Goal: Task Accomplishment & Management: Manage account settings

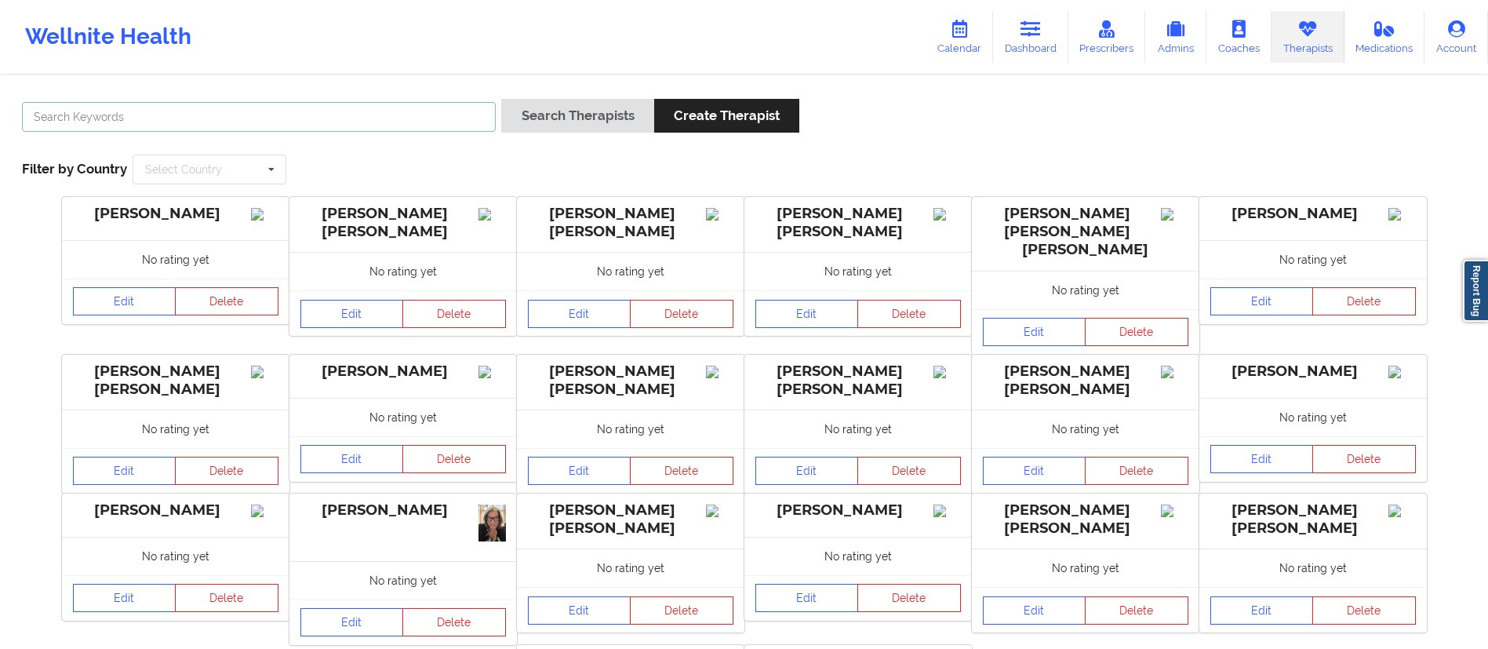
click at [373, 112] on input "text" at bounding box center [259, 117] width 474 height 30
paste input "[PERSON_NAME]"
type input "[PERSON_NAME]"
click at [591, 117] on button "Search Therapists" at bounding box center [577, 116] width 152 height 34
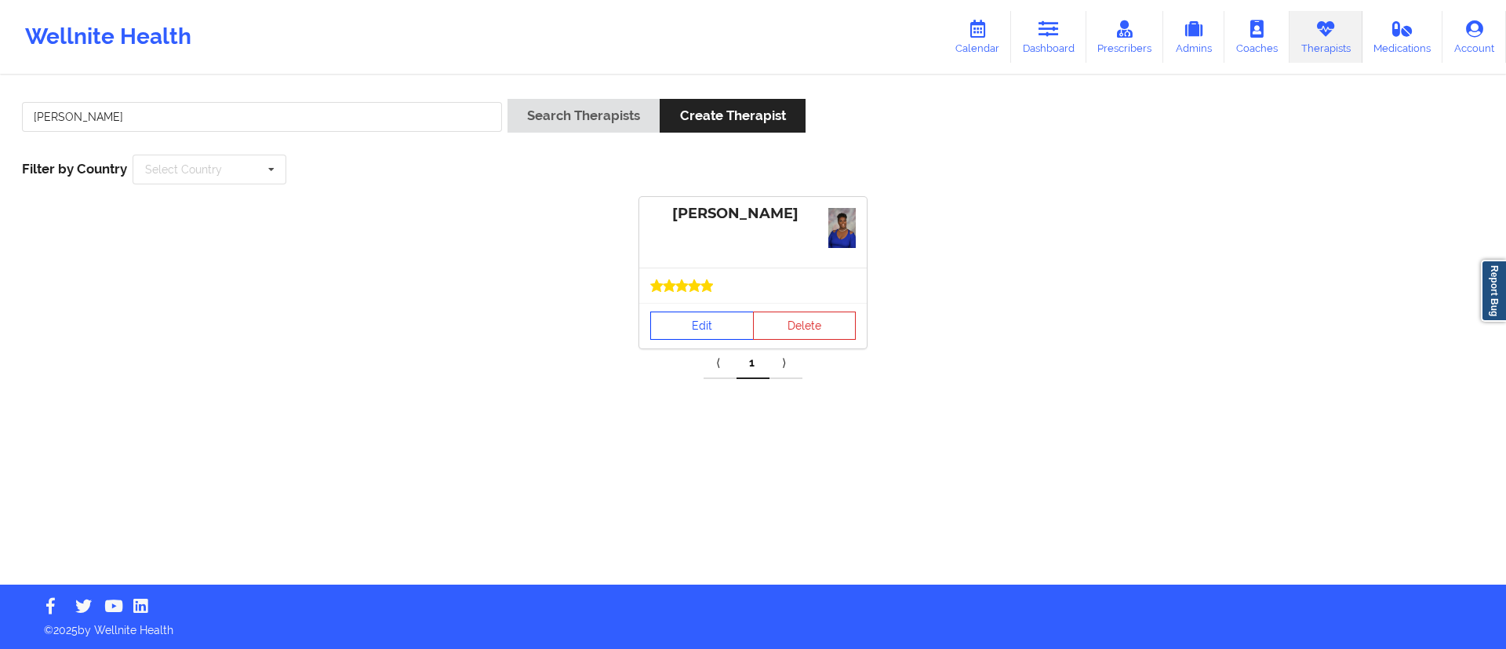
click at [698, 328] on link "Edit" at bounding box center [702, 325] width 104 height 28
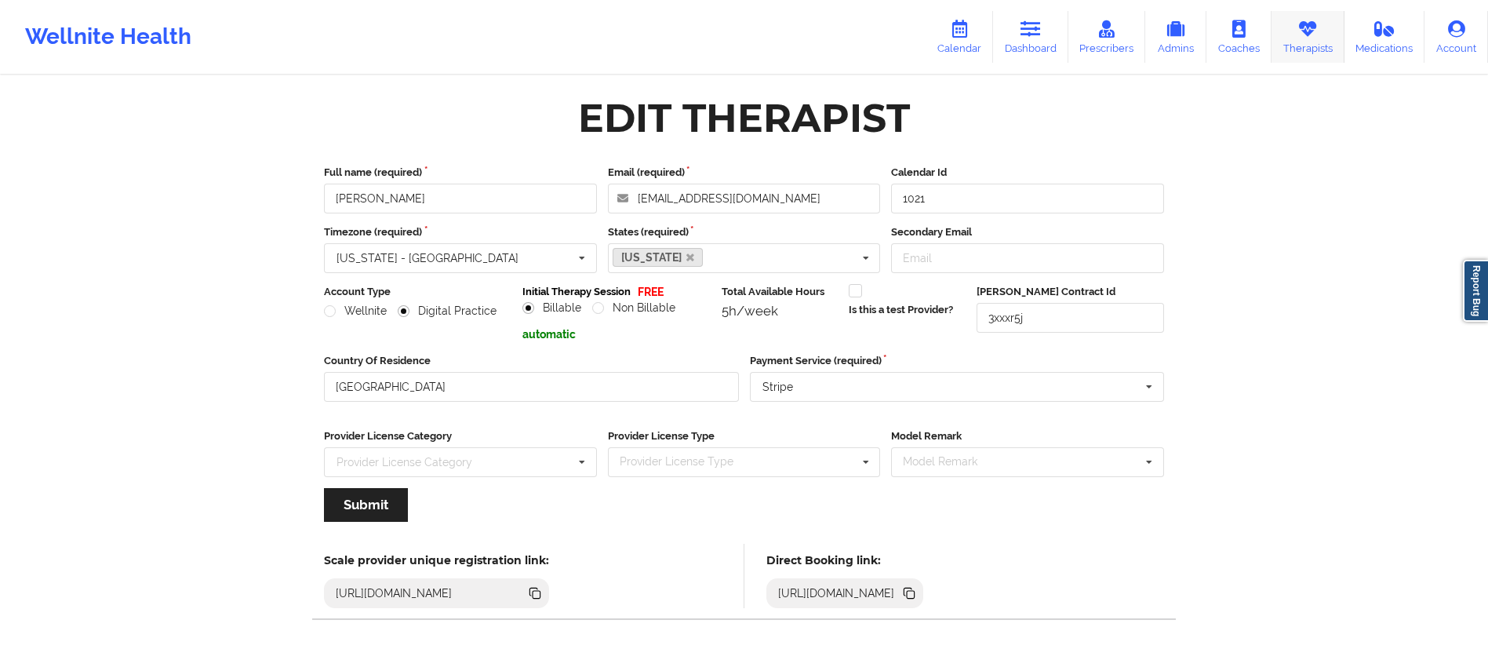
click at [1305, 31] on icon at bounding box center [1307, 28] width 20 height 17
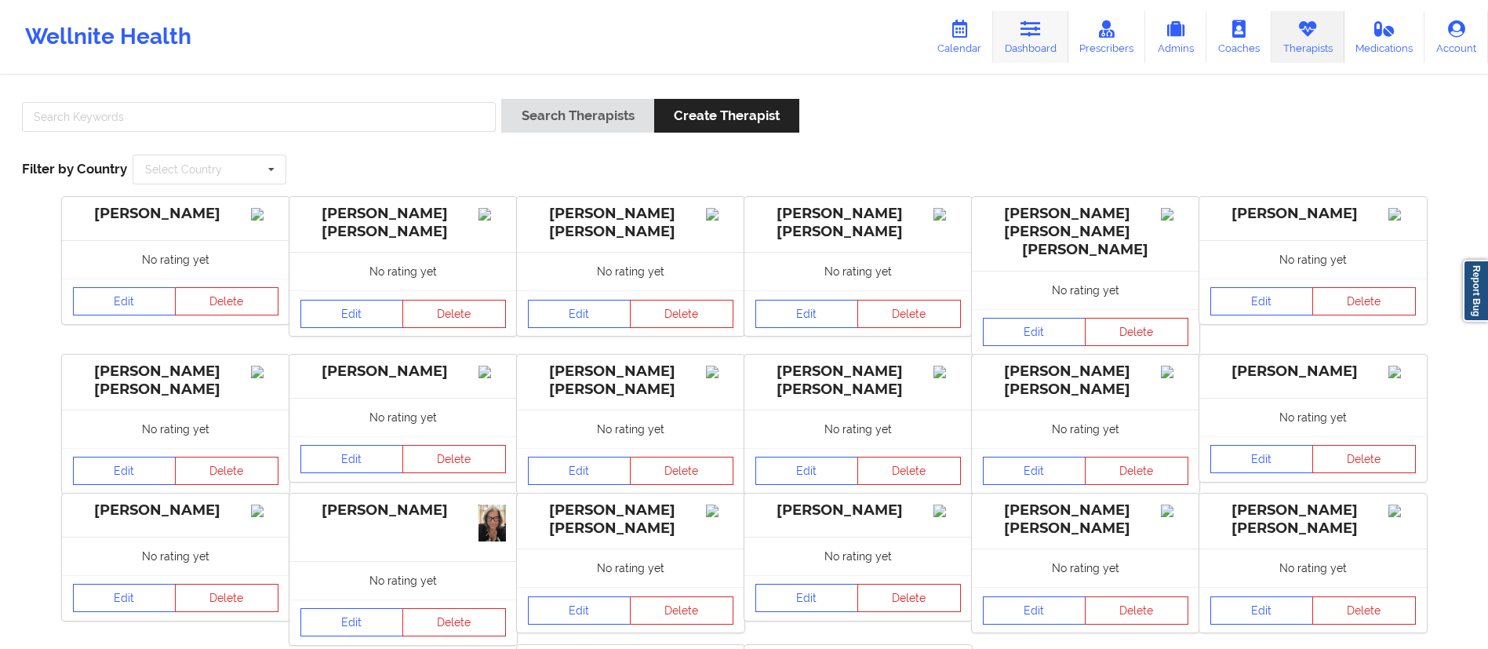
click at [1028, 36] on icon at bounding box center [1030, 28] width 20 height 17
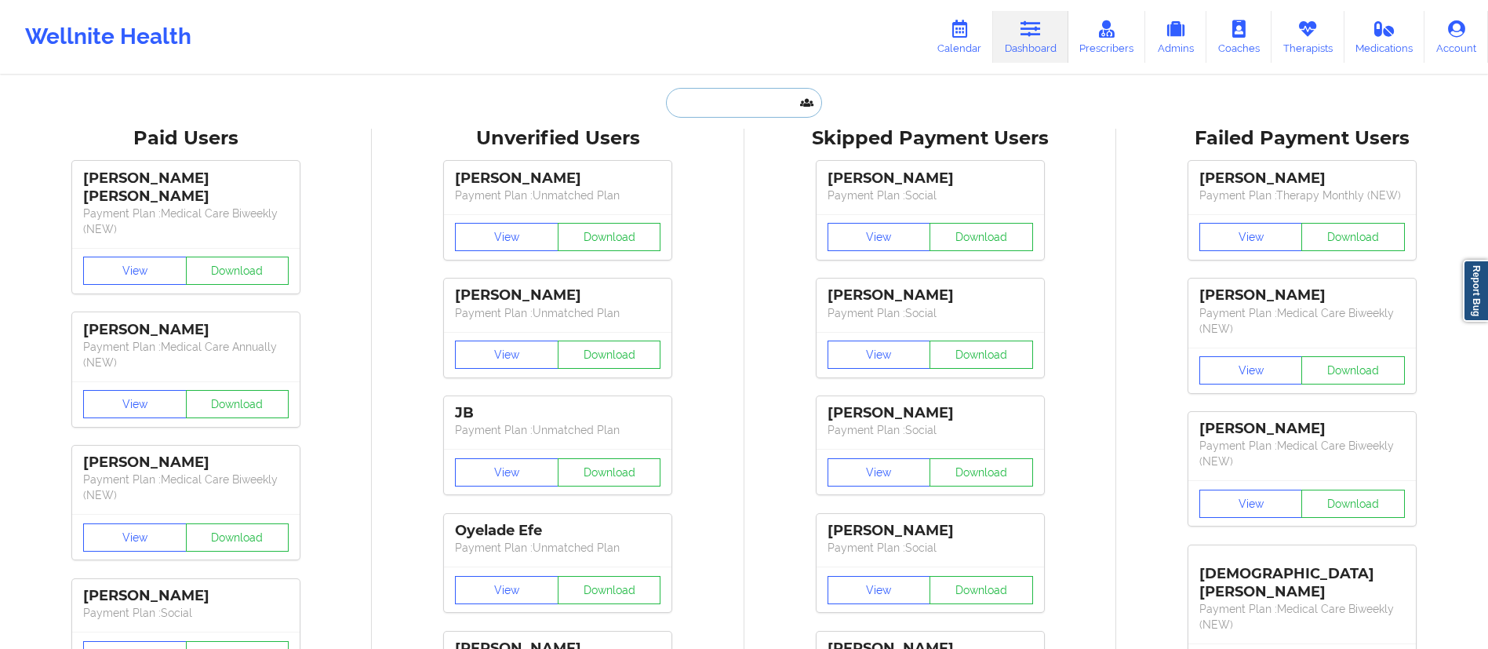
click at [717, 91] on input "text" at bounding box center [743, 103] width 155 height 30
paste input "[PERSON_NAME] Mera"
type input "[PERSON_NAME] Mera"
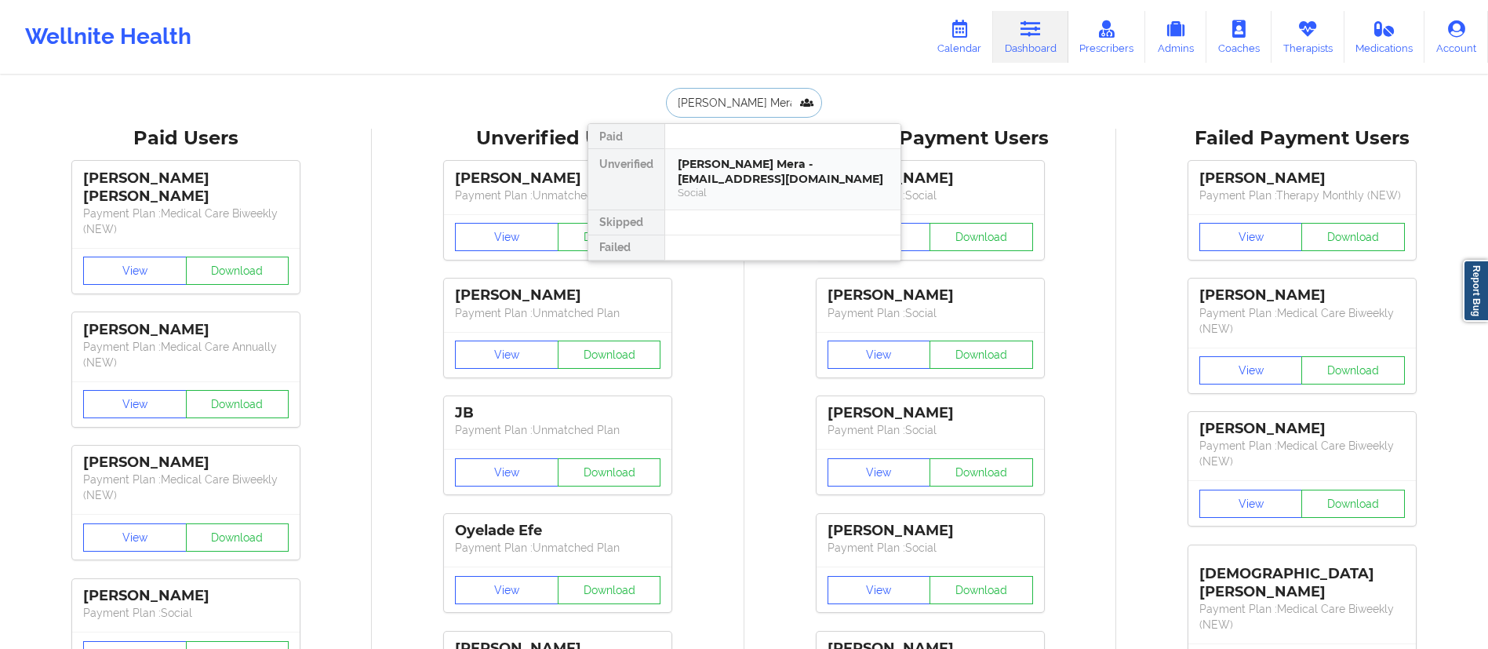
click at [726, 189] on div "Social" at bounding box center [783, 192] width 210 height 13
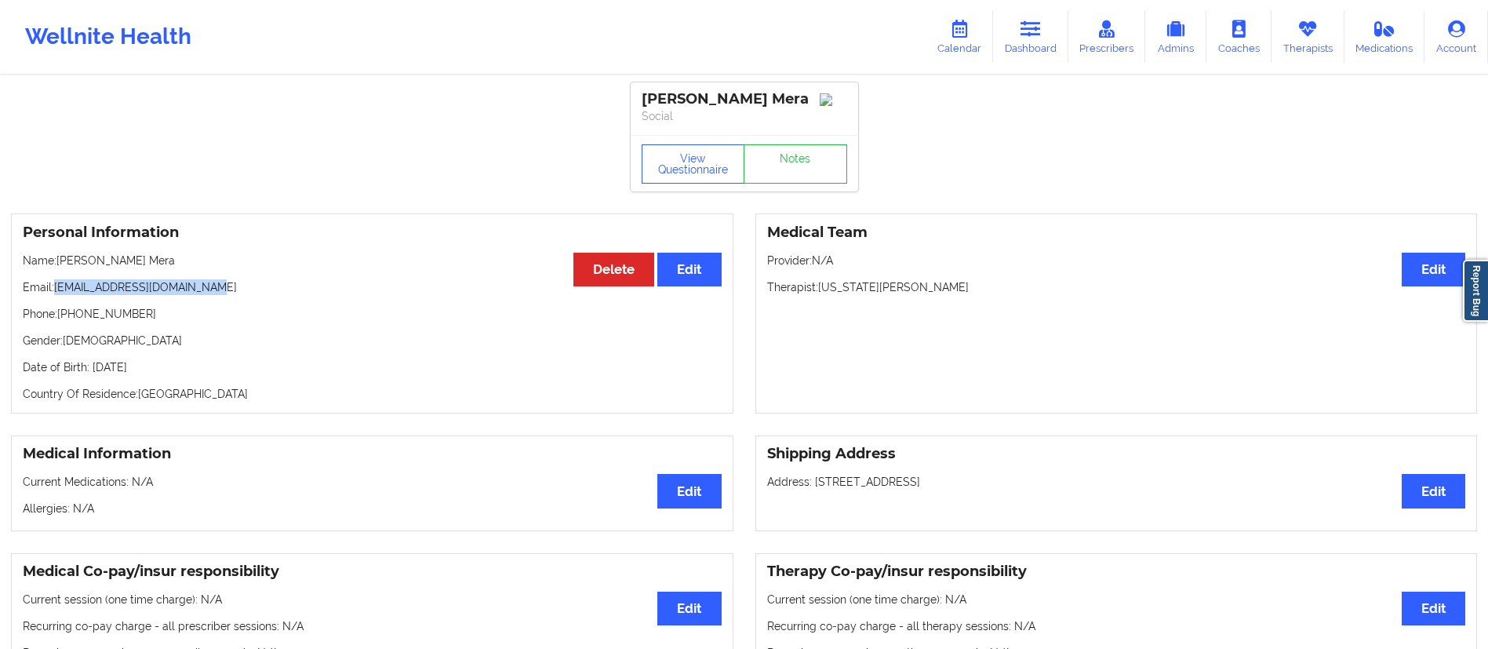
drag, startPoint x: 53, startPoint y: 289, endPoint x: 203, endPoint y: 299, distance: 150.9
click at [216, 293] on p "Email: [EMAIL_ADDRESS][DOMAIN_NAME]" at bounding box center [372, 287] width 699 height 16
click at [113, 309] on div "Personal Information Edit Delete Name: [PERSON_NAME] Email: [EMAIL_ADDRESS][DOM…" at bounding box center [372, 313] width 722 height 200
drag, startPoint x: 56, startPoint y: 288, endPoint x: 298, endPoint y: 296, distance: 242.5
click at [298, 295] on p "Email: [EMAIL_ADDRESS][DOMAIN_NAME]" at bounding box center [372, 287] width 699 height 16
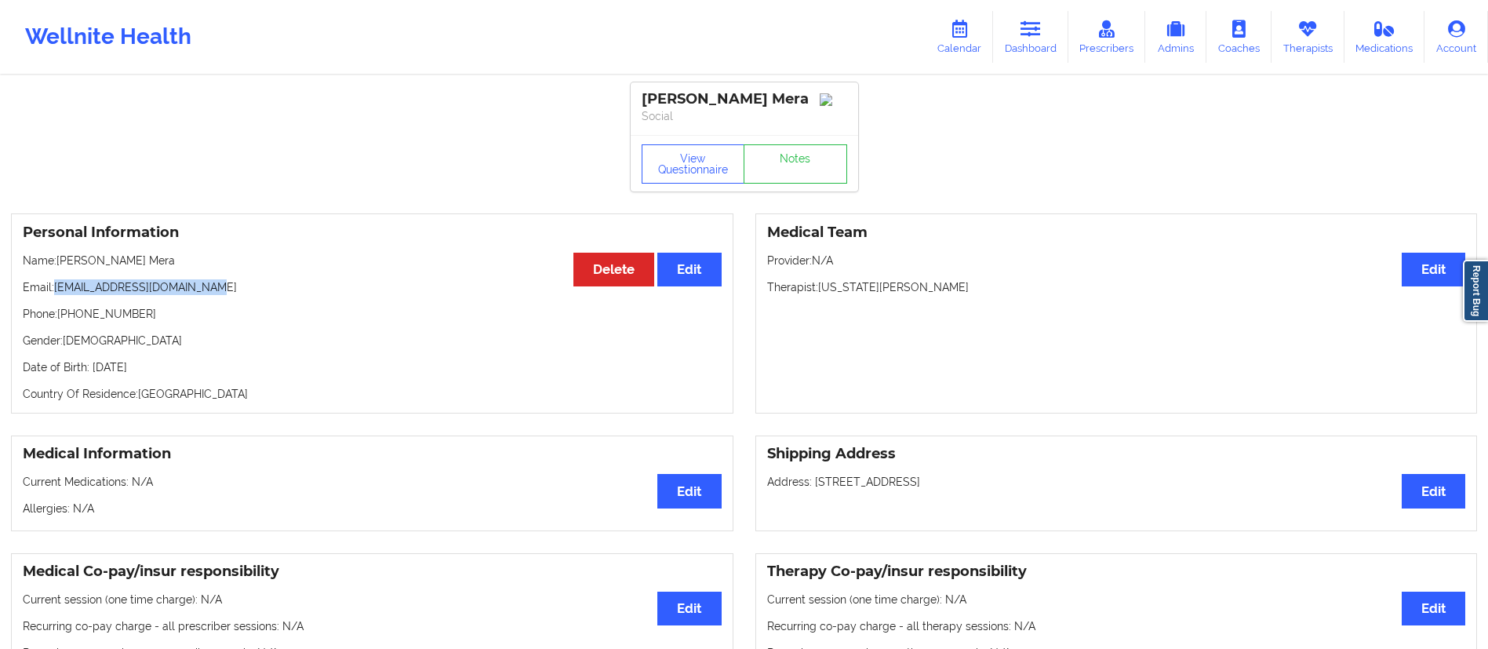
copy p "[EMAIL_ADDRESS][DOMAIN_NAME]"
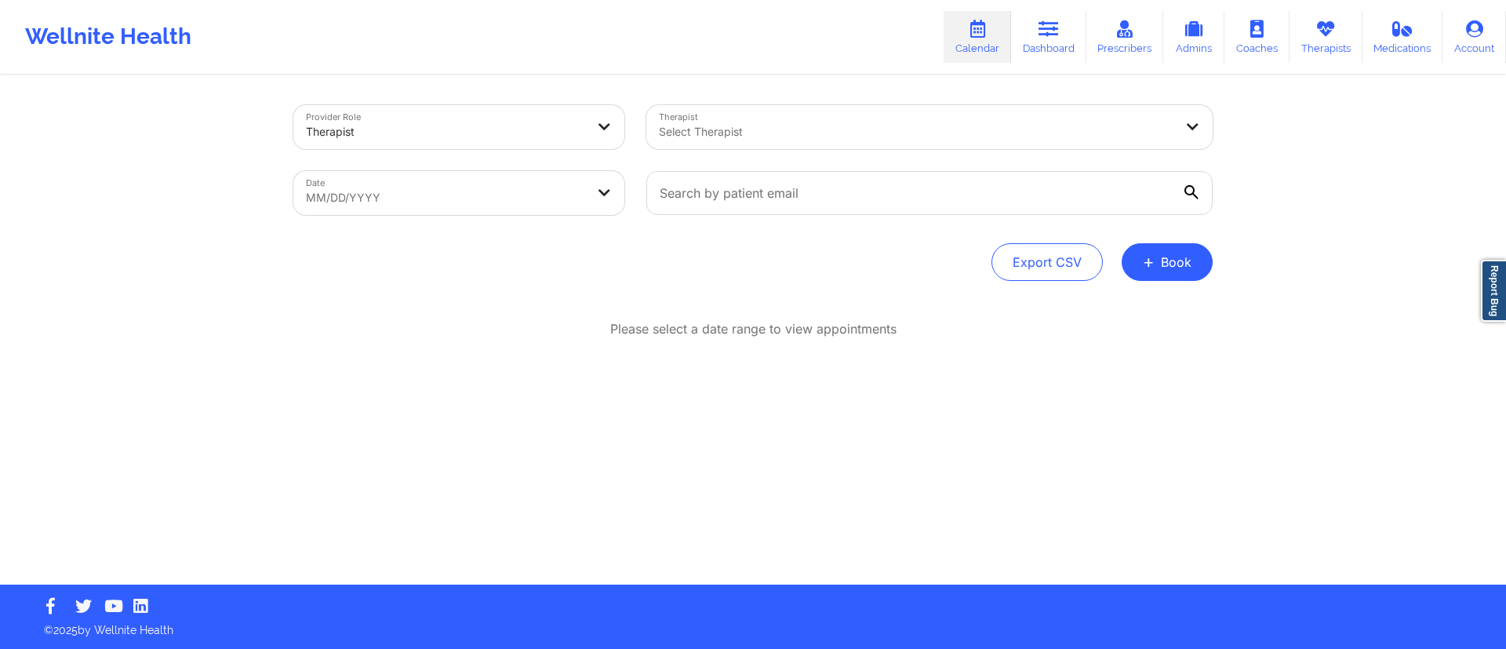
click at [418, 191] on body "Wellnite Health Calendar Dashboard Prescribers Admins Coaches Therapists Medica…" at bounding box center [753, 324] width 1506 height 649
select select "2025-8"
select select "2025-9"
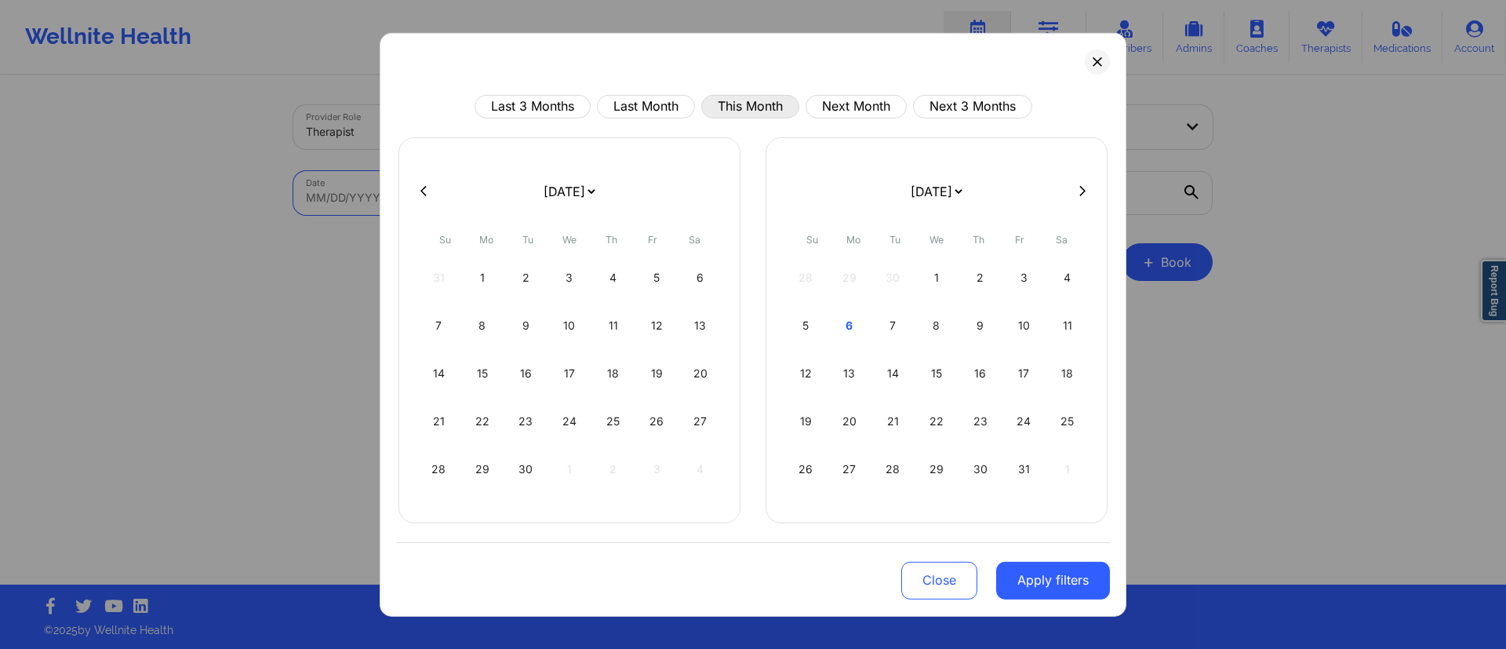
click at [722, 111] on button "This Month" at bounding box center [750, 106] width 98 height 24
select select "2025-9"
select select "2025-10"
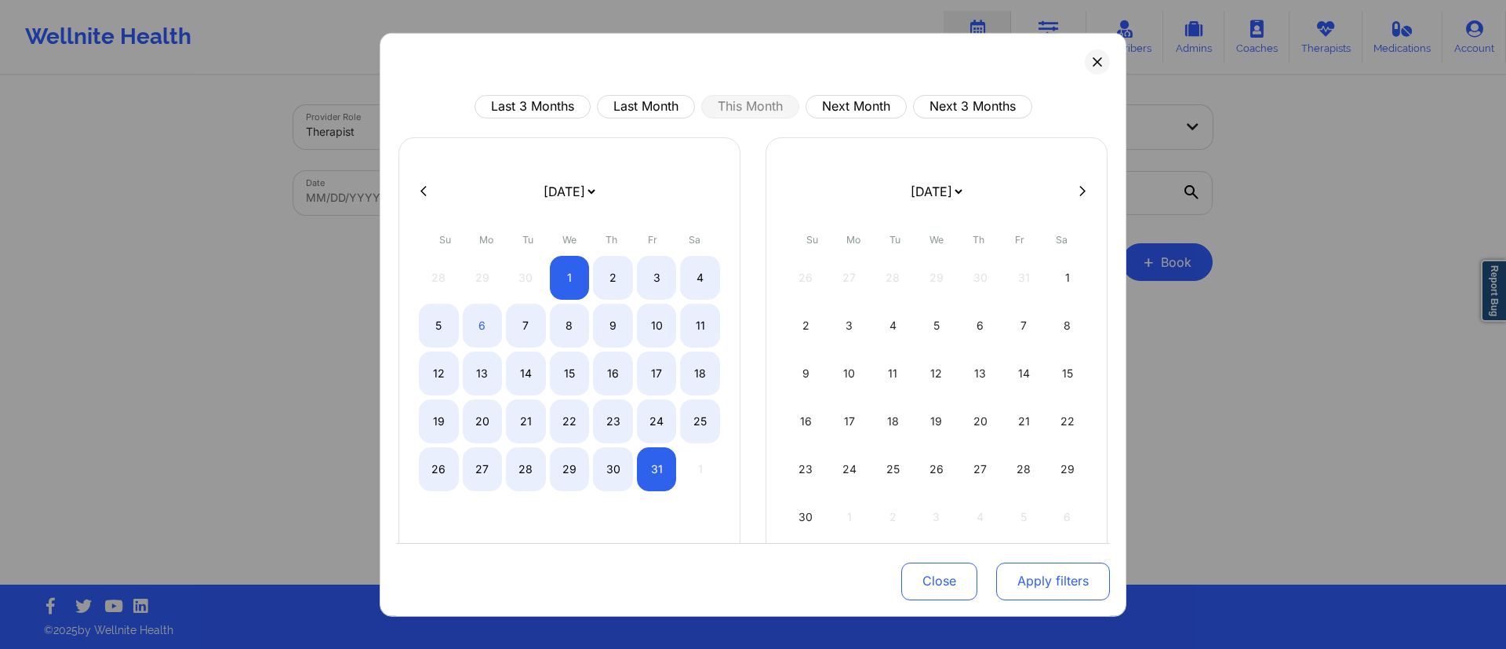
click at [1040, 578] on button "Apply filters" at bounding box center [1053, 581] width 114 height 38
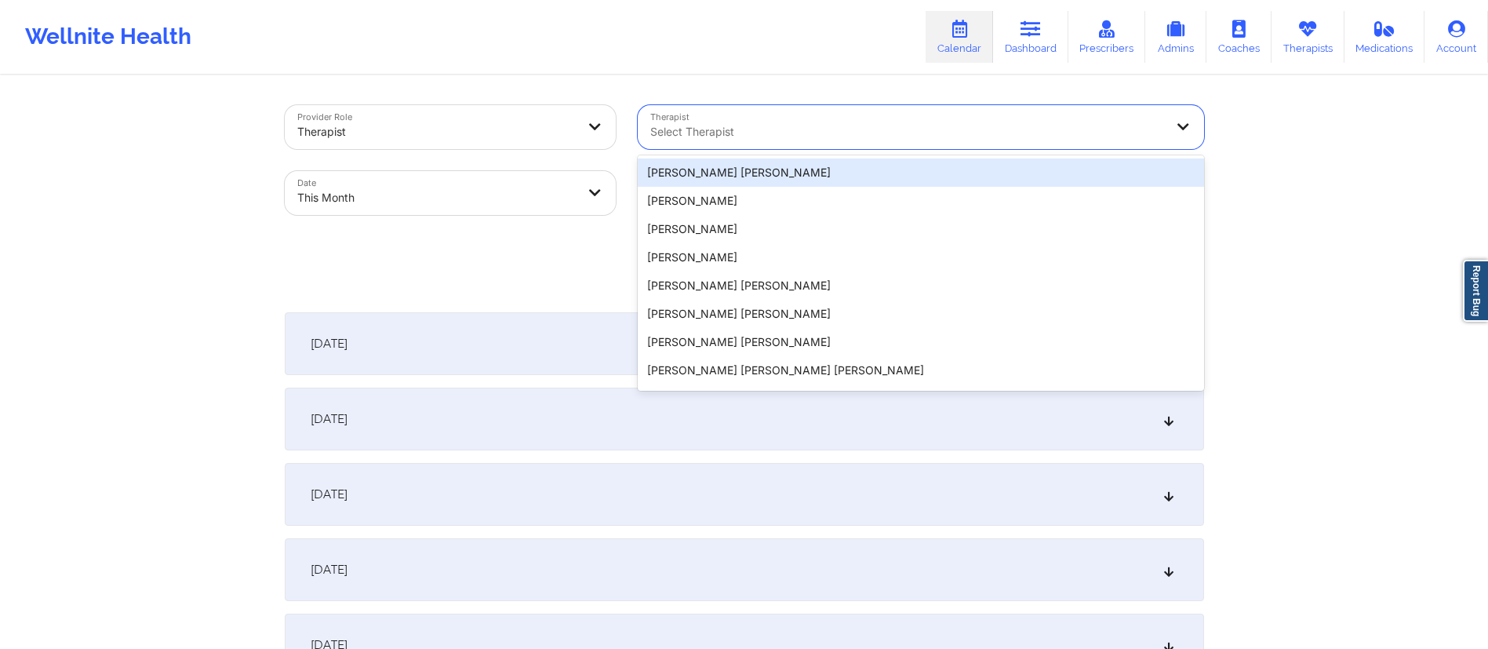
click at [871, 137] on div at bounding box center [907, 131] width 515 height 19
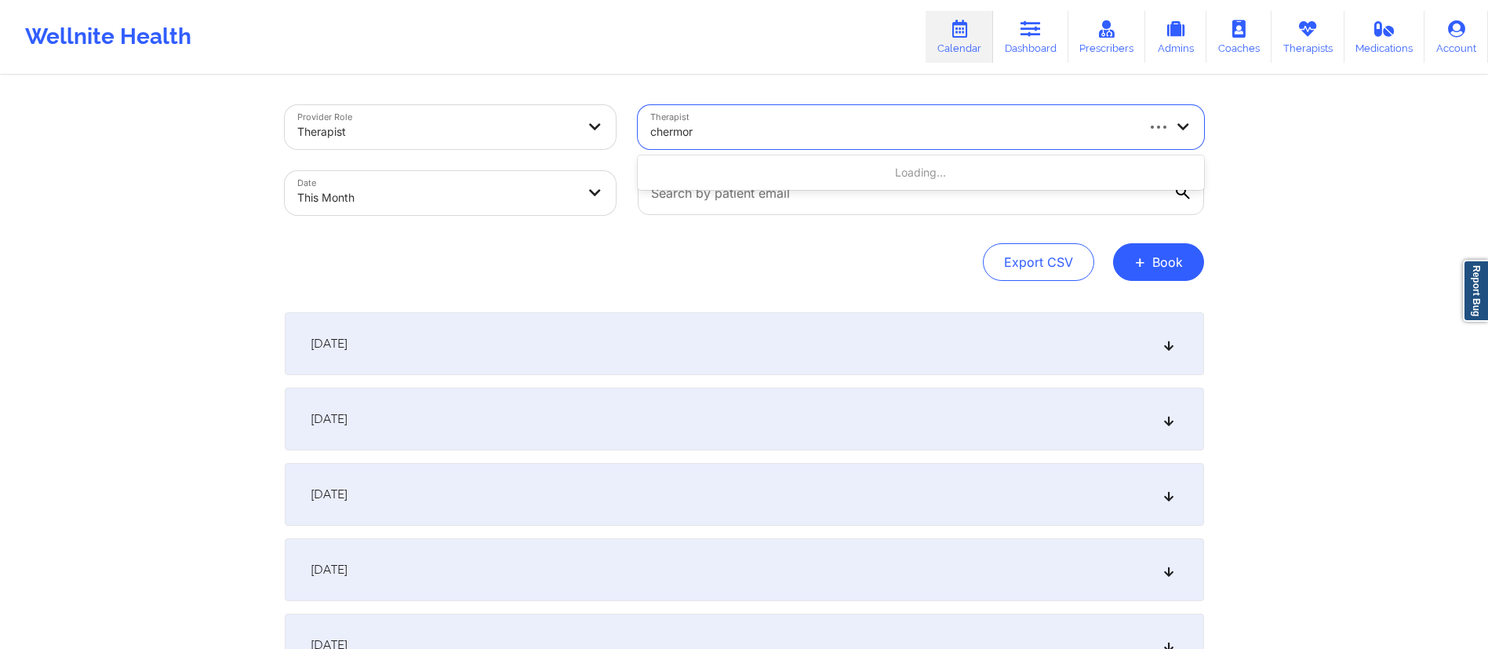
type input "chermora"
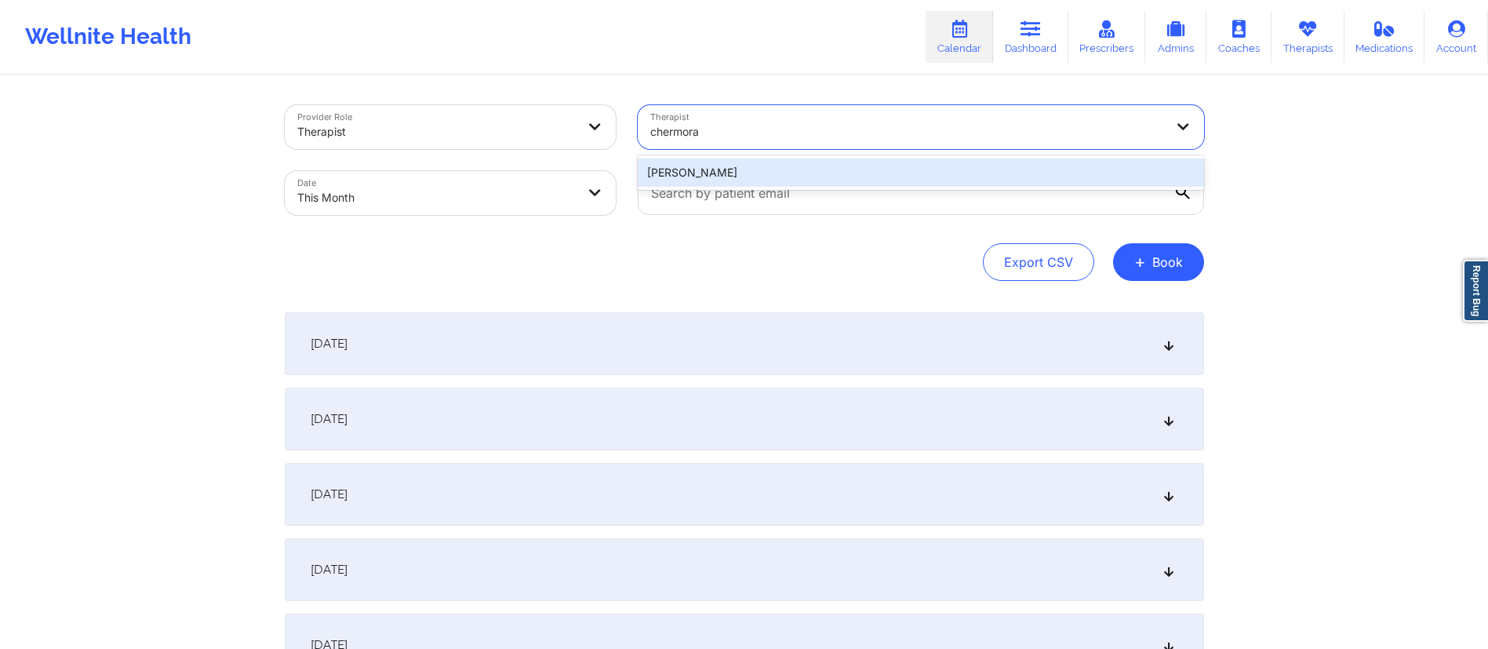
click at [797, 178] on div "[PERSON_NAME]" at bounding box center [921, 172] width 566 height 28
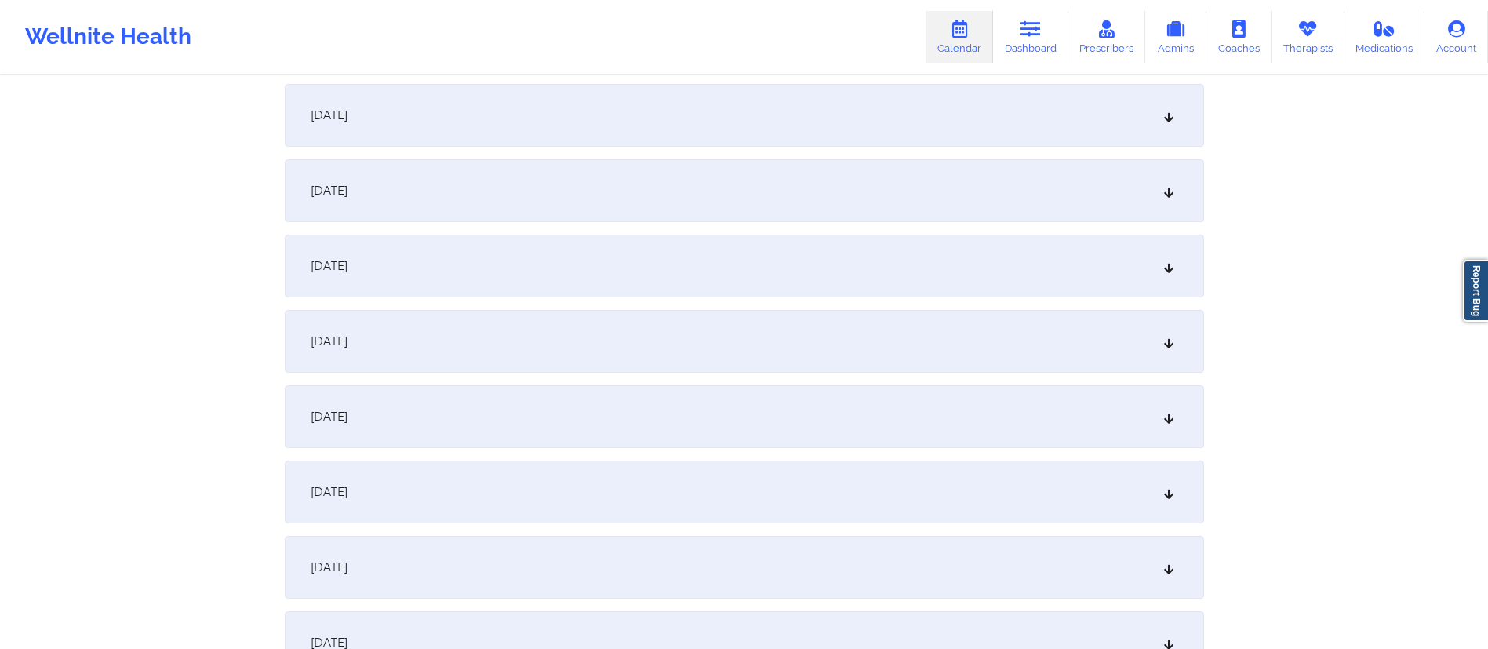
scroll to position [230, 0]
click at [537, 99] on div "October 1, 2025" at bounding box center [744, 113] width 919 height 63
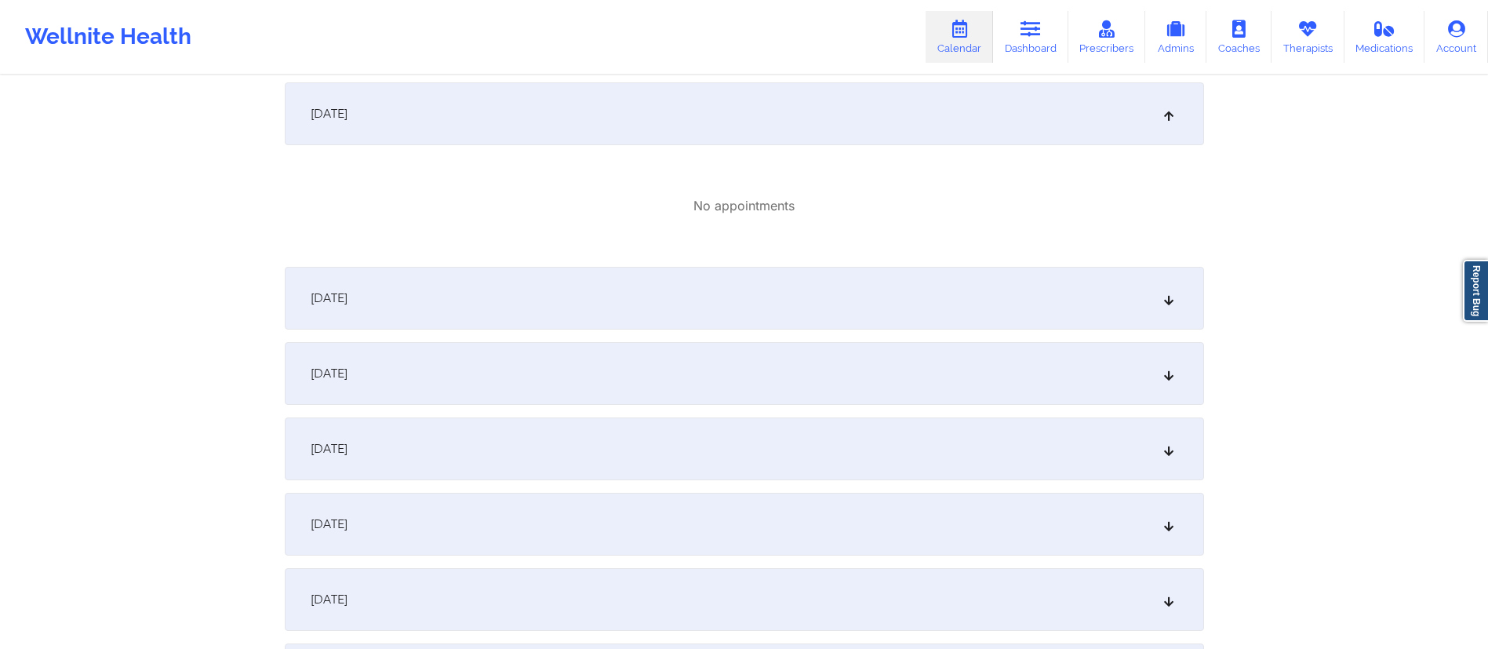
click at [624, 310] on div "October 2, 2025" at bounding box center [744, 298] width 919 height 63
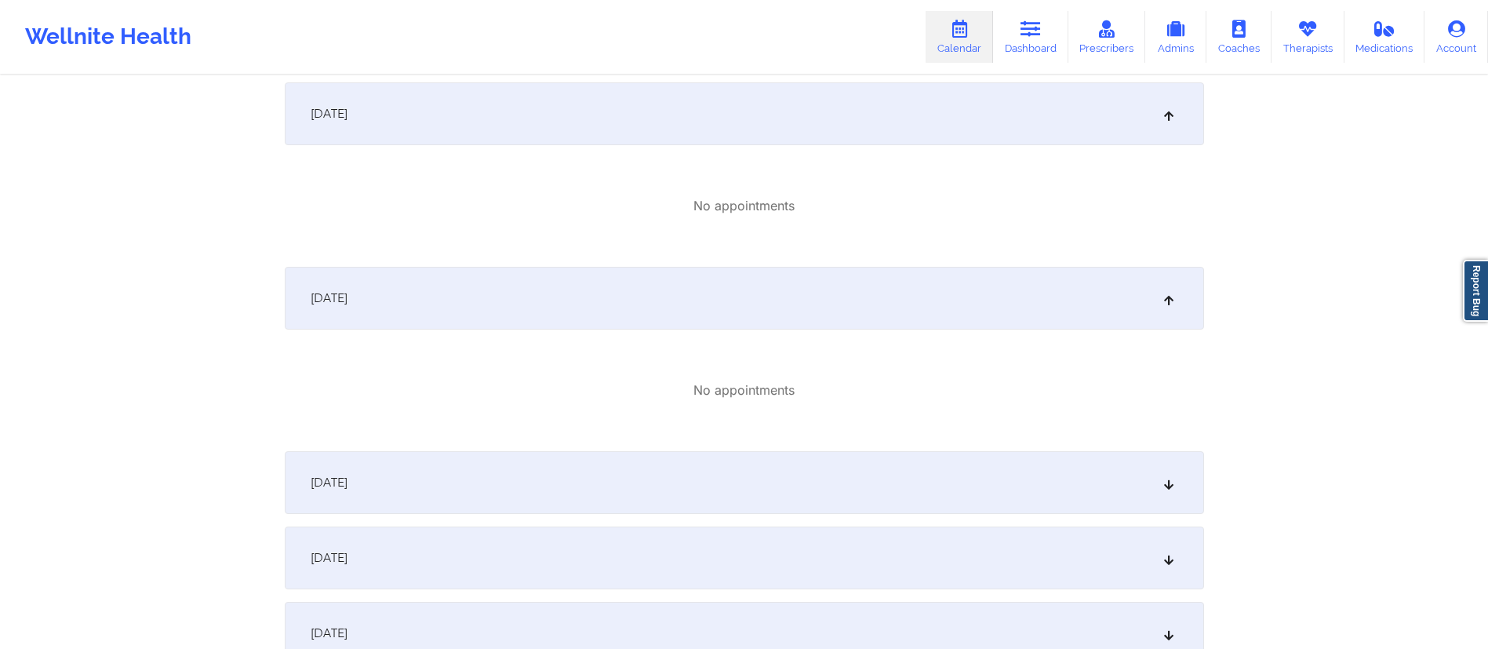
click at [624, 82] on div "October 1, 2025" at bounding box center [744, 113] width 919 height 63
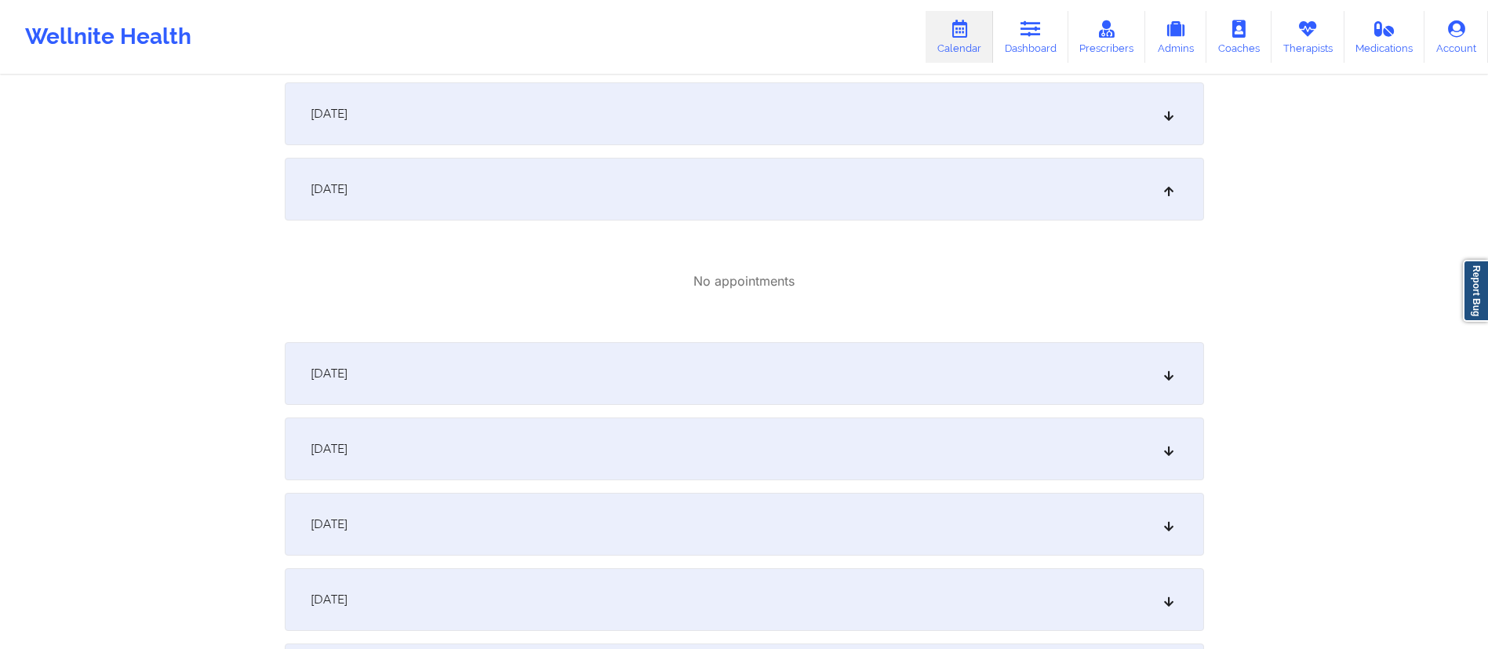
click at [631, 195] on div "October 2, 2025" at bounding box center [744, 189] width 919 height 63
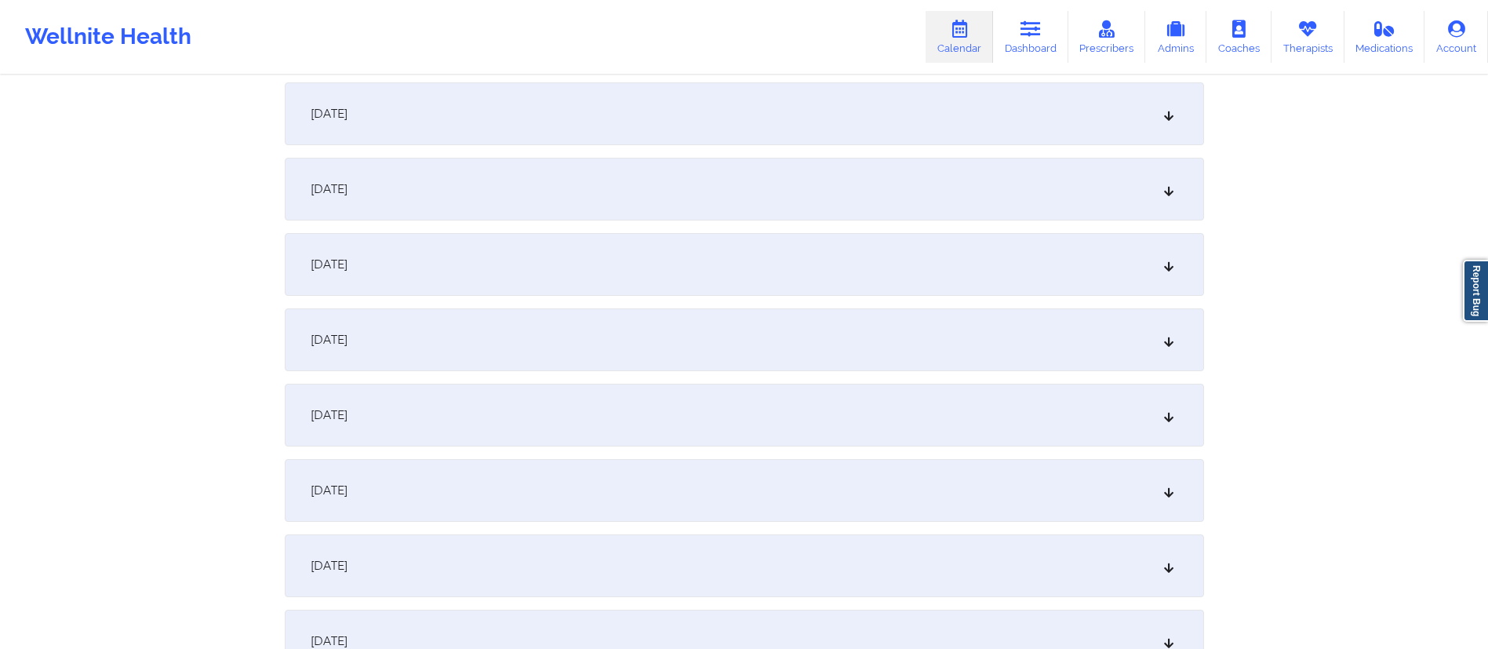
drag, startPoint x: 570, startPoint y: 279, endPoint x: 573, endPoint y: 269, distance: 10.5
click at [572, 279] on div "October 3, 2025" at bounding box center [744, 264] width 919 height 63
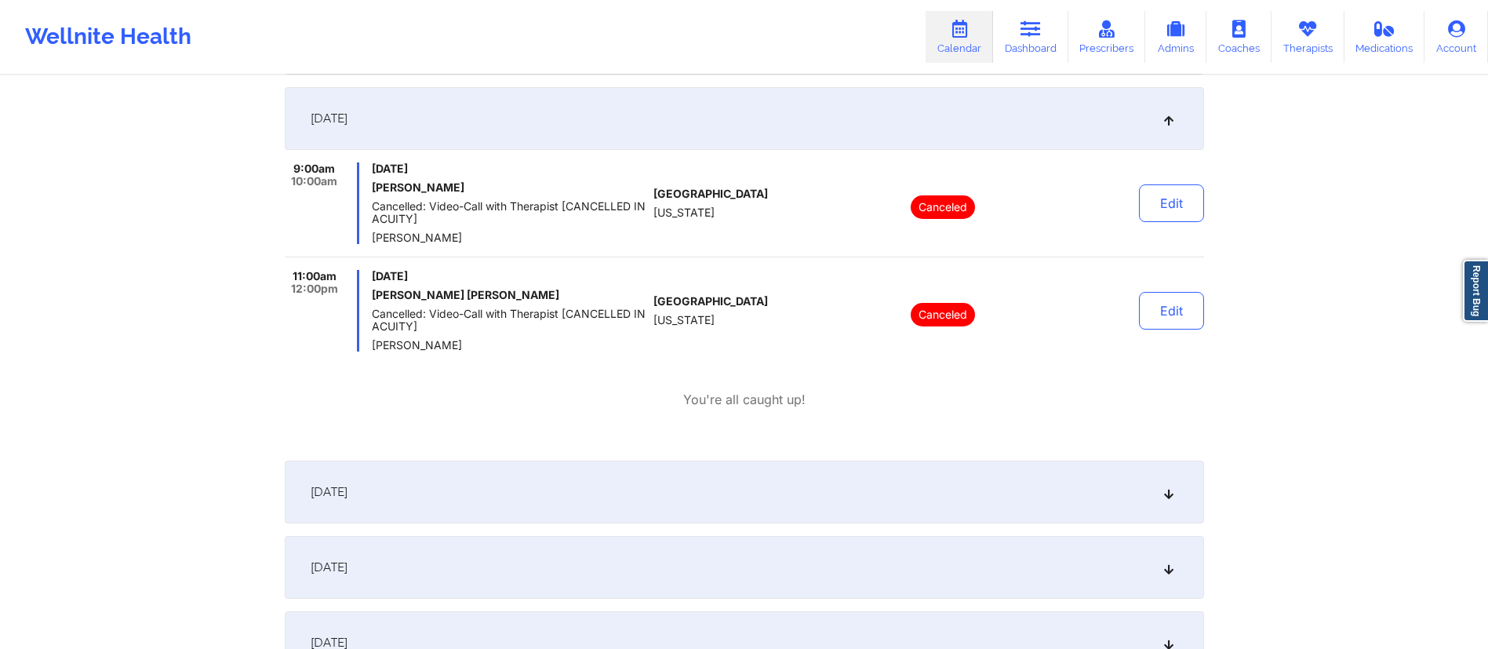
scroll to position [376, 0]
click at [628, 126] on div "October 3, 2025" at bounding box center [744, 117] width 919 height 63
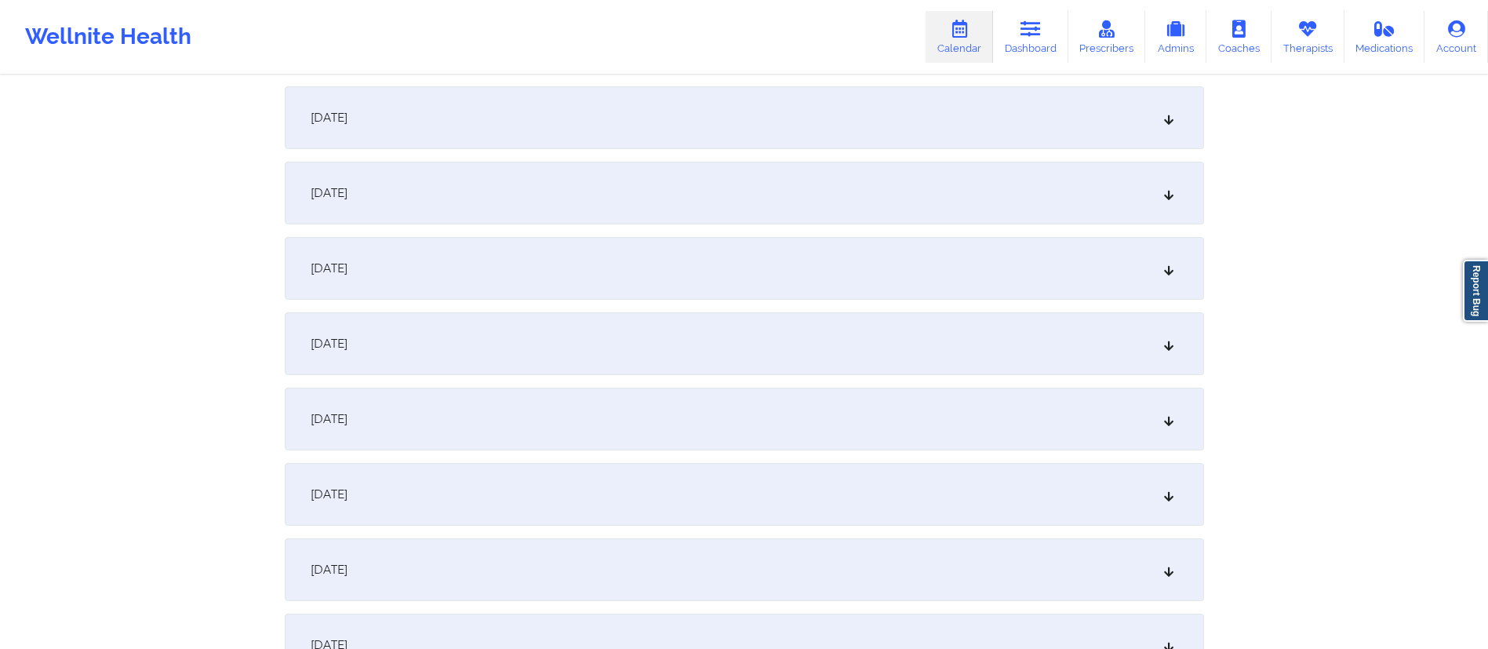
click at [628, 126] on div "October 3, 2025" at bounding box center [744, 117] width 919 height 63
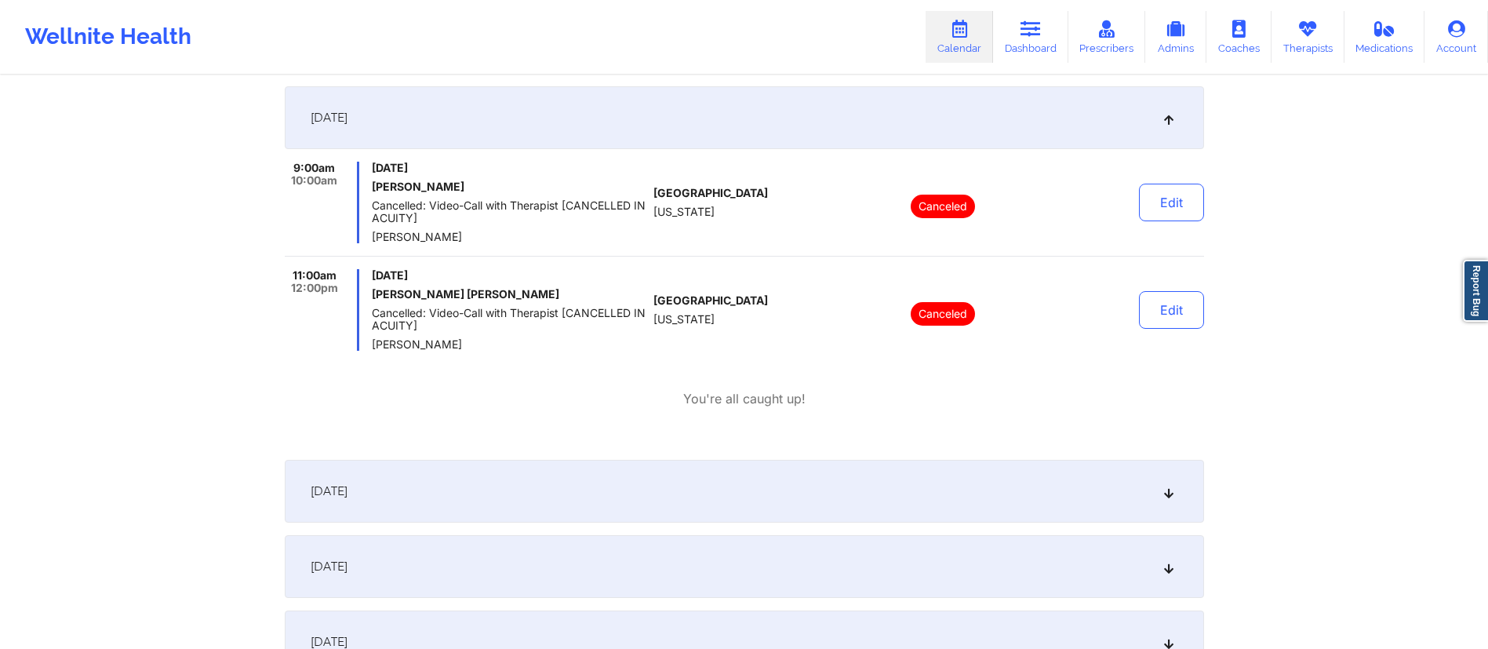
click at [655, 123] on div "October 3, 2025" at bounding box center [744, 117] width 919 height 63
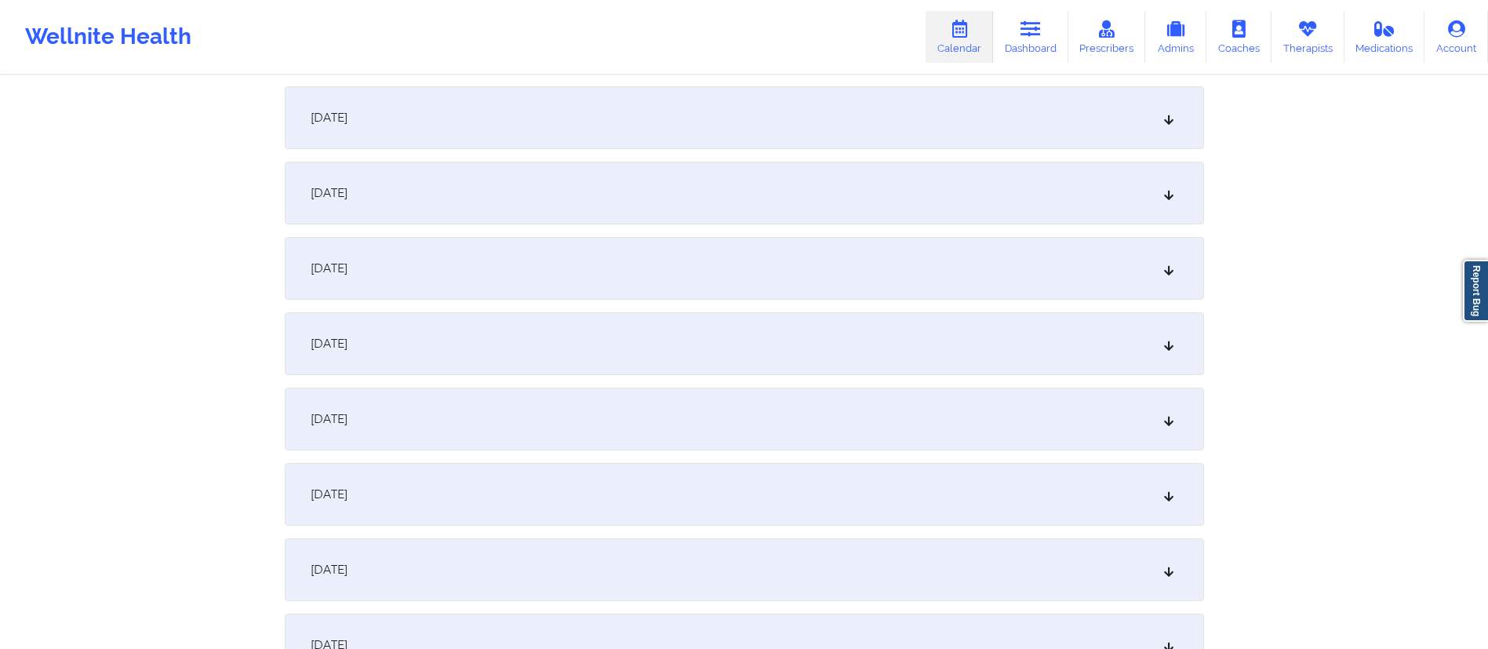
click at [655, 123] on div "October 3, 2025" at bounding box center [744, 117] width 919 height 63
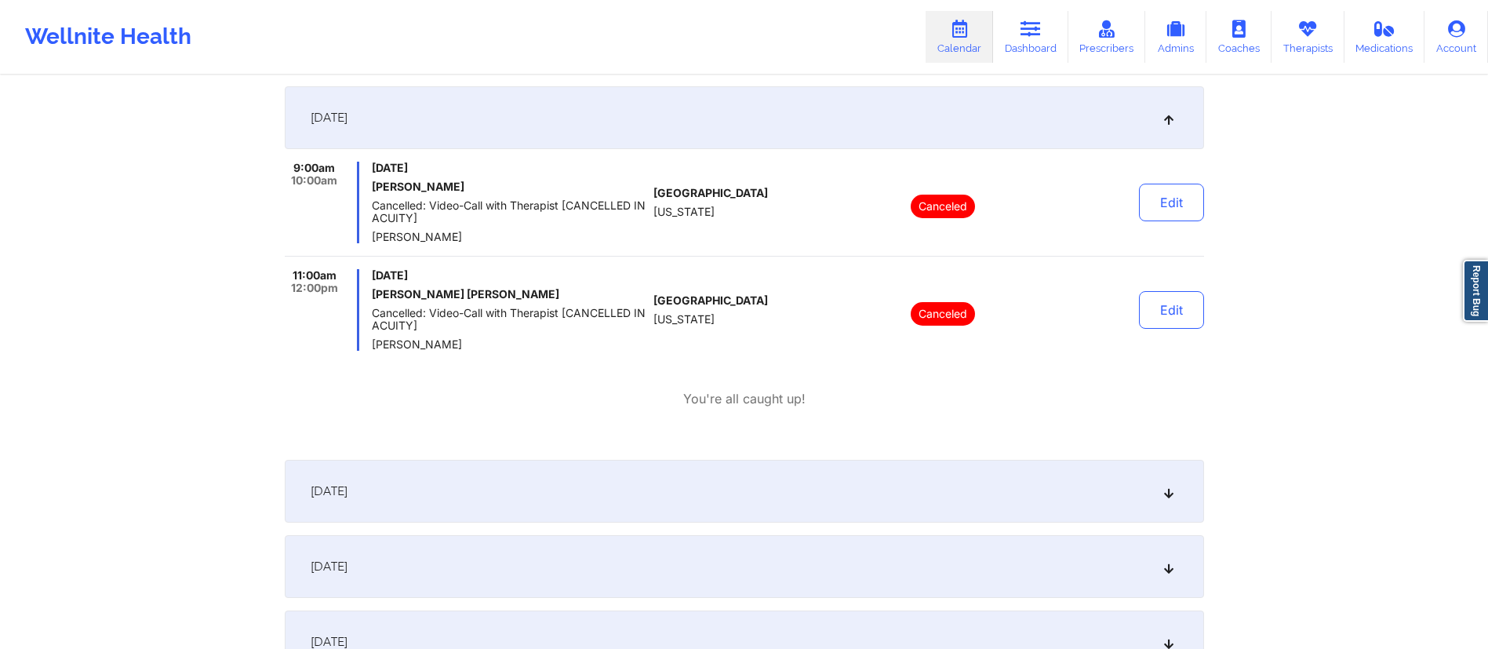
click at [555, 110] on div "October 3, 2025" at bounding box center [744, 117] width 919 height 63
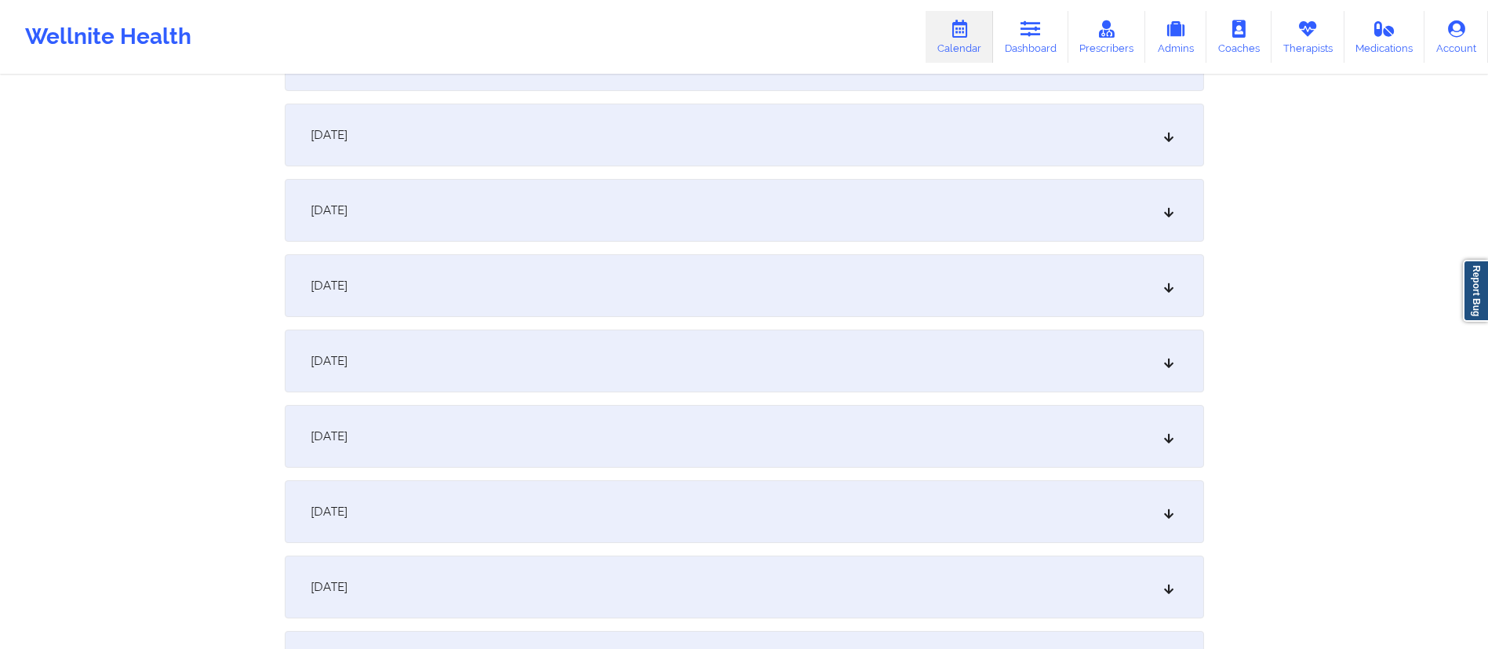
scroll to position [435, 0]
click at [538, 136] on div "October 4, 2025" at bounding box center [744, 134] width 919 height 63
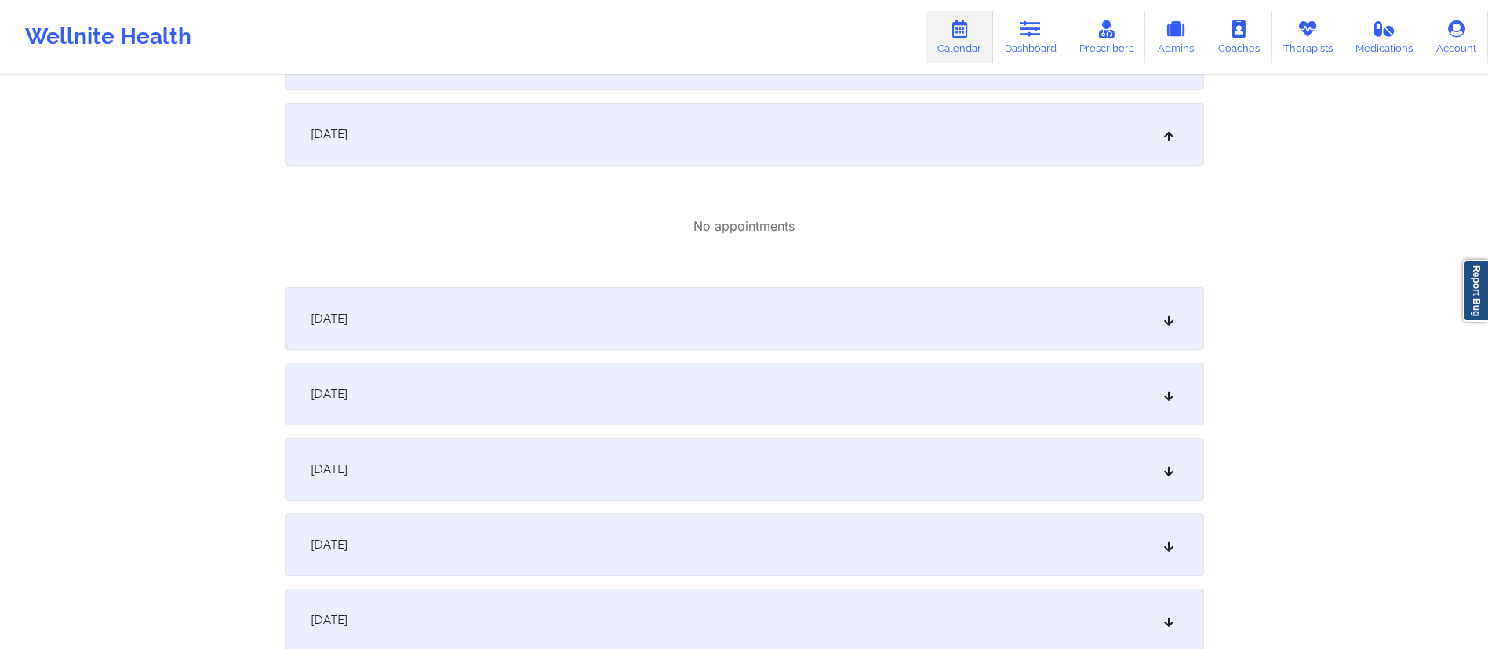
click at [538, 133] on div "October 4, 2025" at bounding box center [744, 134] width 919 height 63
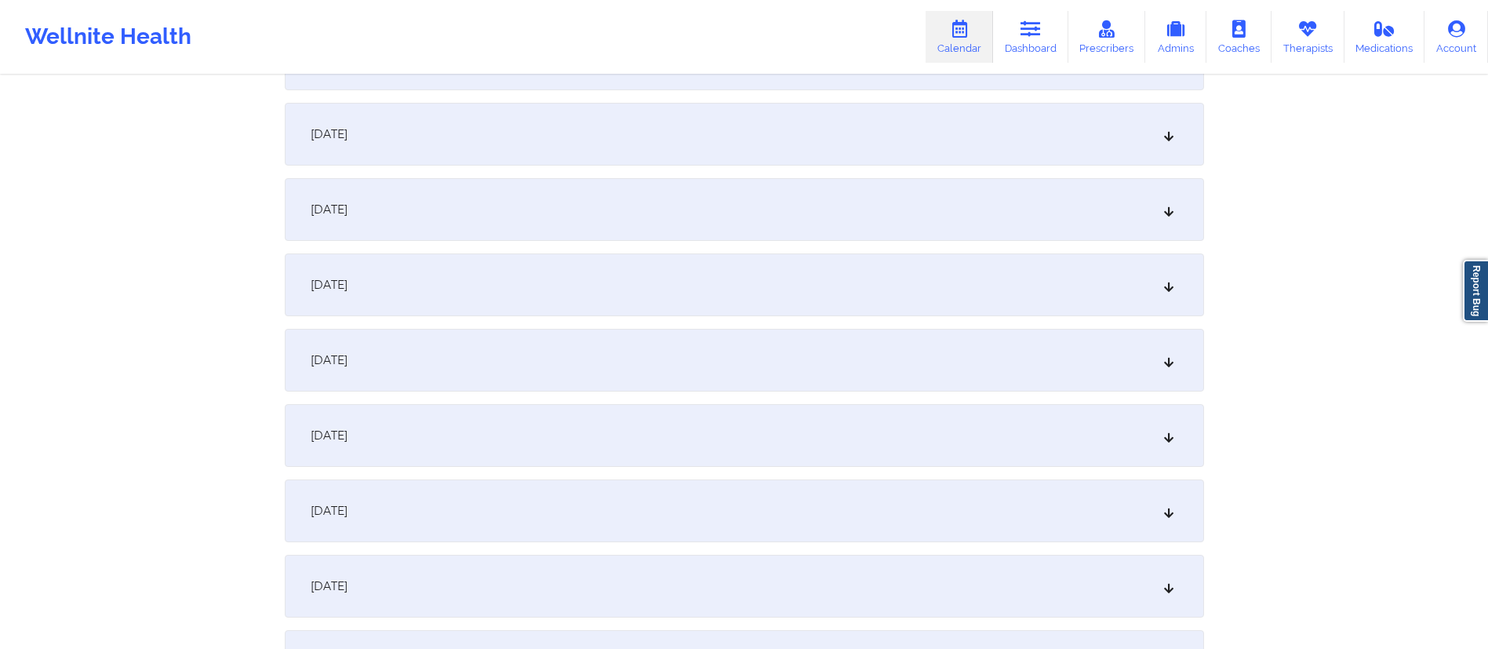
click at [525, 226] on div "October 5, 2025" at bounding box center [744, 209] width 919 height 63
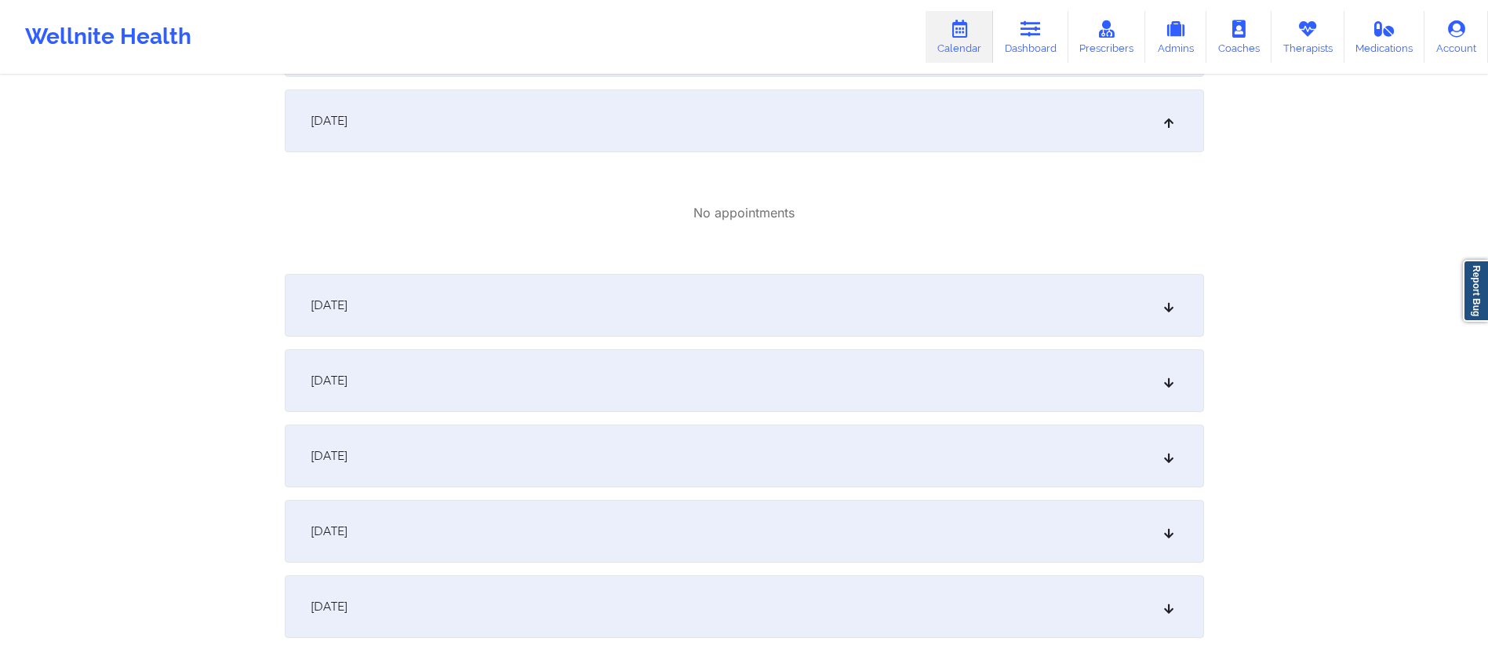
scroll to position [527, 0]
click at [538, 297] on div "October 6, 2025" at bounding box center [744, 302] width 919 height 63
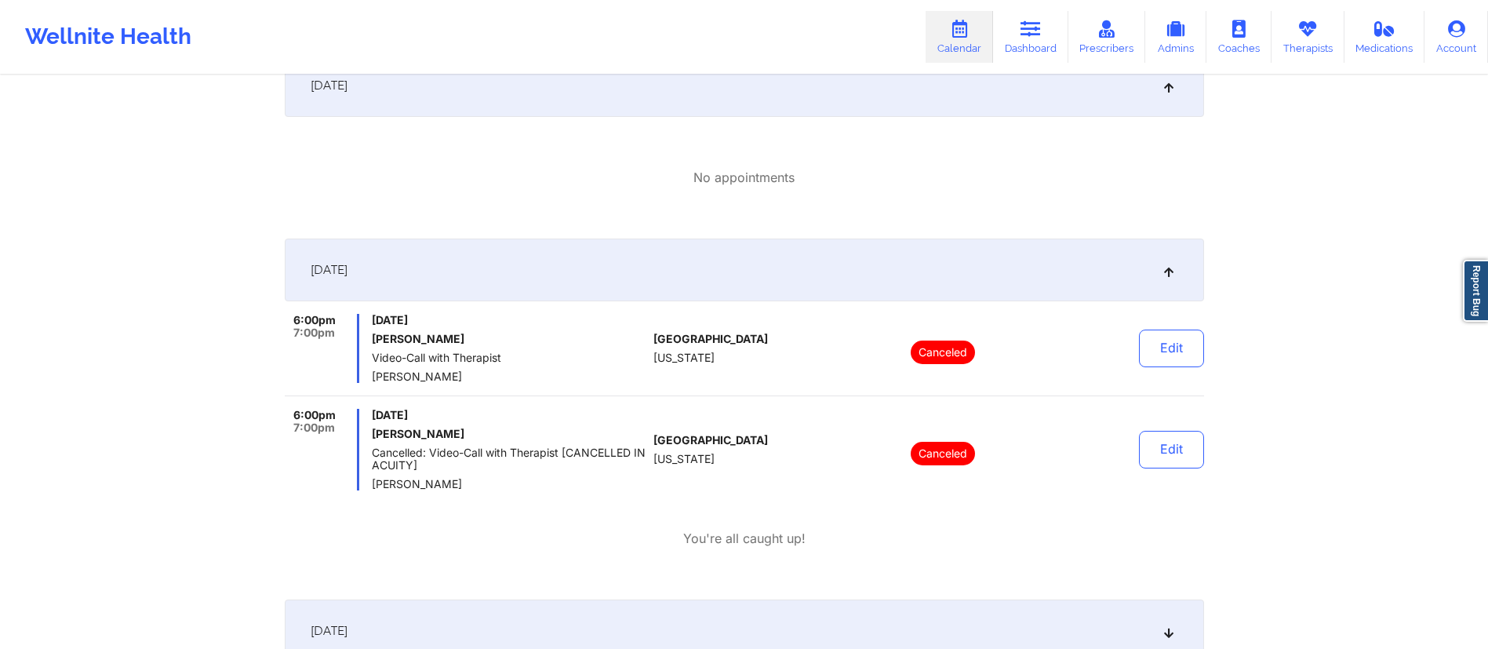
scroll to position [567, 0]
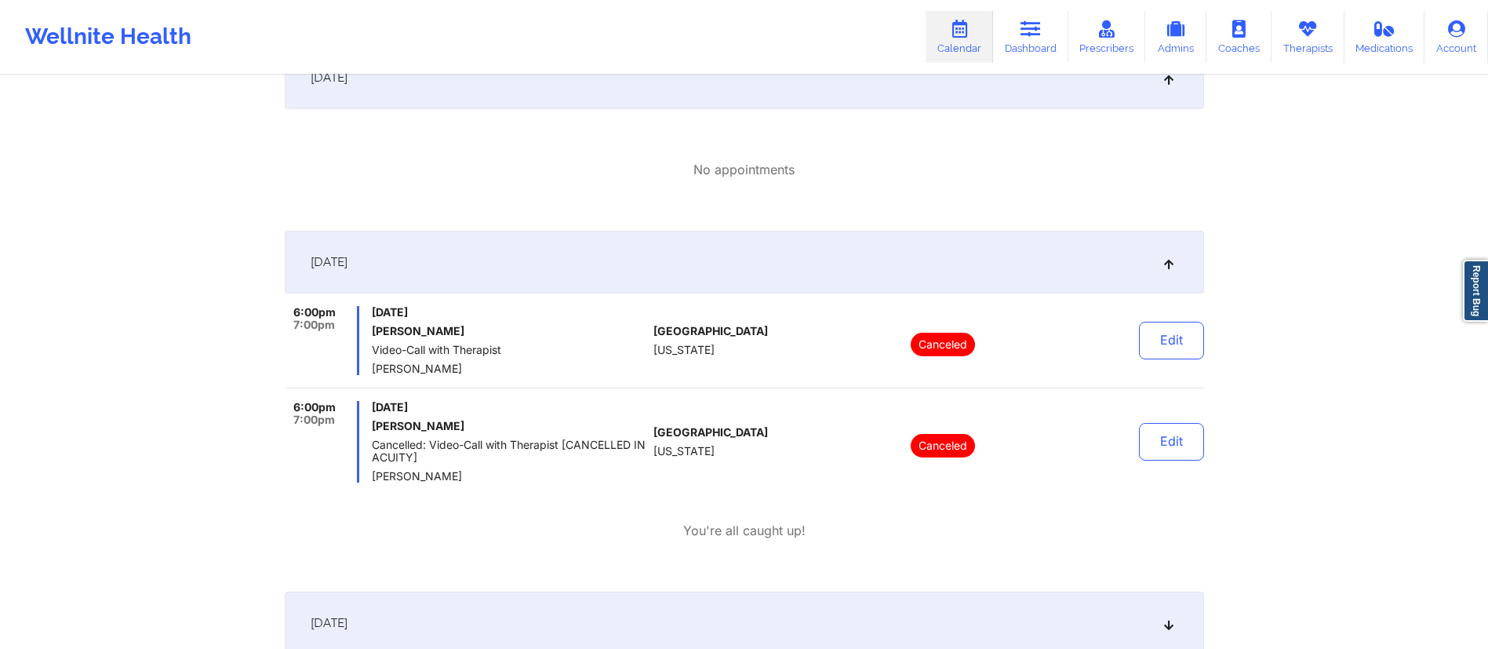
click at [728, 85] on div "October 5, 2025" at bounding box center [744, 77] width 919 height 63
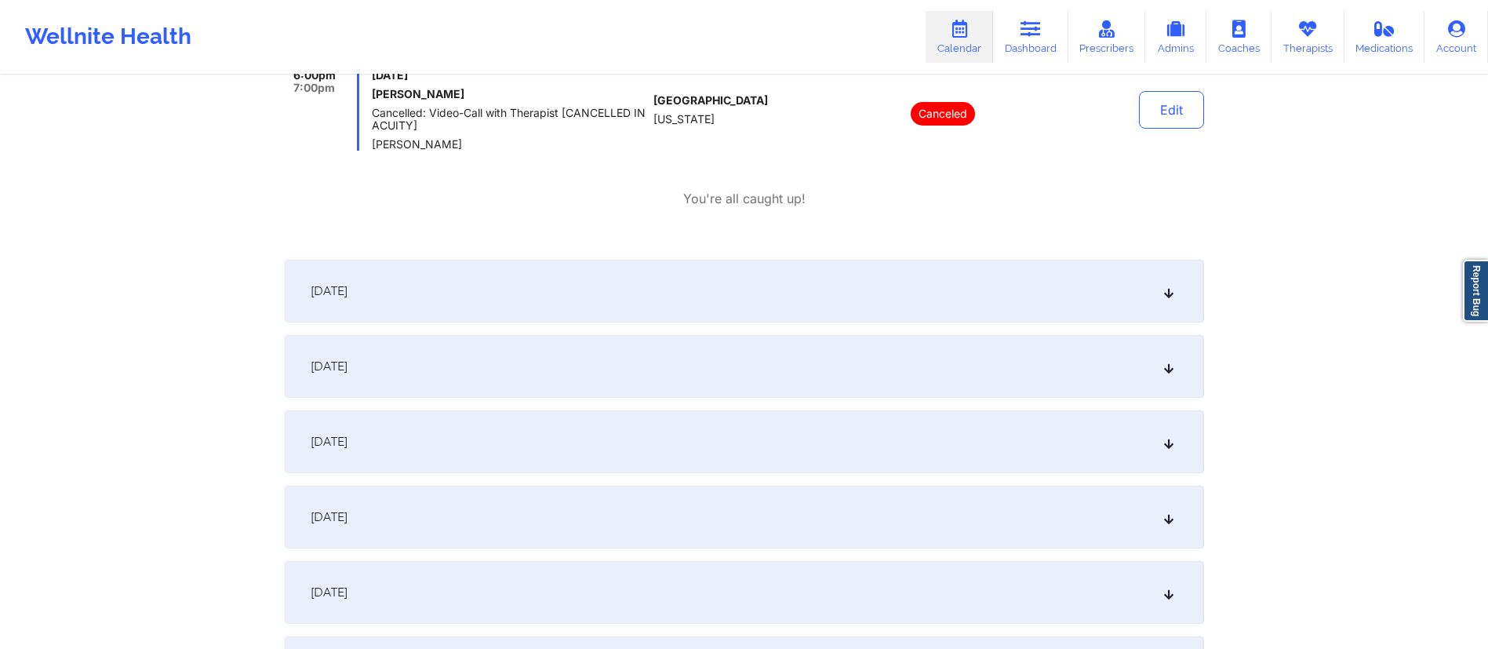
scroll to position [791, 0]
click at [662, 283] on div "October 7, 2025" at bounding box center [744, 290] width 919 height 63
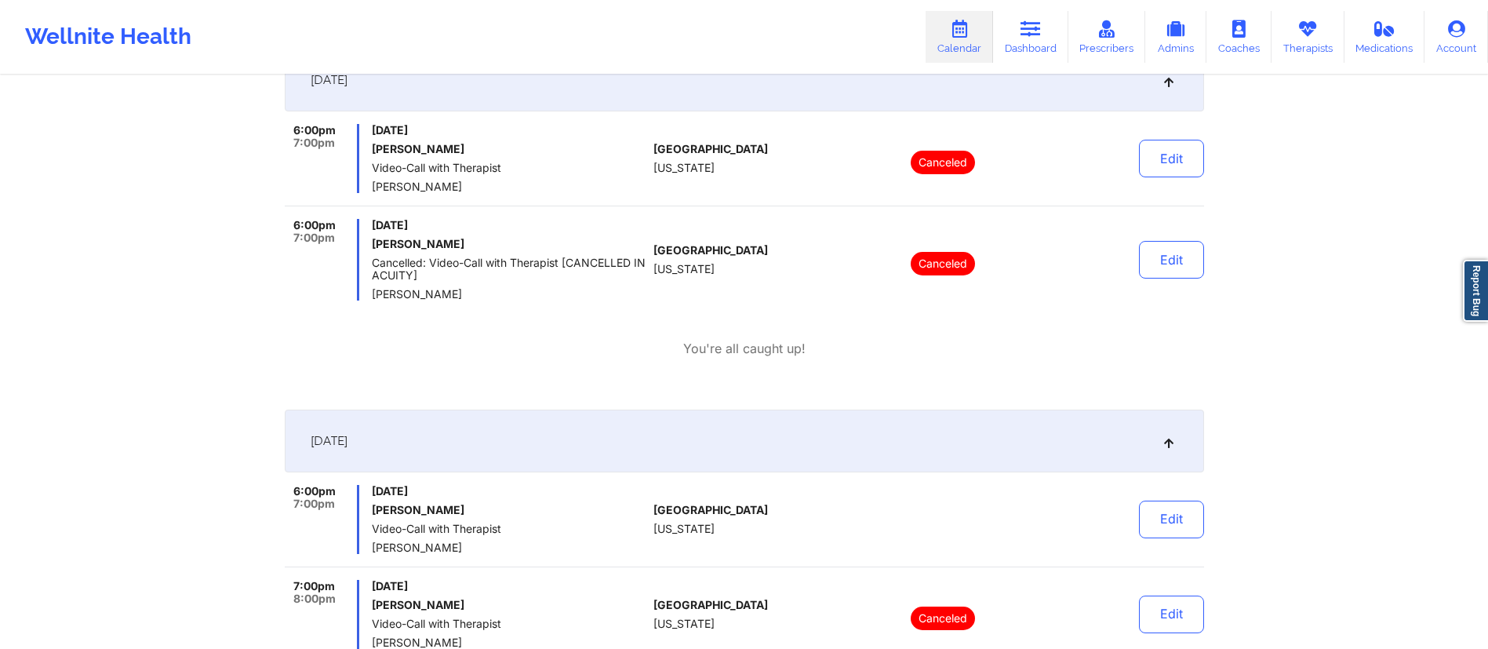
scroll to position [613, 0]
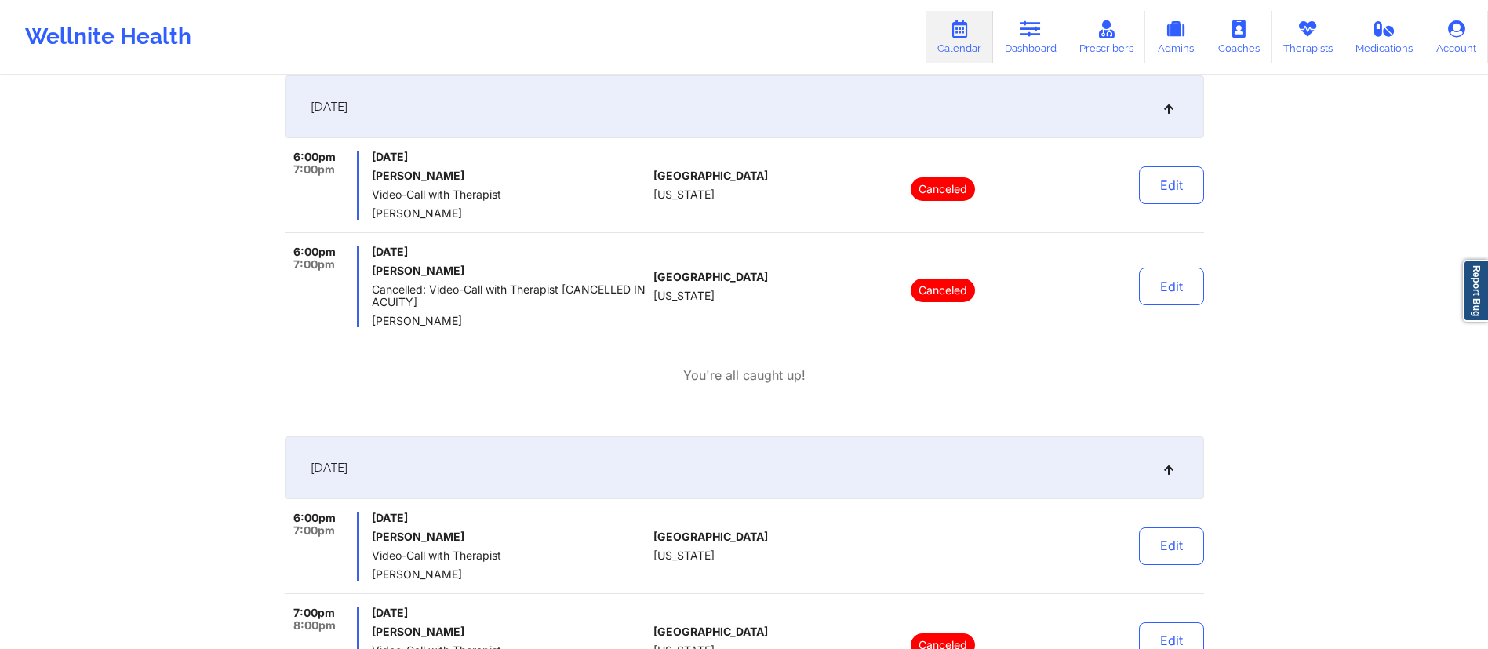
click at [730, 96] on div "October 6, 2025" at bounding box center [744, 106] width 919 height 63
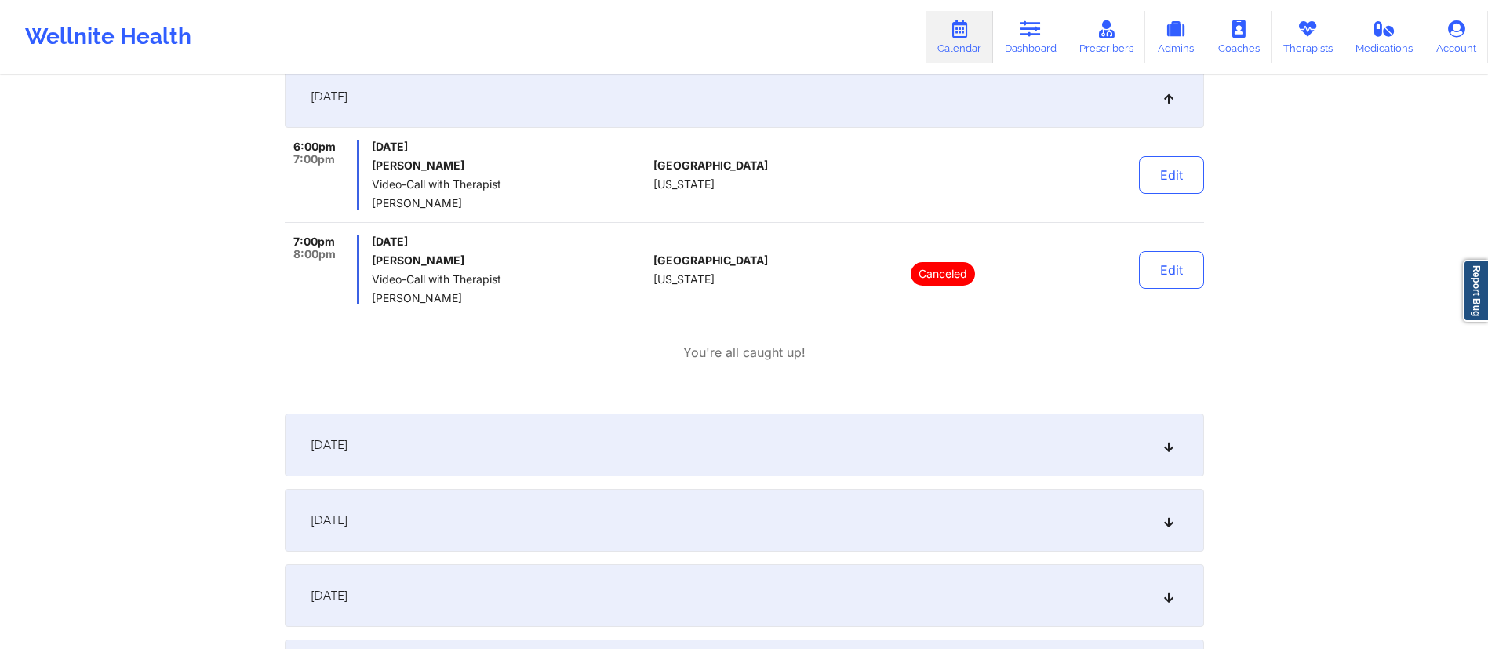
scroll to position [700, 0]
click at [551, 106] on div "October 7, 2025" at bounding box center [744, 95] width 919 height 63
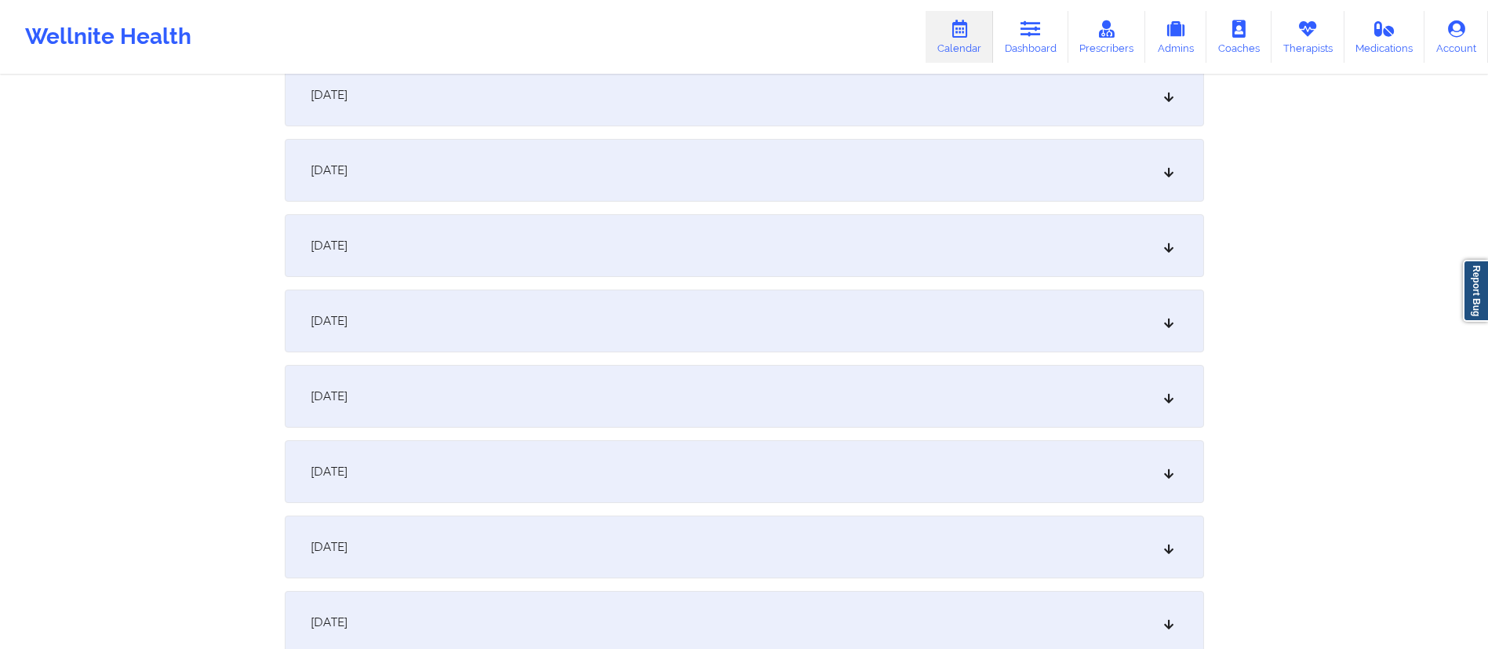
click at [486, 170] on div "October 8, 2025" at bounding box center [744, 170] width 919 height 63
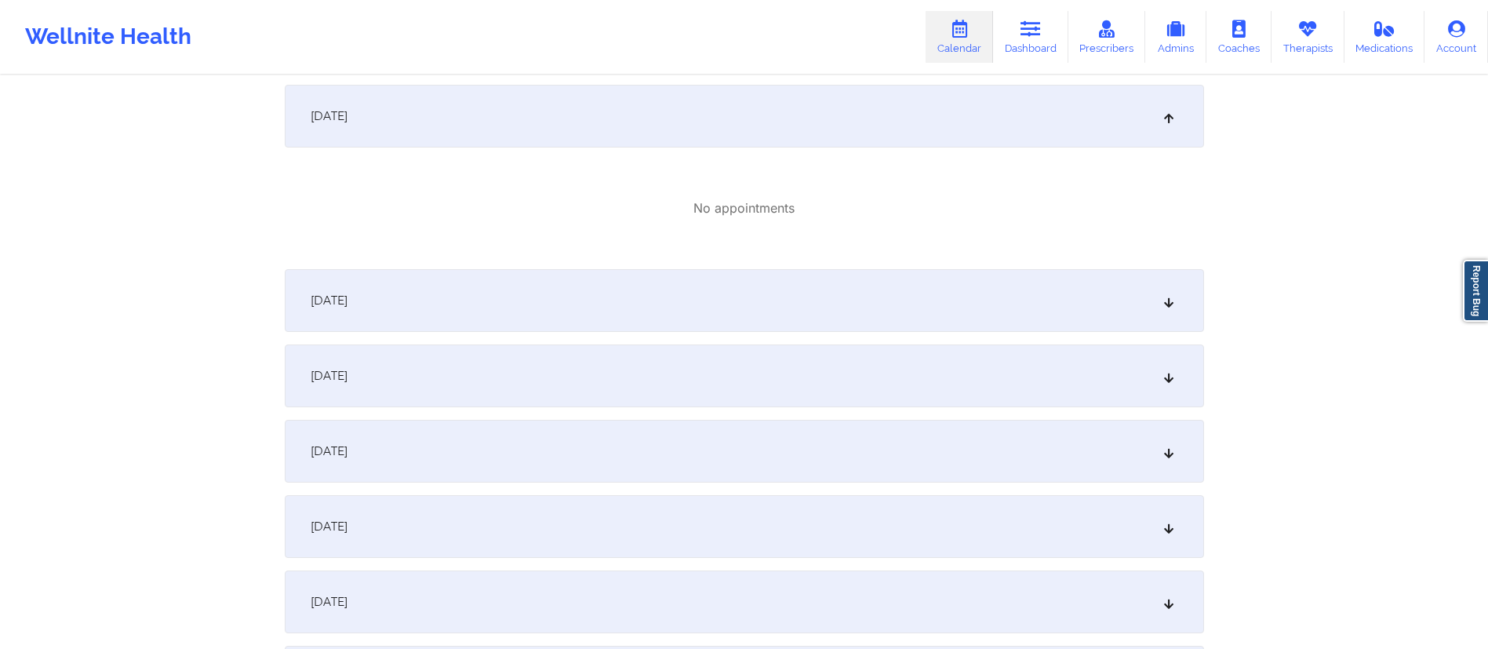
scroll to position [755, 0]
click at [524, 297] on div "October 9, 2025" at bounding box center [744, 299] width 919 height 63
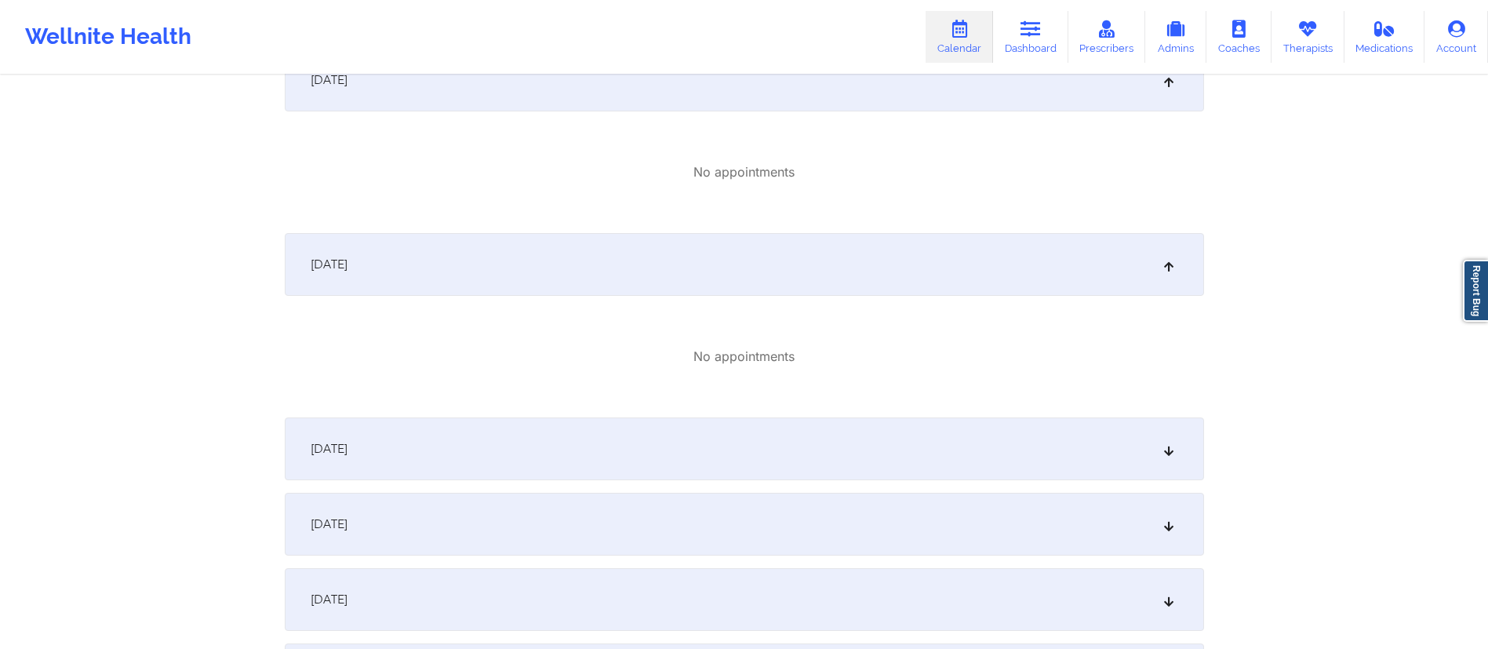
scroll to position [787, 0]
click at [613, 89] on div "October 8, 2025" at bounding box center [744, 83] width 919 height 63
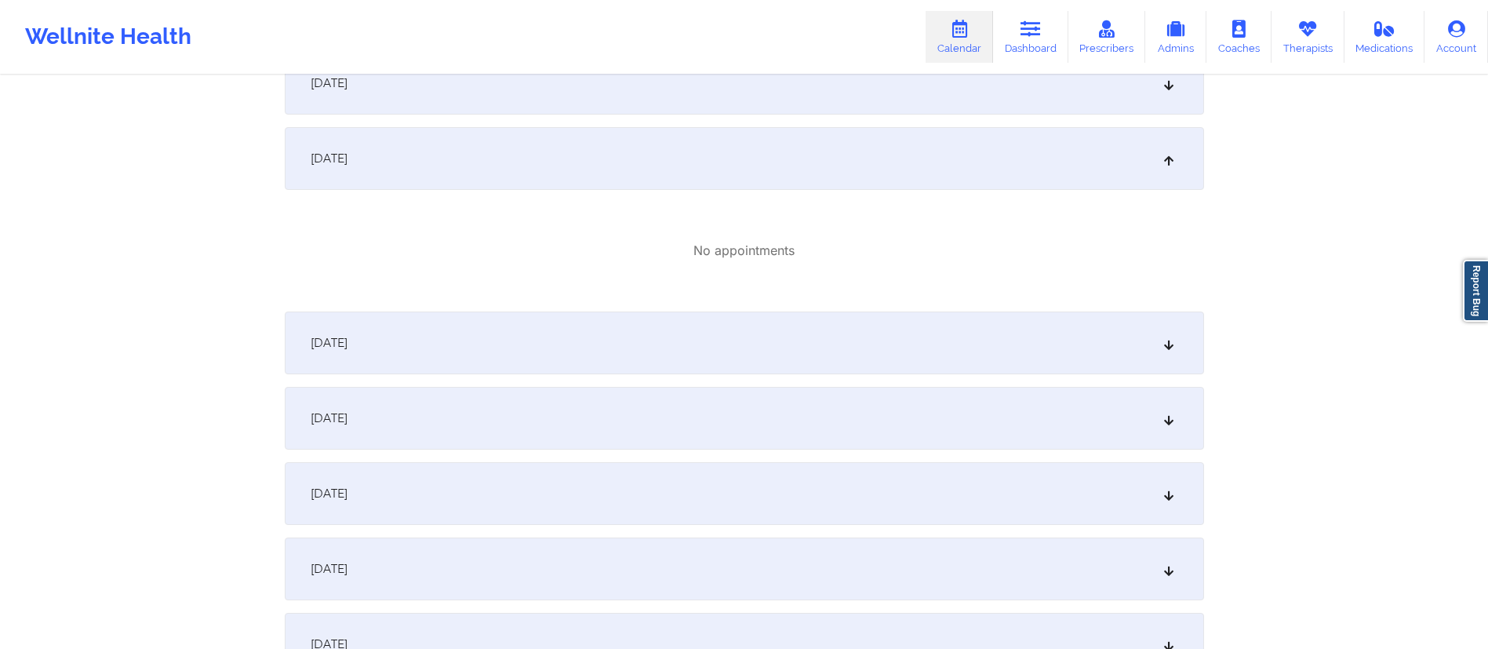
click at [574, 158] on div "October 9, 2025" at bounding box center [744, 158] width 919 height 63
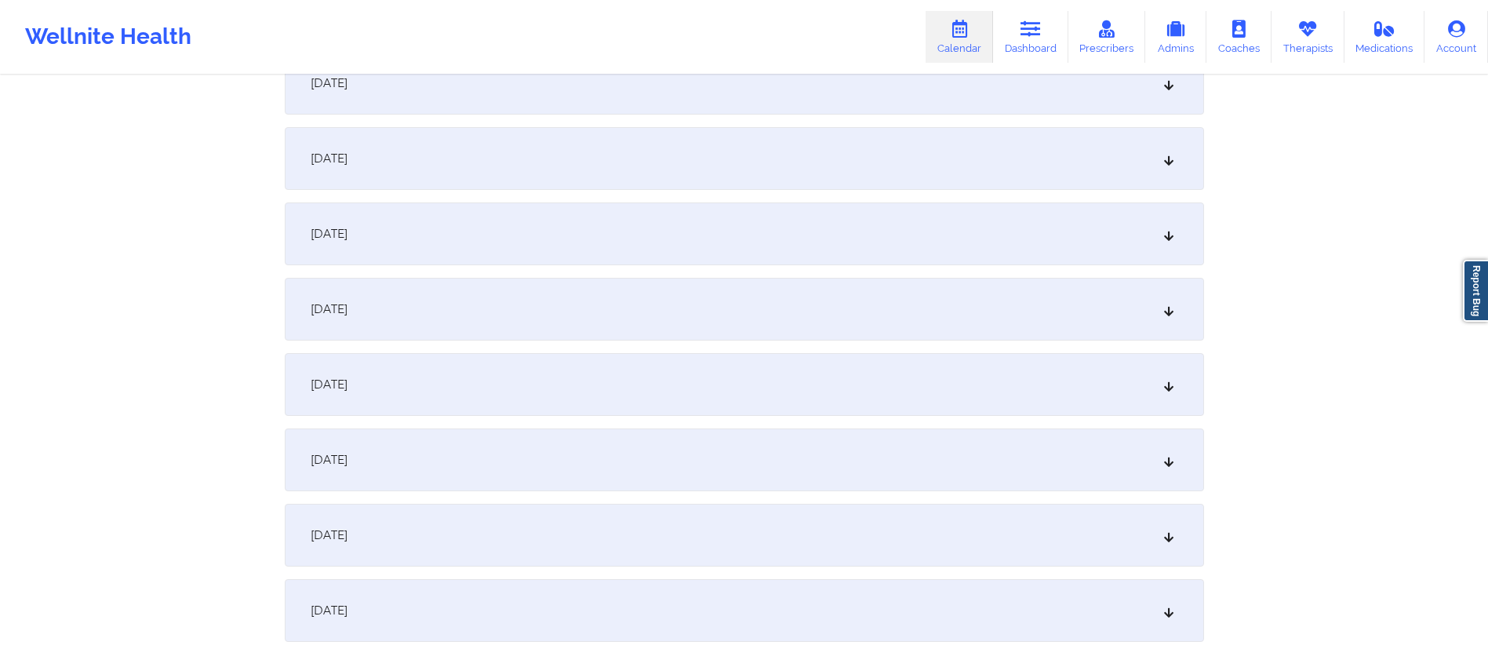
click at [540, 235] on div "October 10, 2025" at bounding box center [744, 233] width 919 height 63
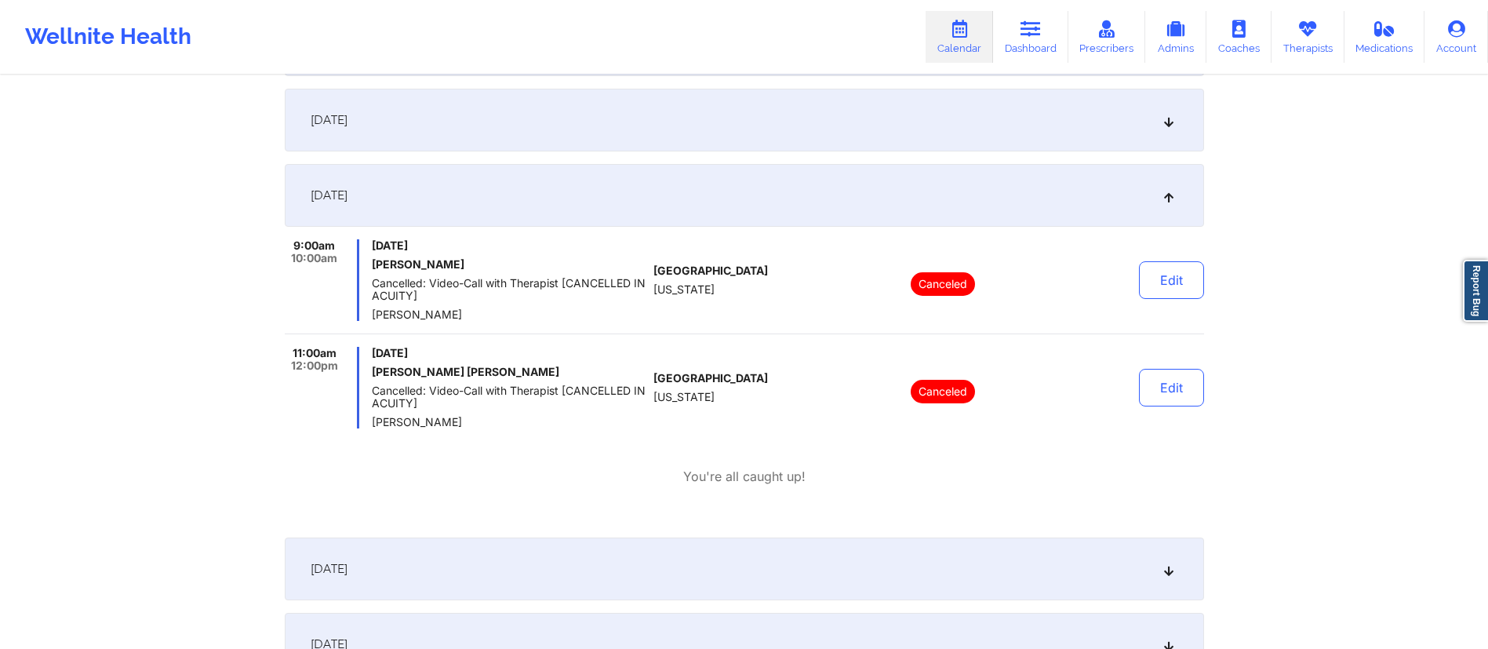
scroll to position [827, 0]
click at [645, 187] on div "October 10, 2025" at bounding box center [744, 193] width 919 height 63
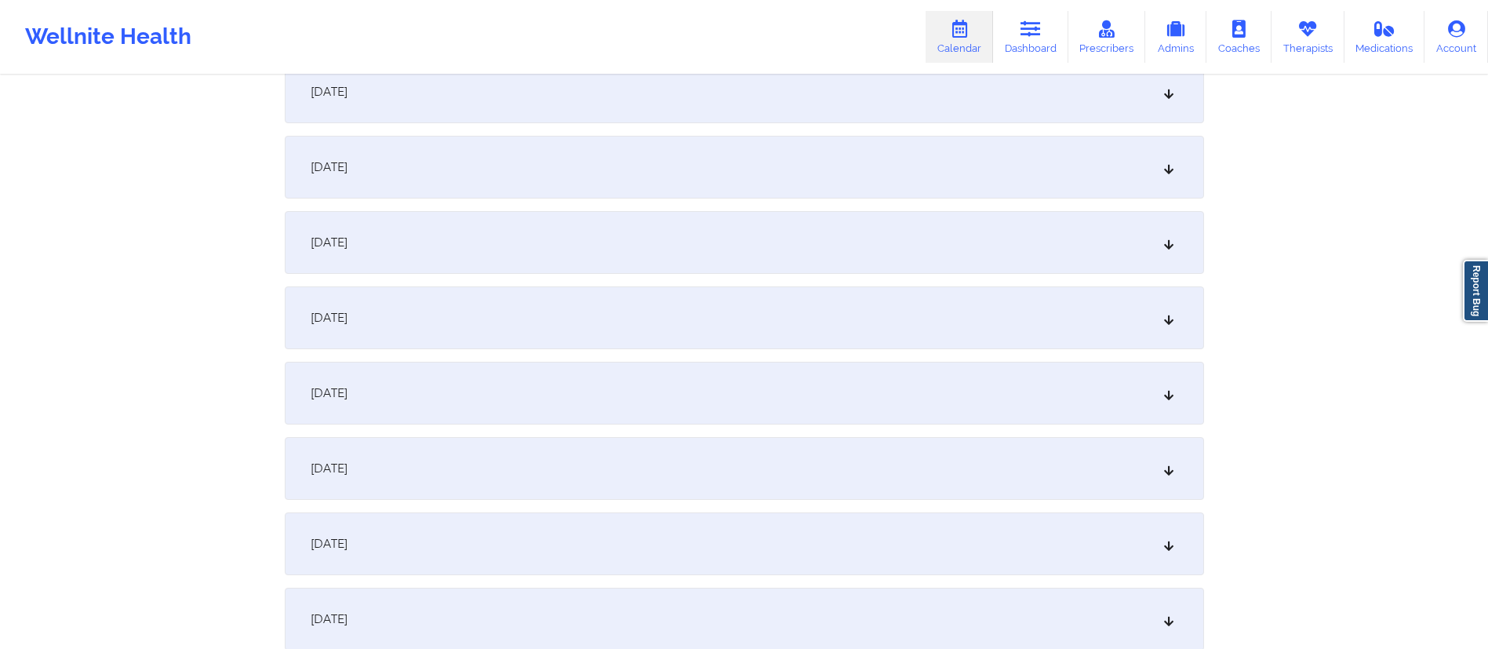
scroll to position [929, 0]
click at [585, 184] on div "October 11, 2025" at bounding box center [744, 167] width 919 height 63
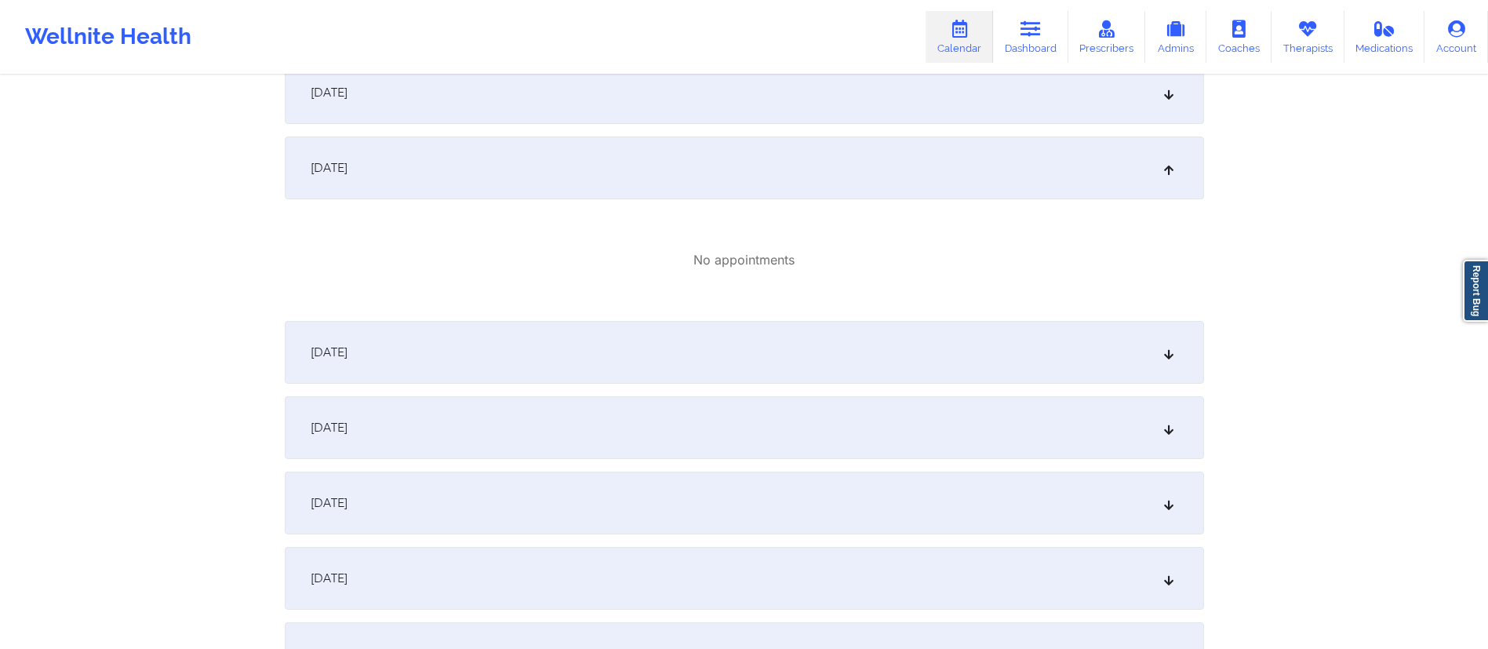
click at [642, 174] on div "October 11, 2025" at bounding box center [744, 167] width 919 height 63
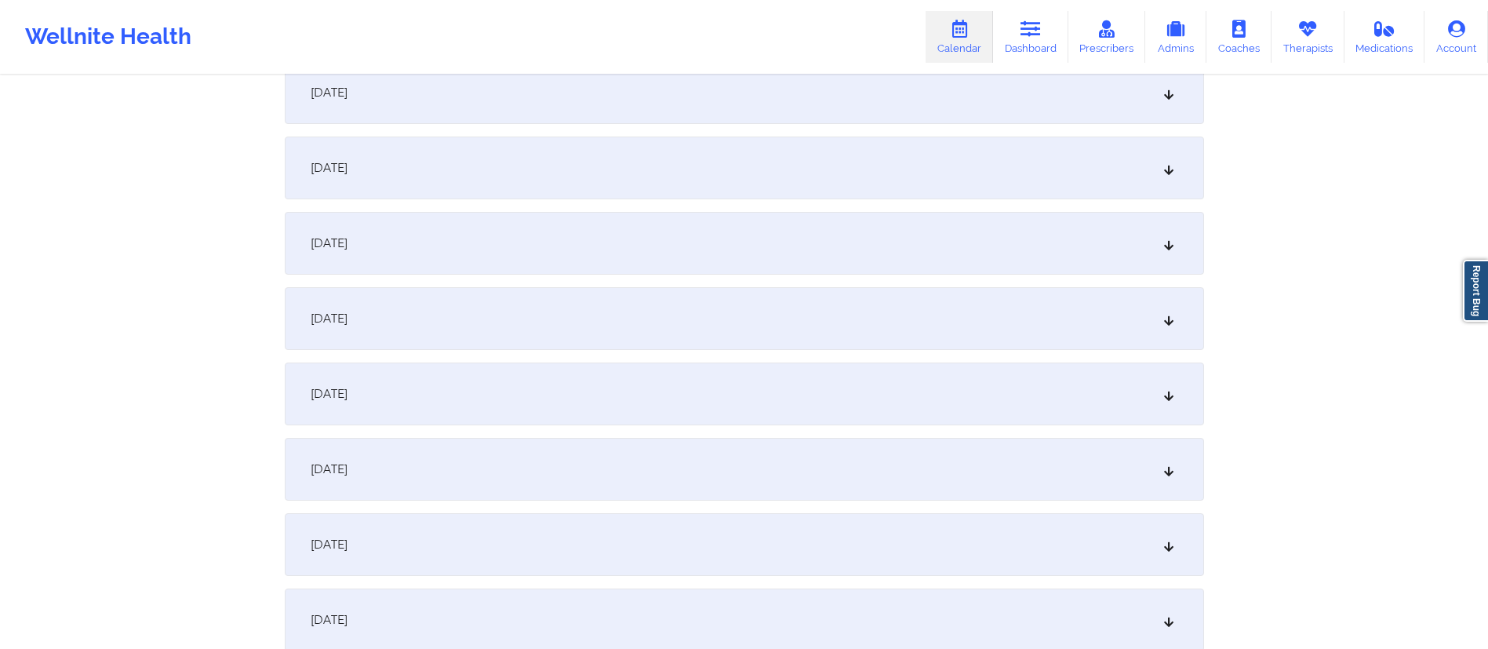
drag, startPoint x: 593, startPoint y: 254, endPoint x: 609, endPoint y: 278, distance: 28.7
click at [598, 257] on div "October 12, 2025" at bounding box center [744, 243] width 919 height 63
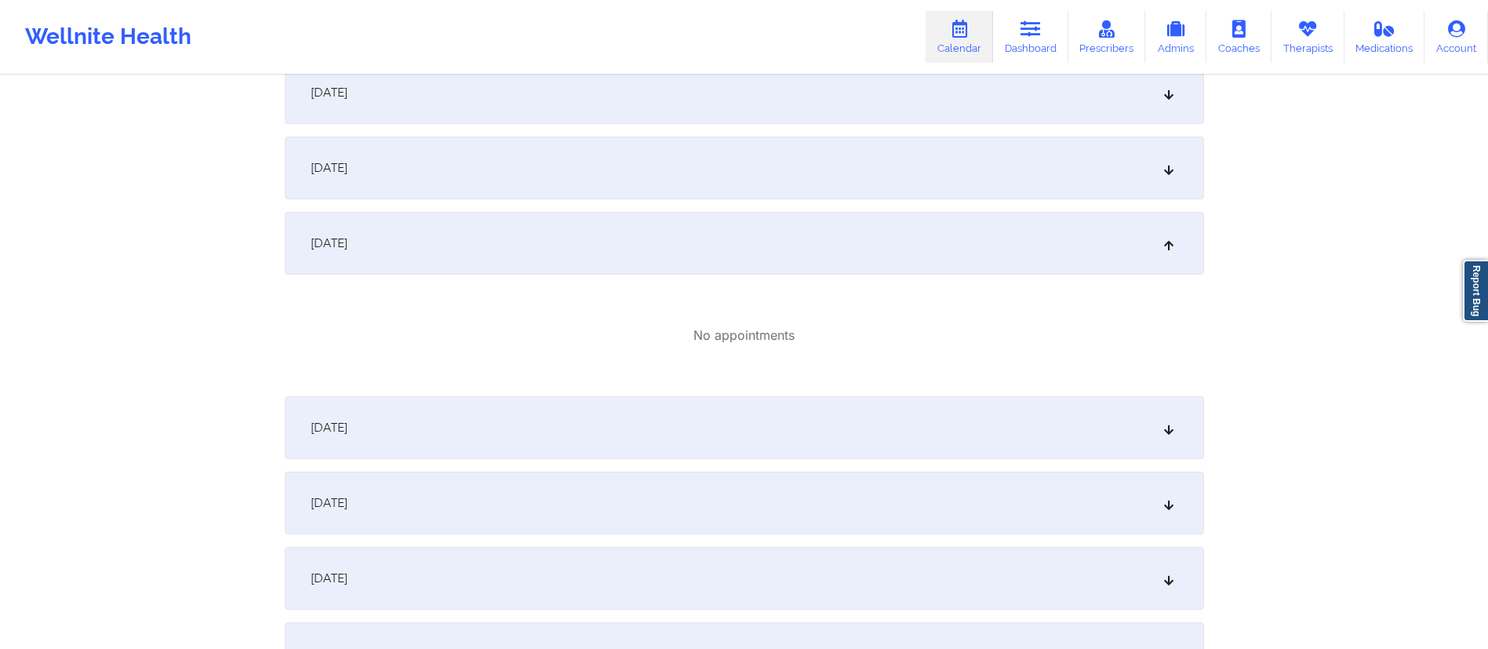
click at [701, 398] on div "October 13, 2025" at bounding box center [744, 427] width 919 height 63
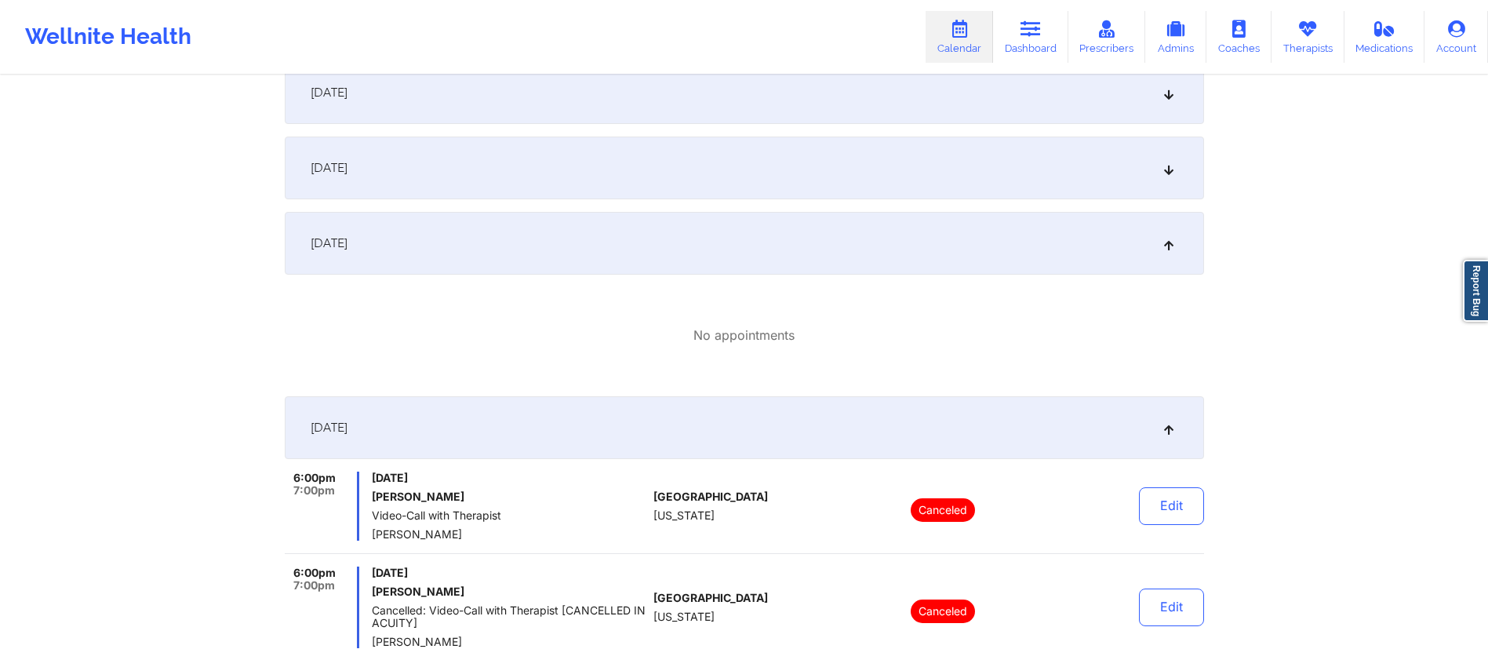
click at [718, 251] on div "October 12, 2025" at bounding box center [744, 243] width 919 height 63
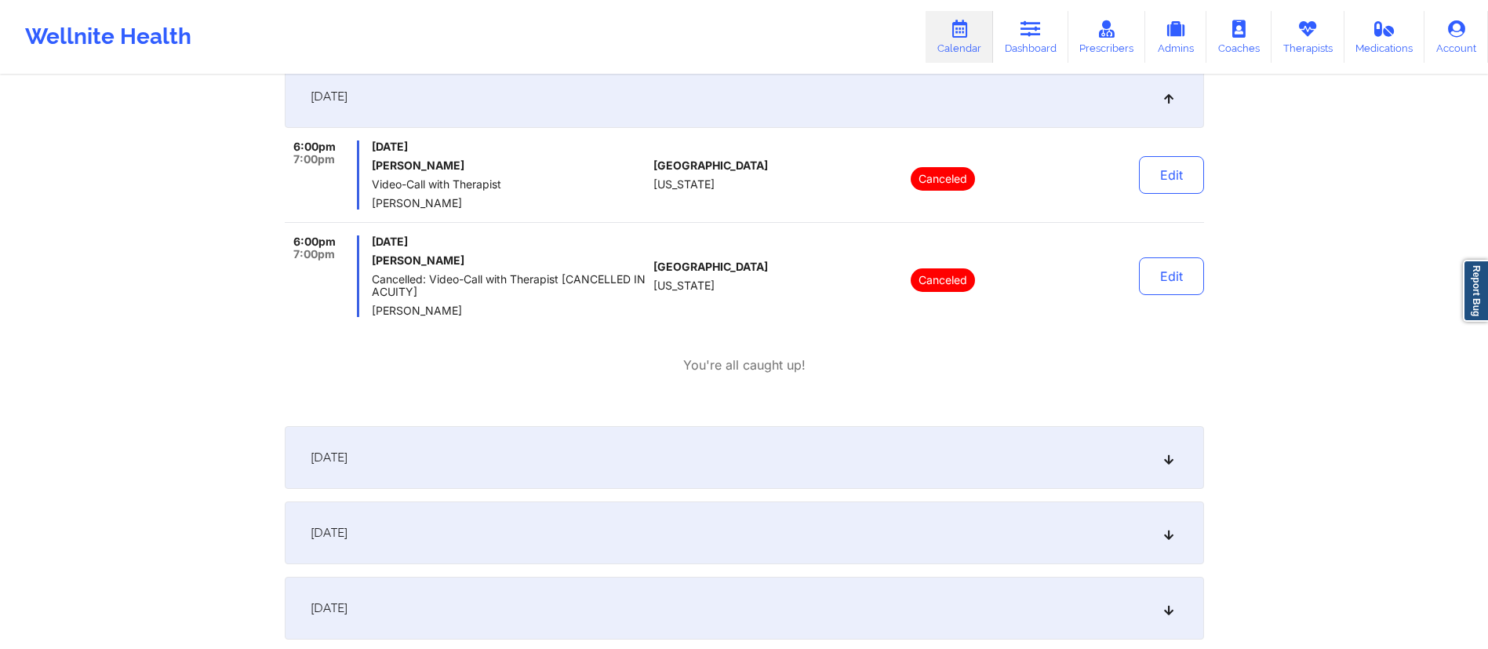
scroll to position [1152, 0]
click at [599, 440] on div "October 14, 2025" at bounding box center [744, 455] width 919 height 63
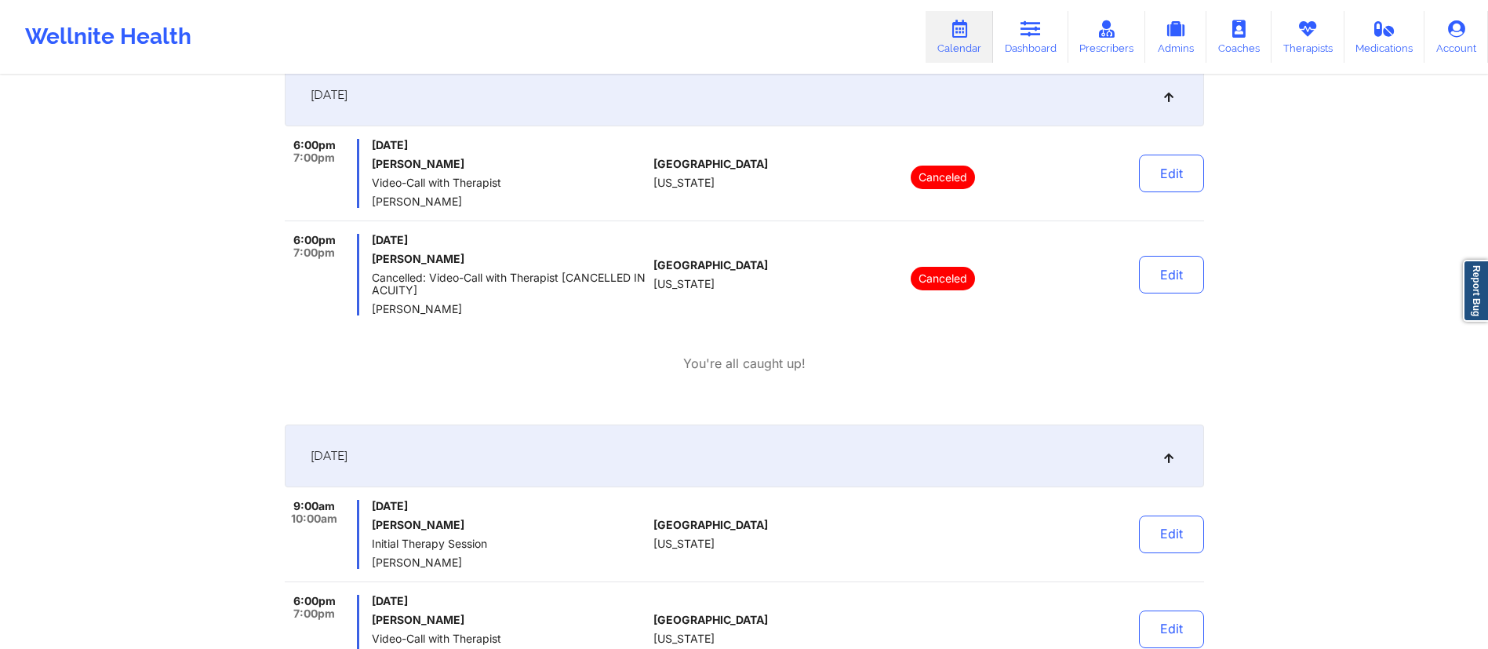
click at [704, 104] on div "October 13, 2025" at bounding box center [744, 95] width 919 height 63
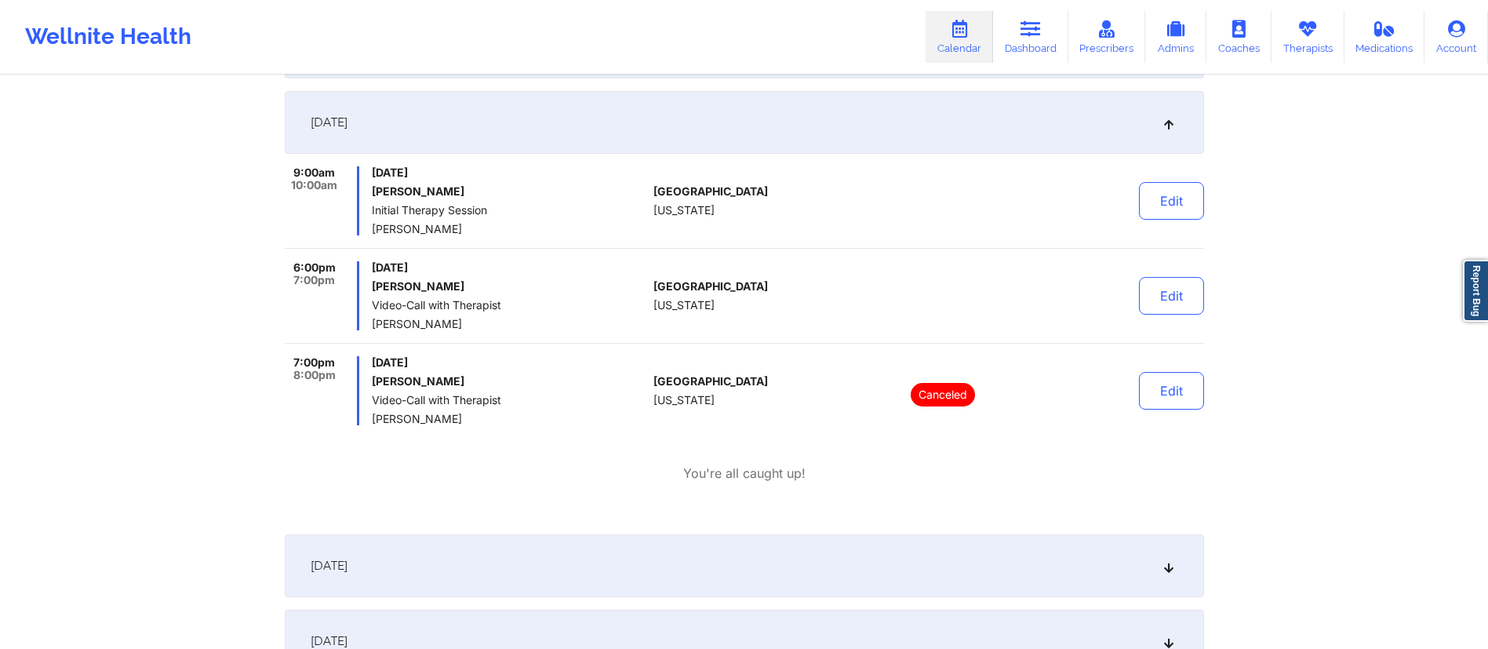
scroll to position [1202, 0]
click at [1191, 209] on button "Edit" at bounding box center [1171, 199] width 65 height 38
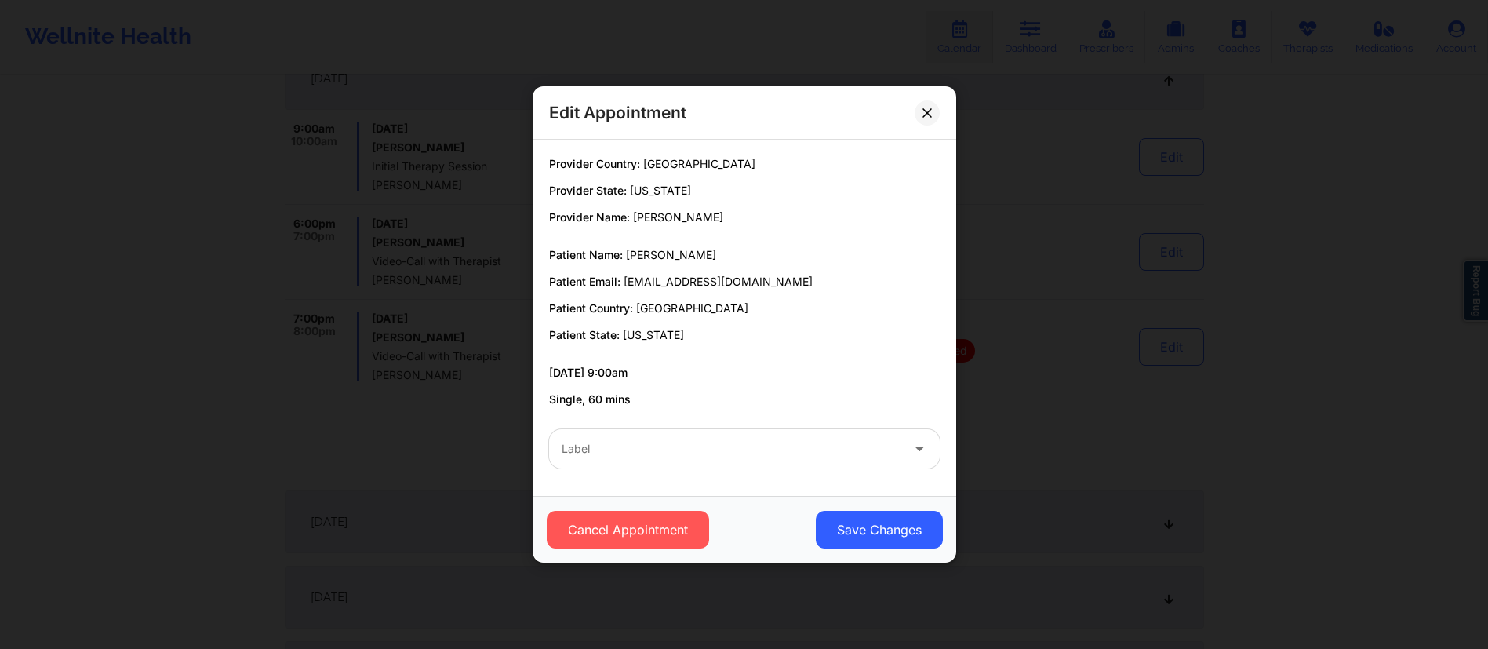
scroll to position [1242, 0]
drag, startPoint x: 619, startPoint y: 191, endPoint x: 672, endPoint y: 191, distance: 53.3
click at [672, 191] on p "Provider State: Florida" at bounding box center [744, 191] width 391 height 16
drag, startPoint x: 618, startPoint y: 254, endPoint x: 698, endPoint y: 256, distance: 80.0
click at [698, 249] on span "SCOTT GARDELL" at bounding box center [671, 254] width 90 height 13
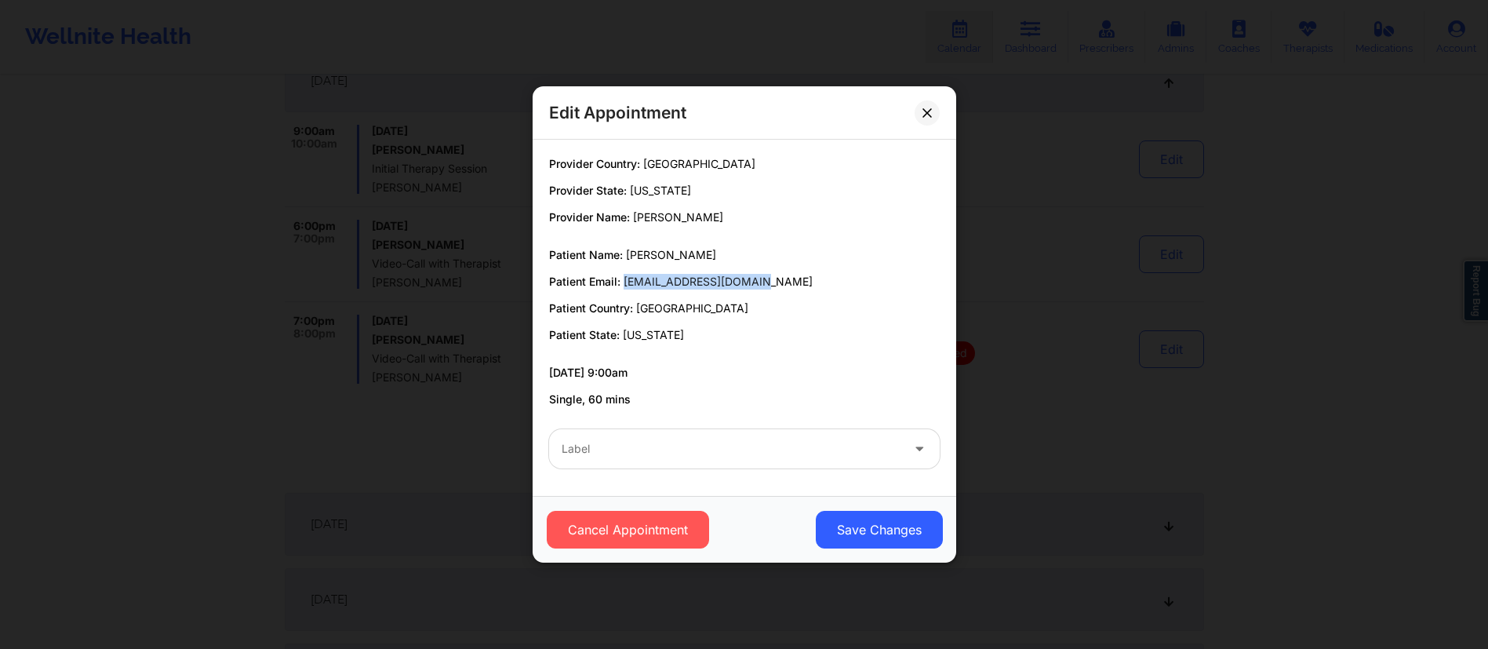
drag, startPoint x: 613, startPoint y: 279, endPoint x: 769, endPoint y: 282, distance: 156.1
click at [769, 282] on p "Patient Email: scottgardell@gmail.com" at bounding box center [744, 282] width 391 height 16
drag, startPoint x: 629, startPoint y: 306, endPoint x: 702, endPoint y: 302, distance: 73.1
click at [702, 302] on p "Patient Country: United States" at bounding box center [744, 308] width 391 height 16
drag, startPoint x: 610, startPoint y: 335, endPoint x: 653, endPoint y: 333, distance: 42.4
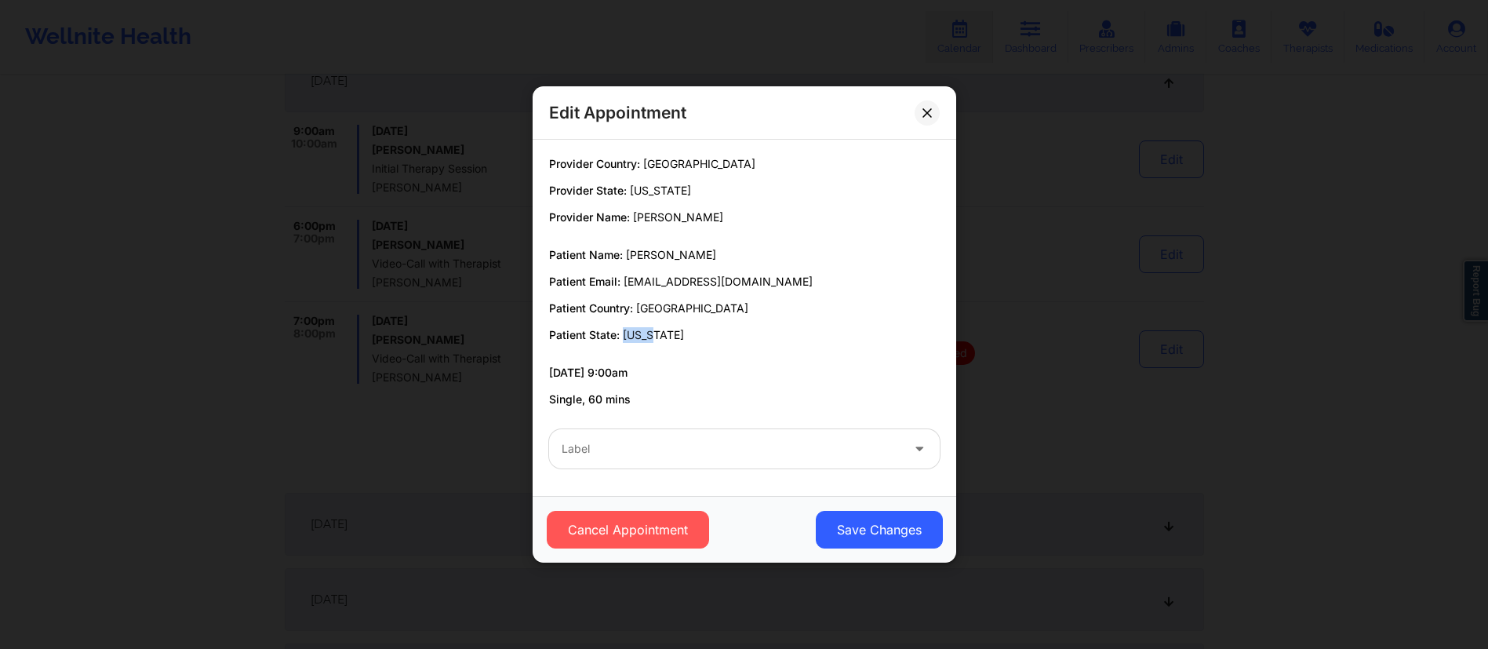
click at [653, 333] on p "Patient State: Maine" at bounding box center [744, 335] width 391 height 16
click at [1057, 300] on div "Edit Appointment Provider Country: United States Provider State: Florida Provid…" at bounding box center [744, 324] width 1488 height 649
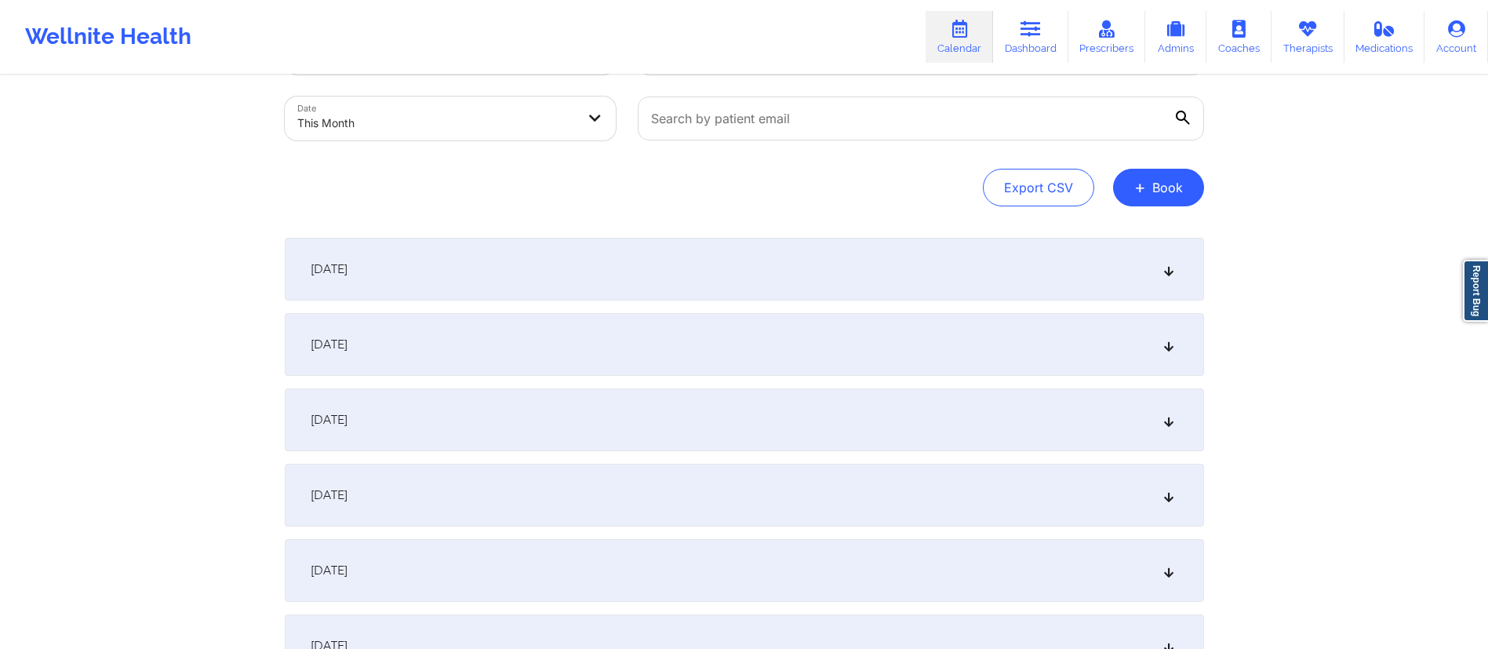
scroll to position [0, 0]
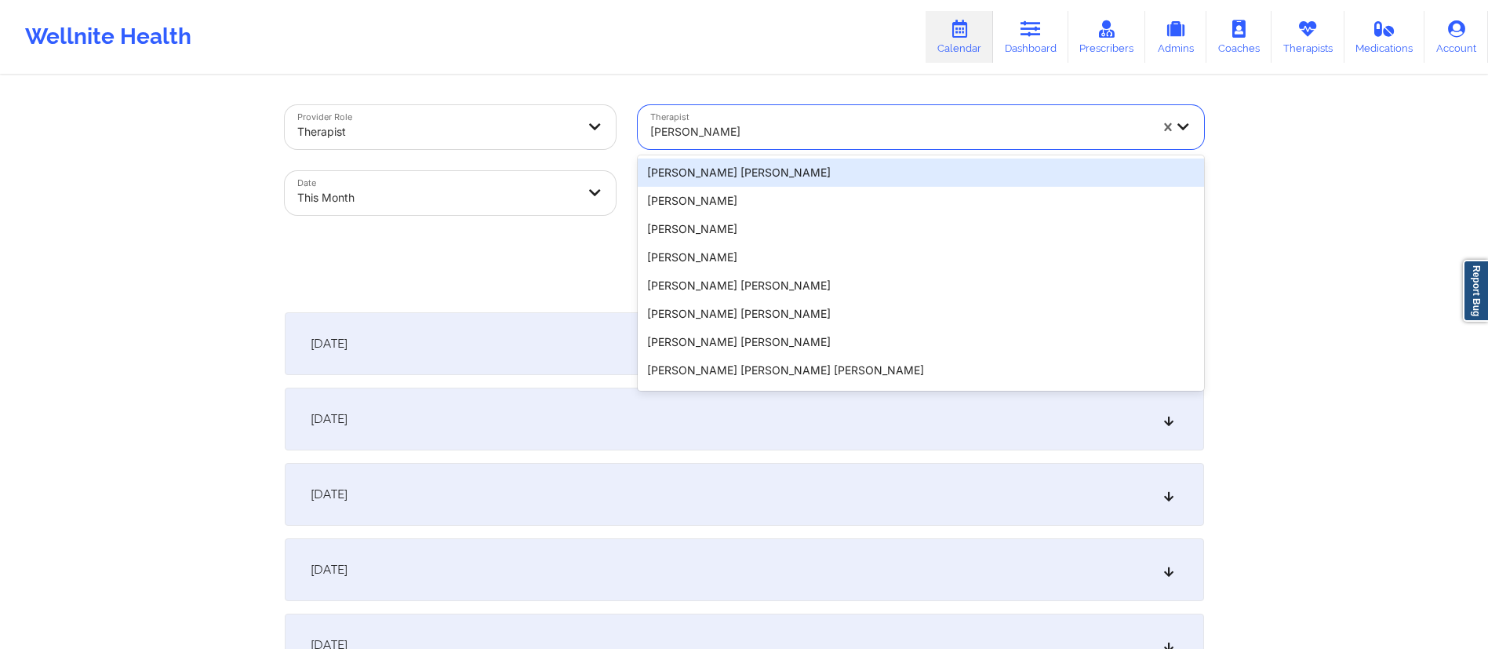
drag, startPoint x: 720, startPoint y: 130, endPoint x: 614, endPoint y: 120, distance: 106.4
click at [614, 120] on div "Provider Role Therapist Therapist 20 results available. Use Up and Down to choo…" at bounding box center [744, 160] width 941 height 132
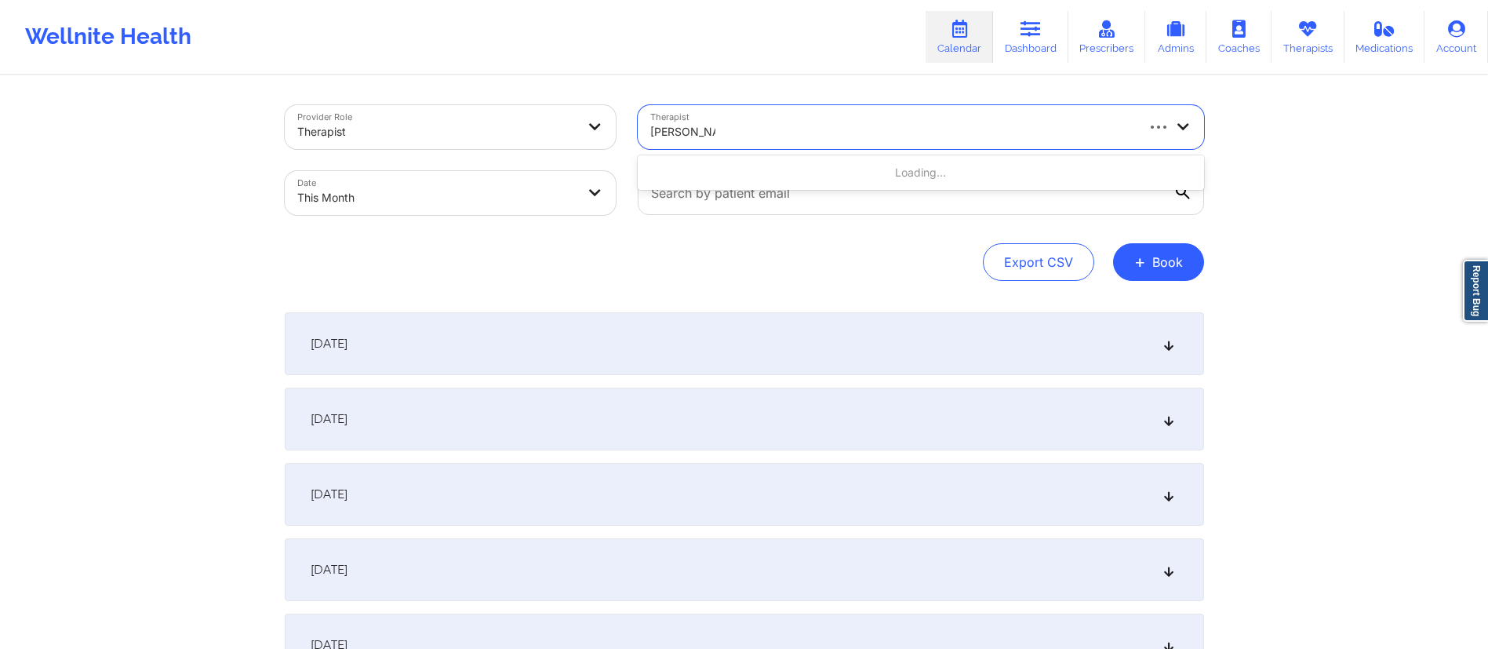
type input "beverly solo"
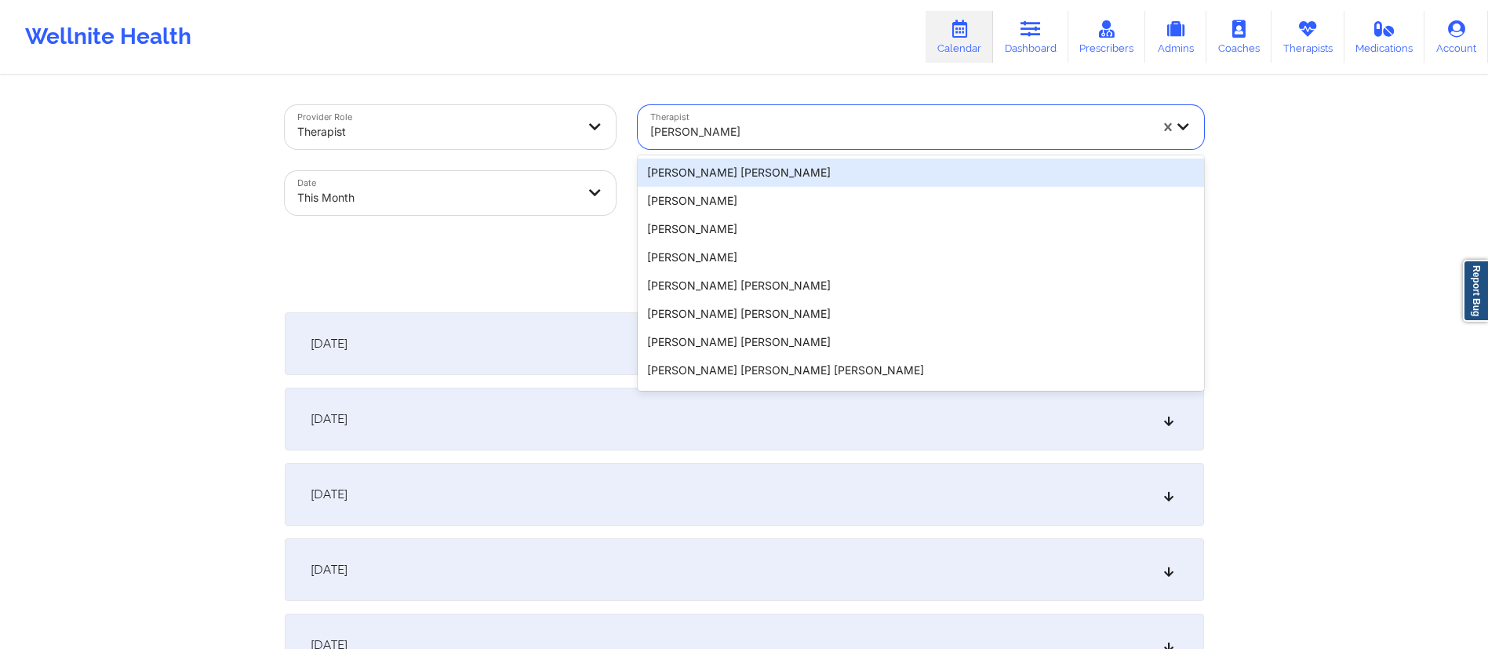
click at [777, 127] on div at bounding box center [899, 131] width 499 height 19
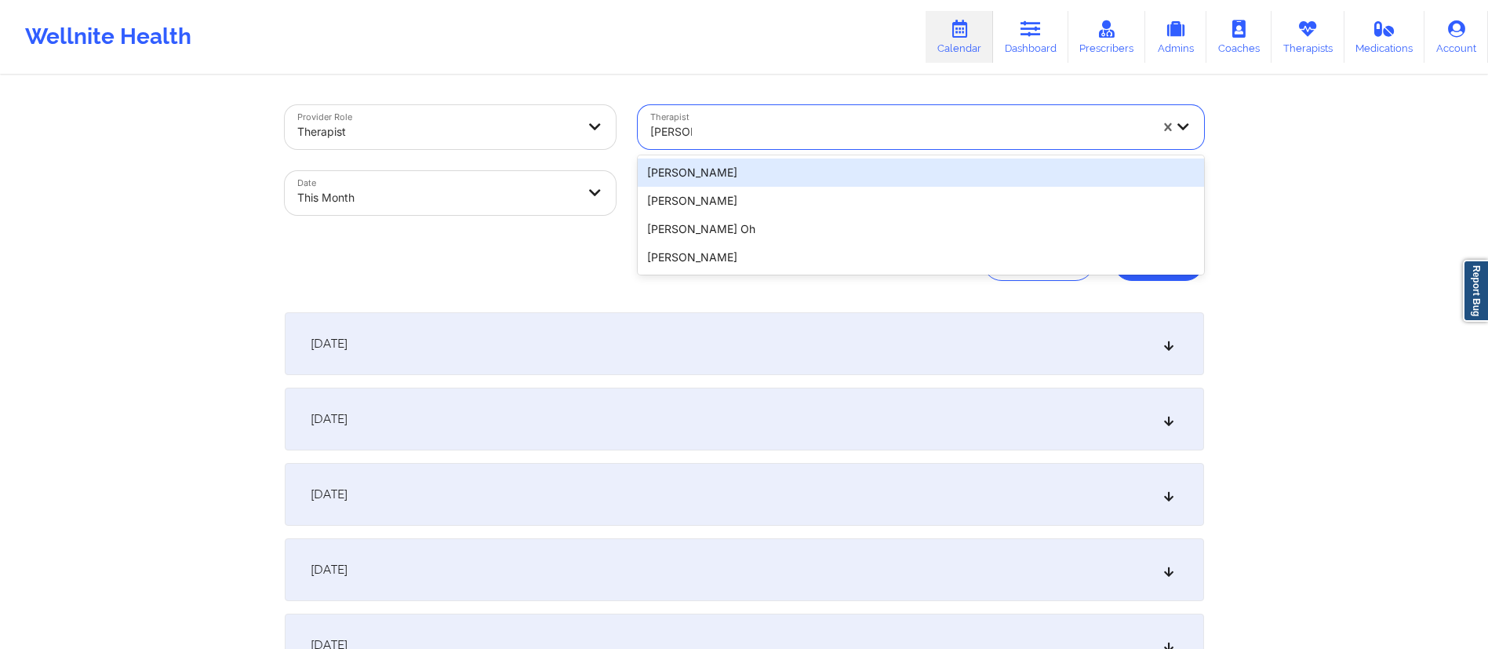
type input "beverly"
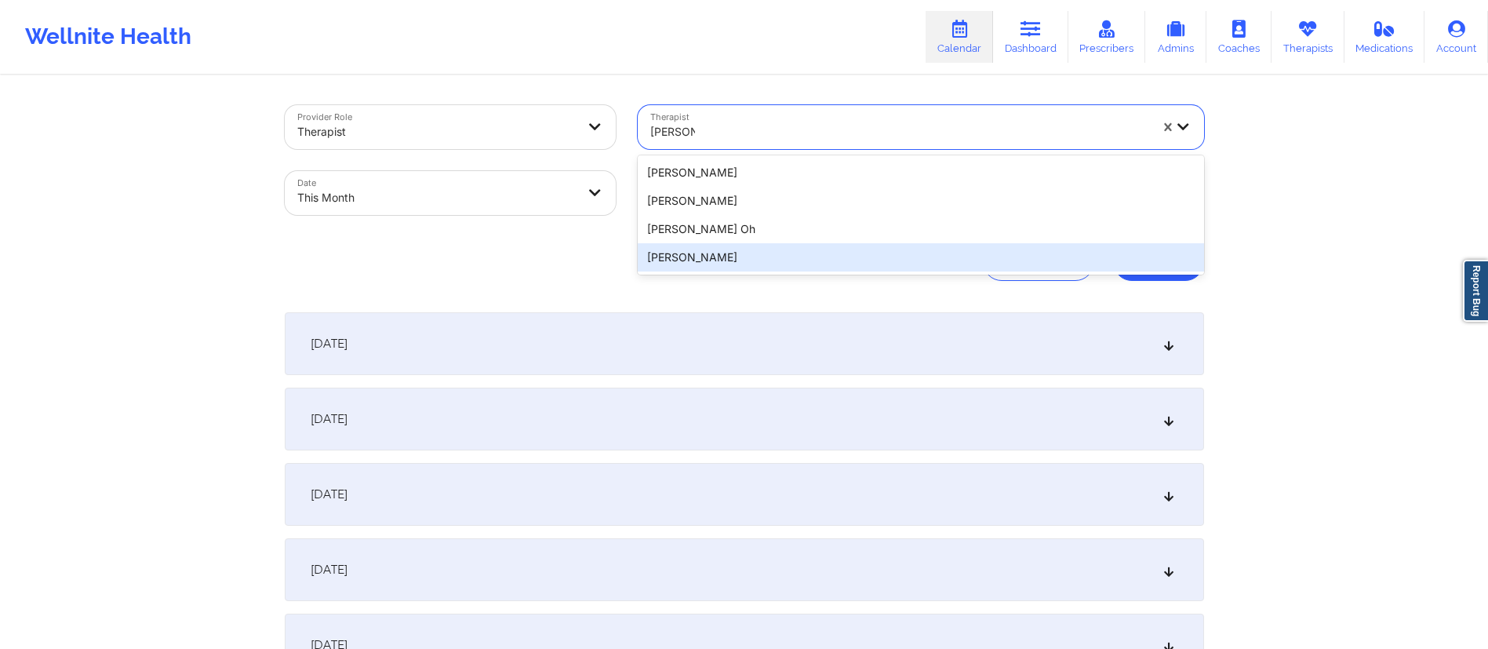
click at [677, 265] on div "Beverly Solomon" at bounding box center [921, 257] width 566 height 28
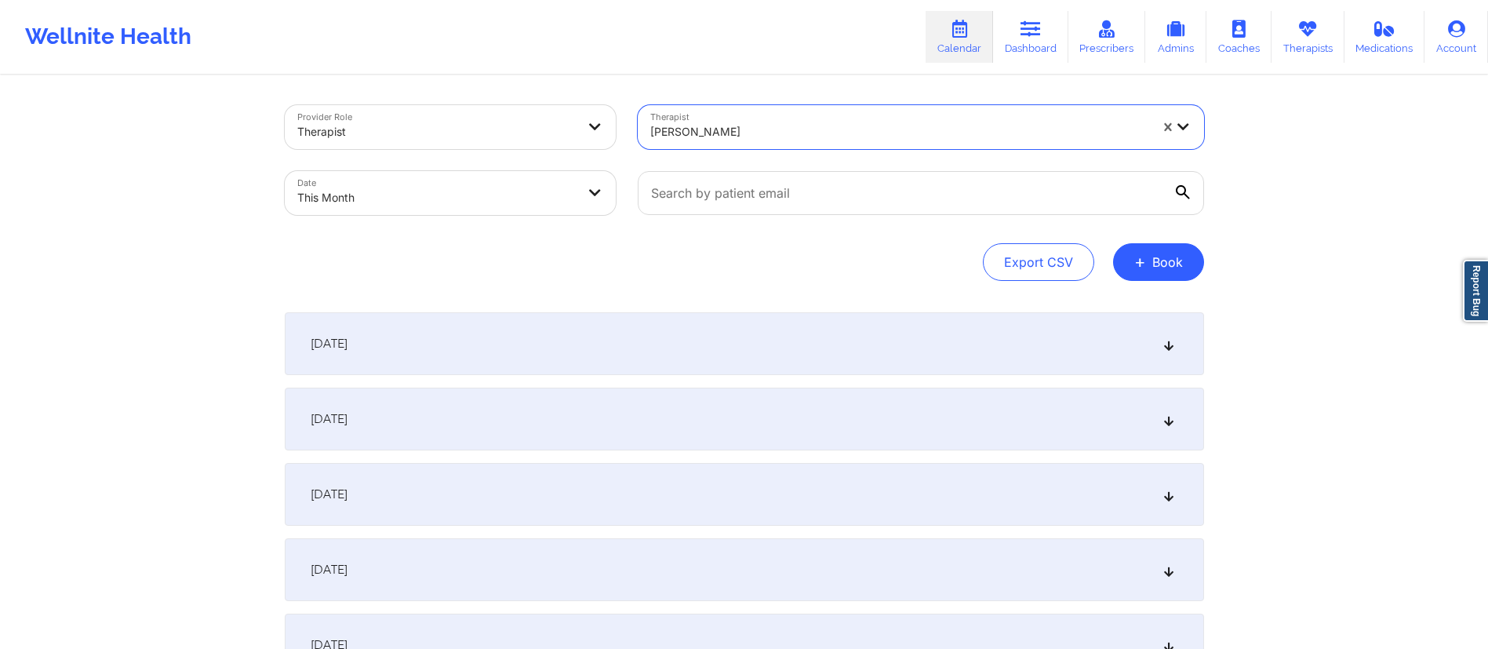
click at [484, 343] on div "October 1, 2025" at bounding box center [744, 343] width 919 height 63
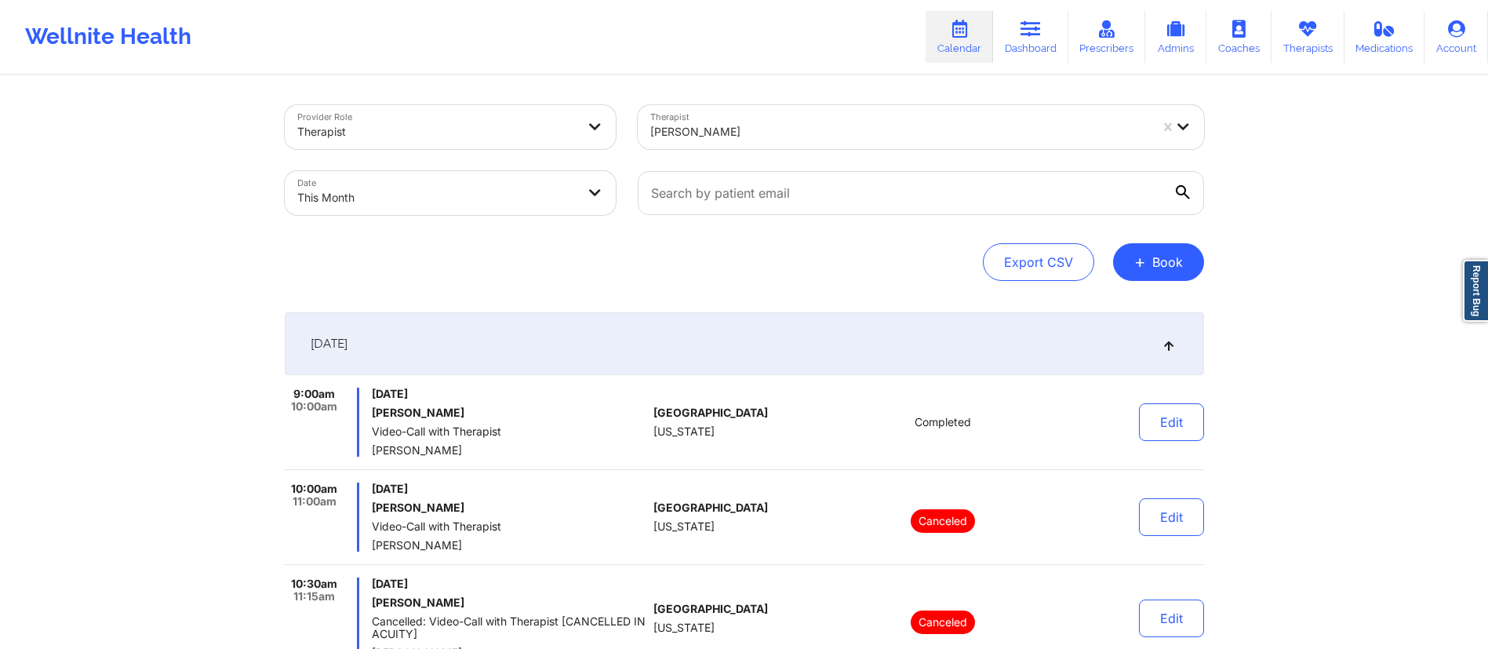
scroll to position [75, 0]
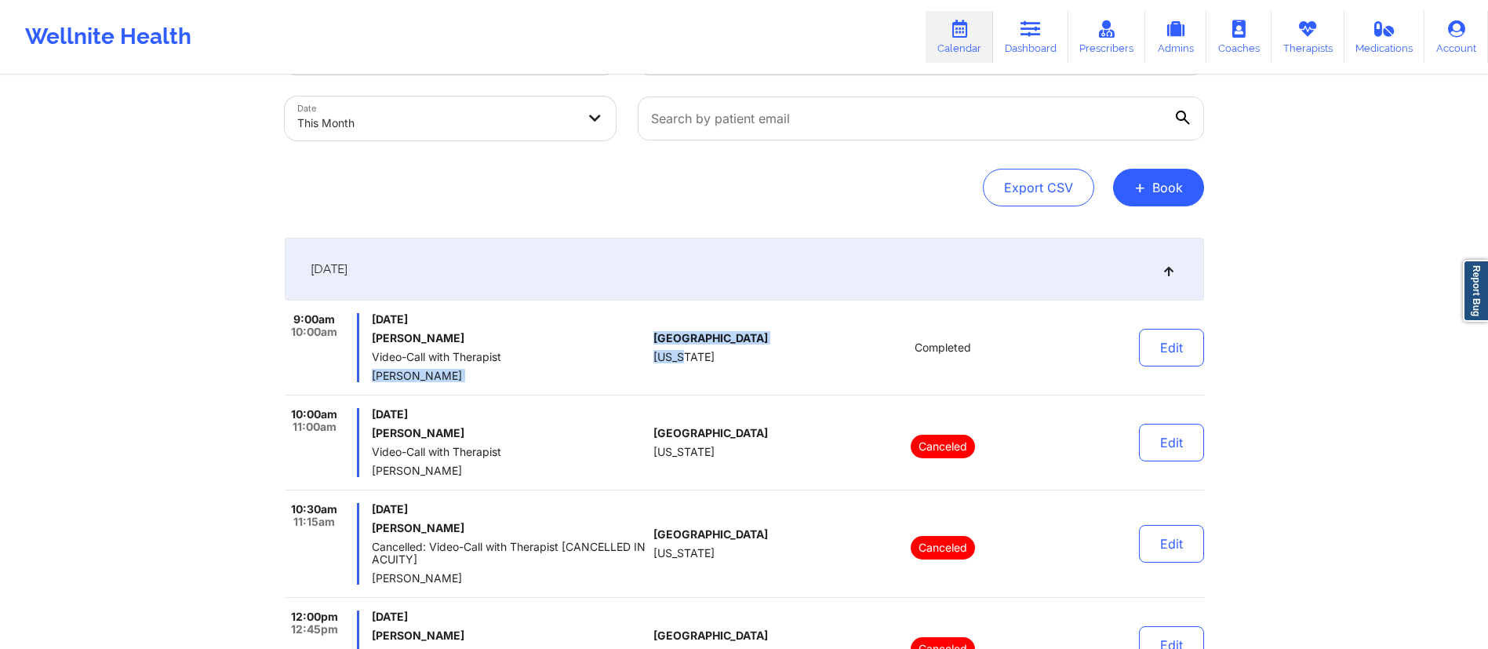
drag, startPoint x: 648, startPoint y: 353, endPoint x: 690, endPoint y: 356, distance: 42.5
click at [690, 356] on div "9:00am 10:00am Wednesday, October 1, 2025 Santhya Sadasivan Video-Call with The…" at bounding box center [744, 354] width 919 height 82
click at [693, 366] on div "United States Texas" at bounding box center [740, 347] width 174 height 69
drag, startPoint x: 646, startPoint y: 362, endPoint x: 688, endPoint y: 367, distance: 41.9
click at [688, 367] on div "9:00am 10:00am Wednesday, October 1, 2025 Santhya Sadasivan Video-Call with The…" at bounding box center [744, 354] width 919 height 82
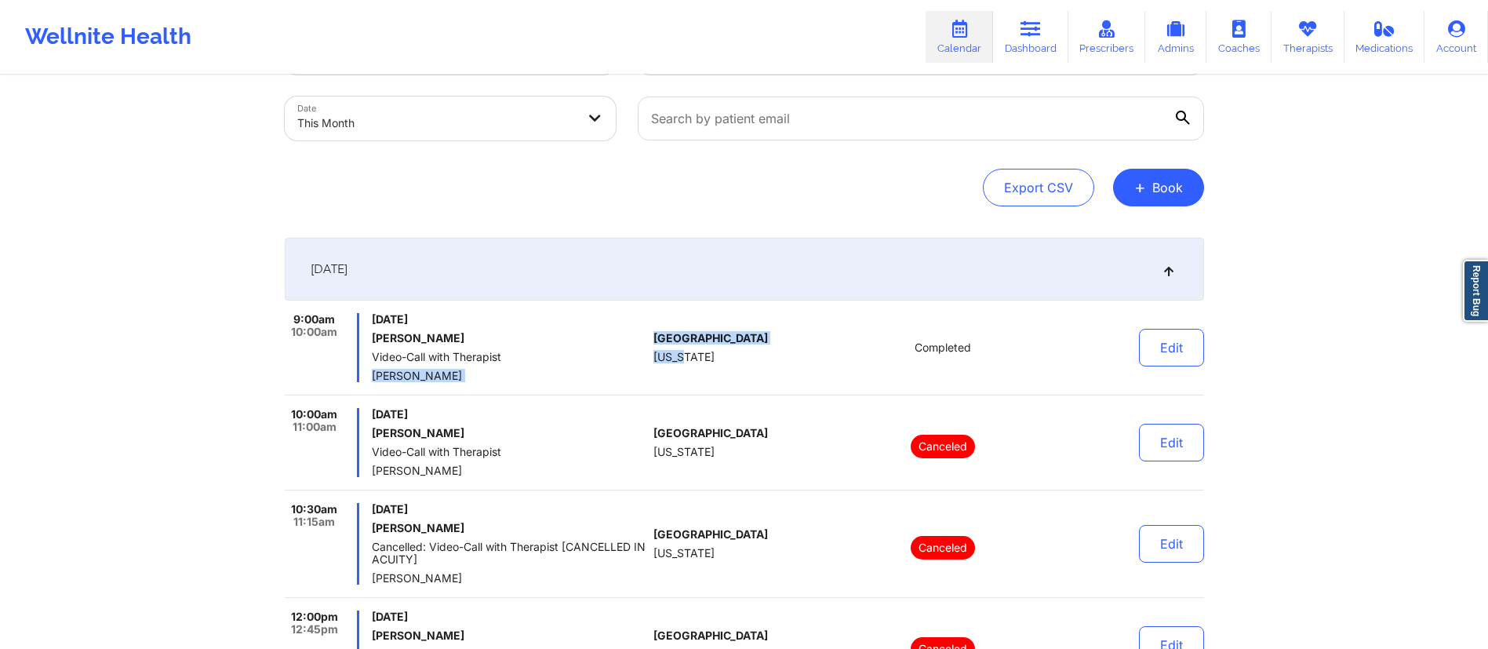
click at [704, 364] on div "United States Texas" at bounding box center [740, 347] width 174 height 69
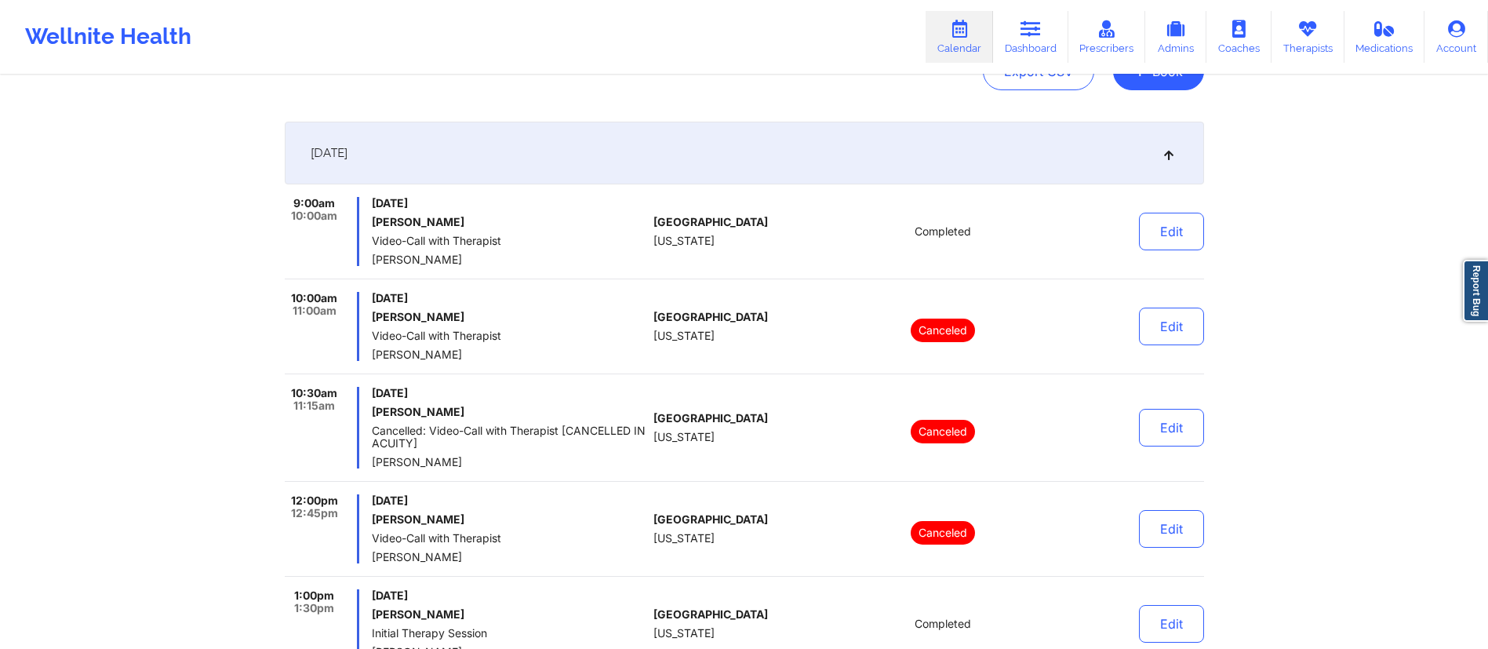
scroll to position [192, 0]
click at [1151, 232] on button "Edit" at bounding box center [1171, 230] width 65 height 38
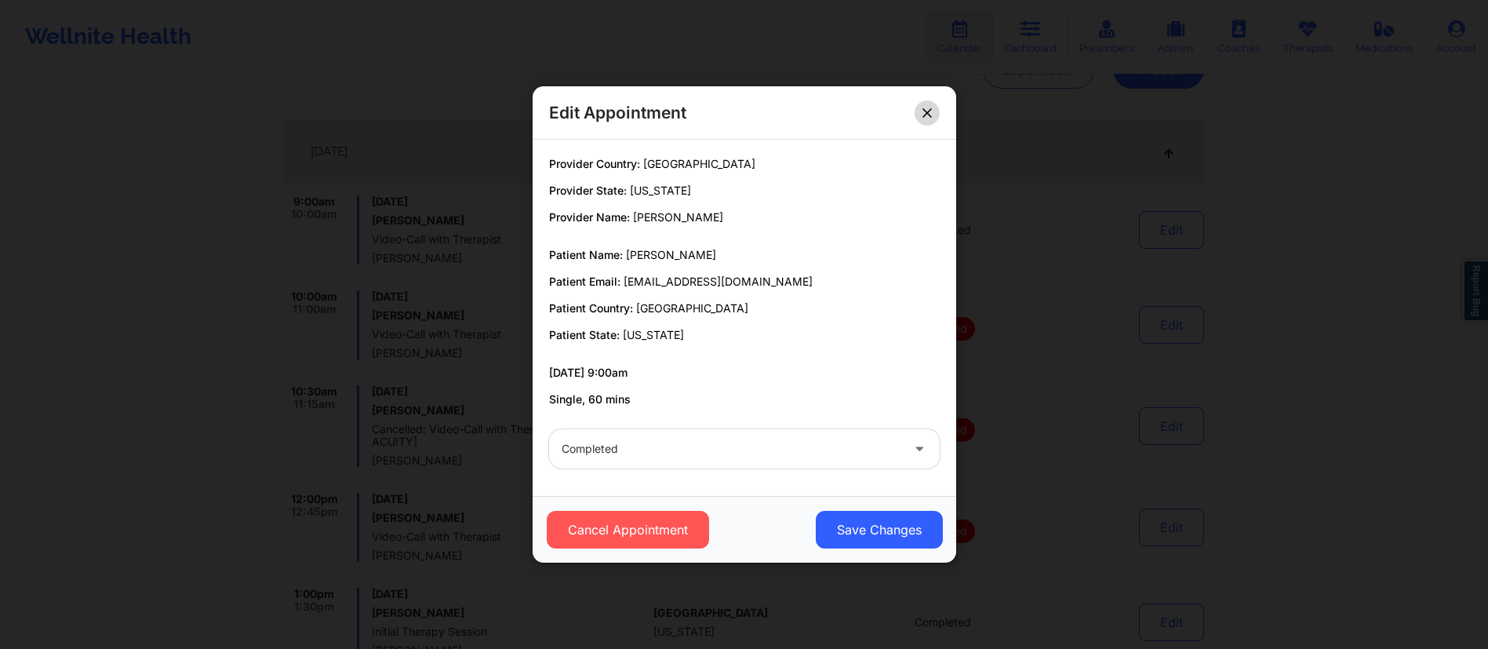
click at [937, 119] on button at bounding box center [927, 112] width 25 height 25
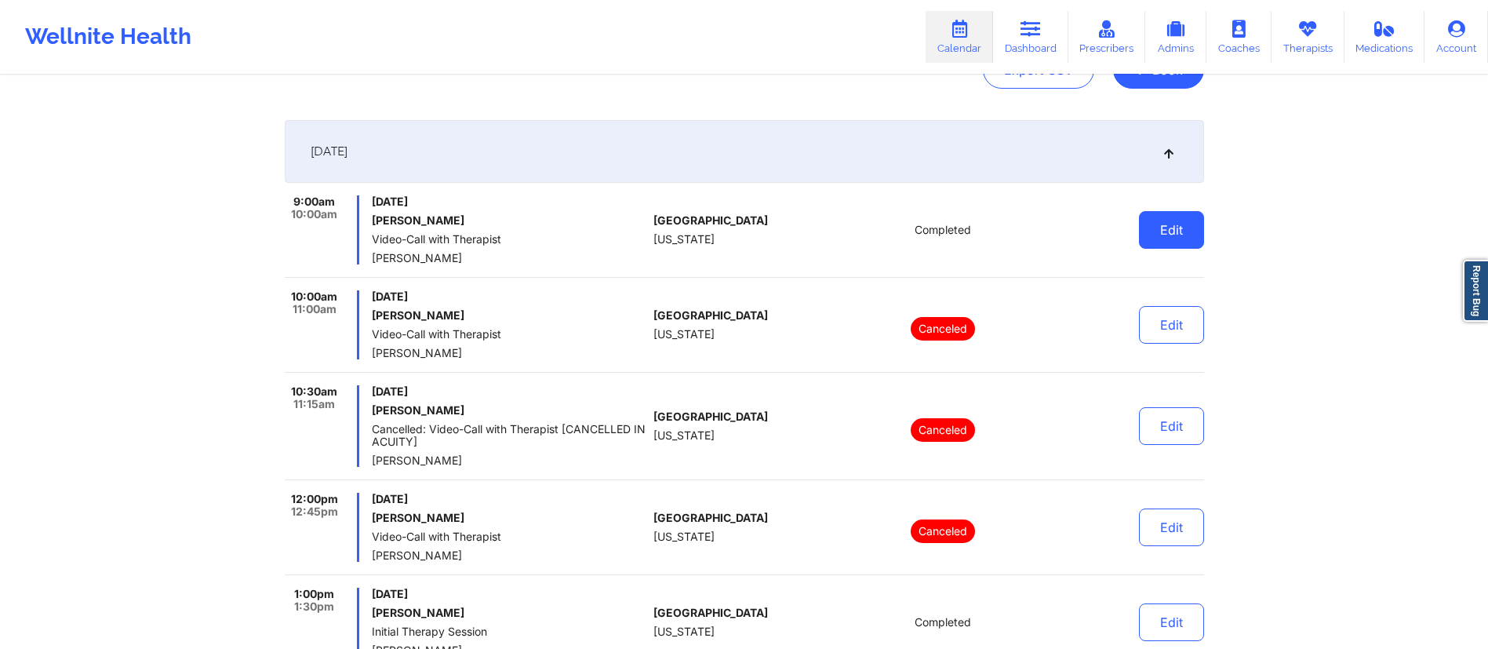
click at [1181, 228] on button "Edit" at bounding box center [1171, 230] width 65 height 38
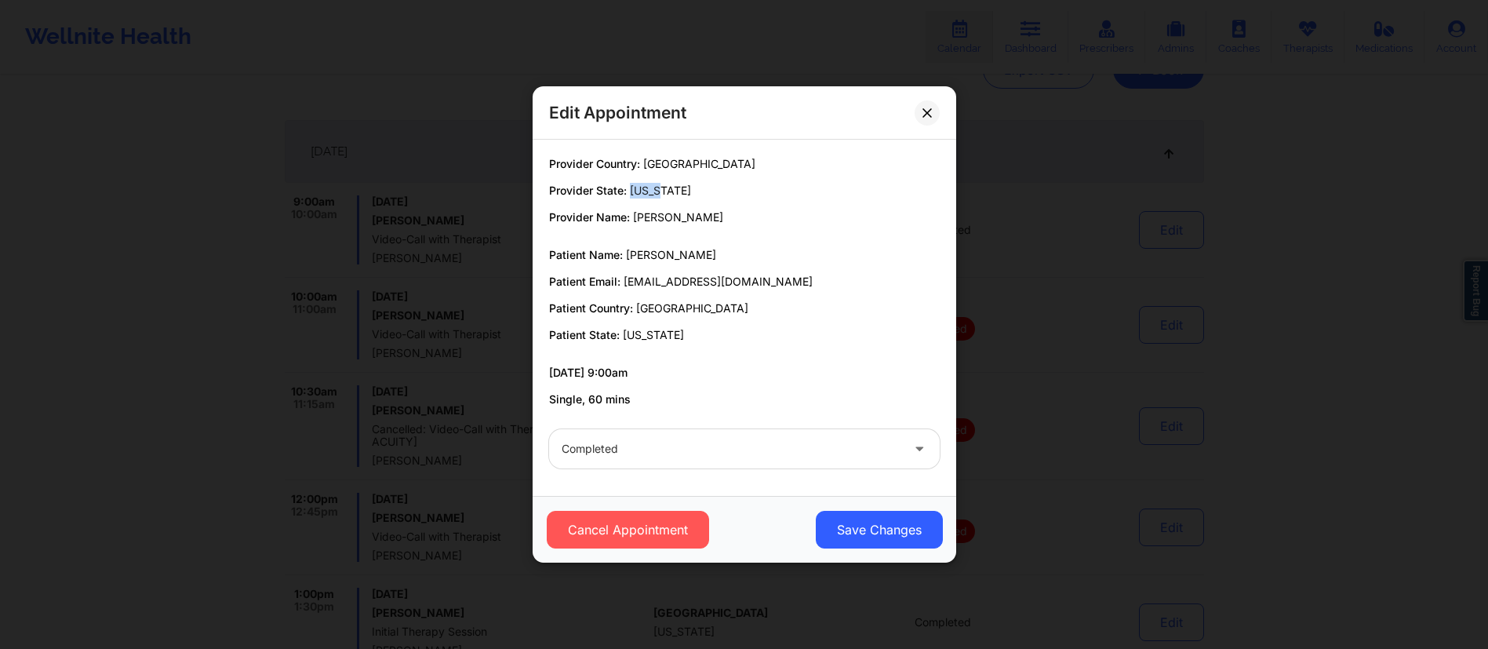
drag, startPoint x: 619, startPoint y: 190, endPoint x: 656, endPoint y: 190, distance: 36.9
click at [656, 190] on p "Provider State: Texas" at bounding box center [744, 191] width 391 height 16
drag, startPoint x: 1028, startPoint y: 313, endPoint x: 1013, endPoint y: 290, distance: 27.2
click at [1020, 311] on div "Edit Appointment Provider Country: United States Provider State: Texas Provider…" at bounding box center [744, 324] width 1488 height 649
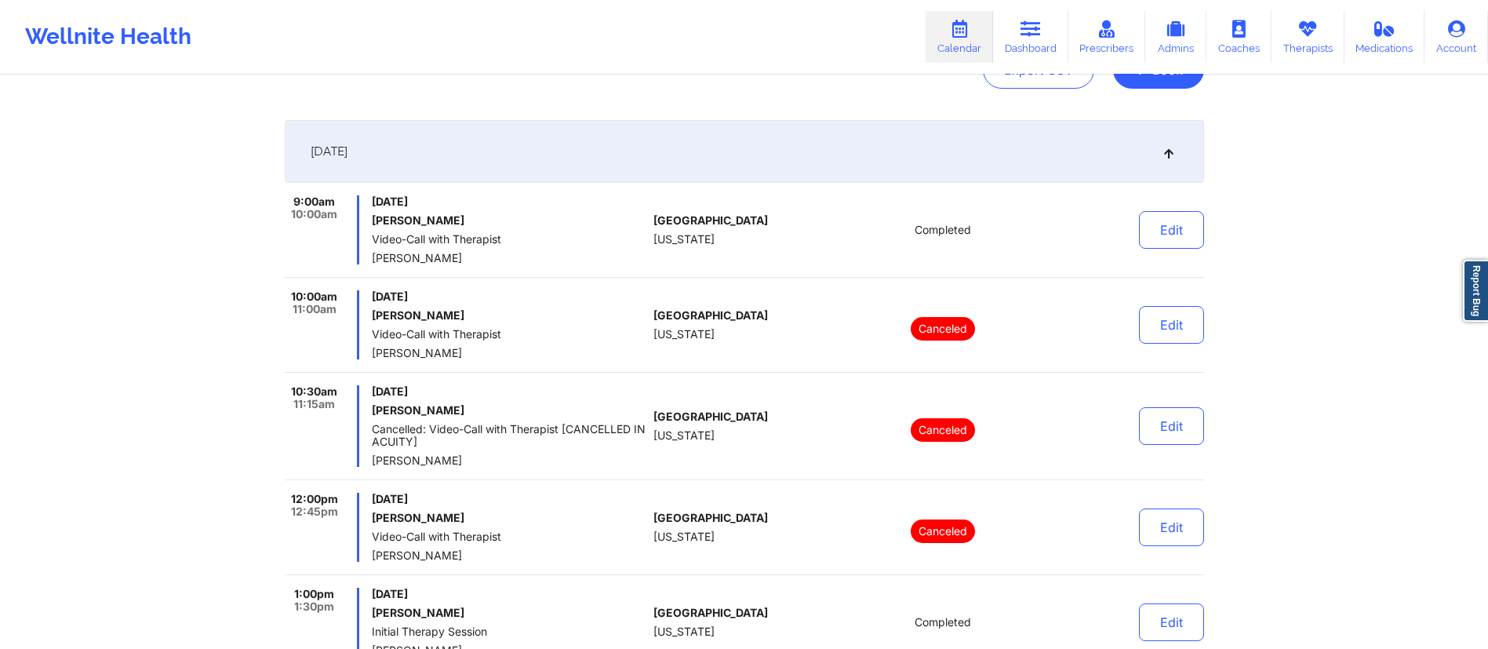
click at [613, 159] on div "October 1, 2025" at bounding box center [744, 151] width 919 height 63
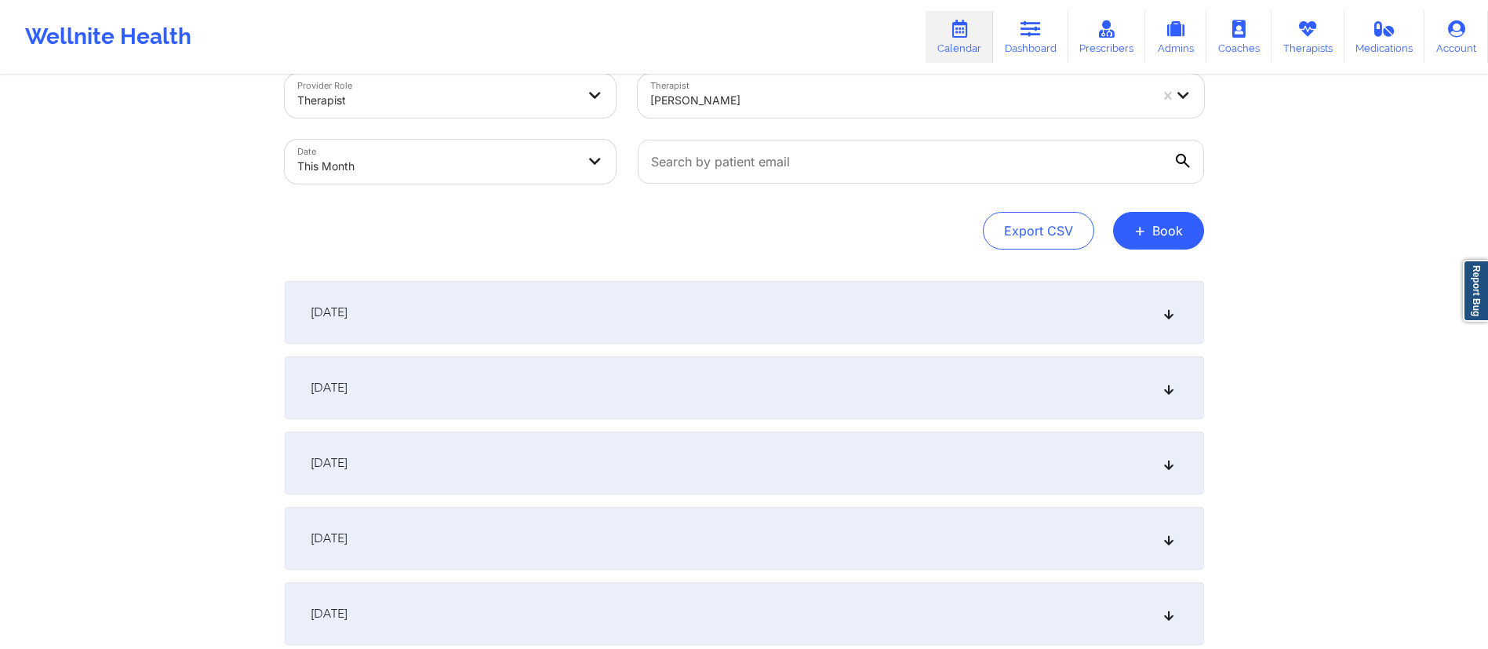
scroll to position [0, 0]
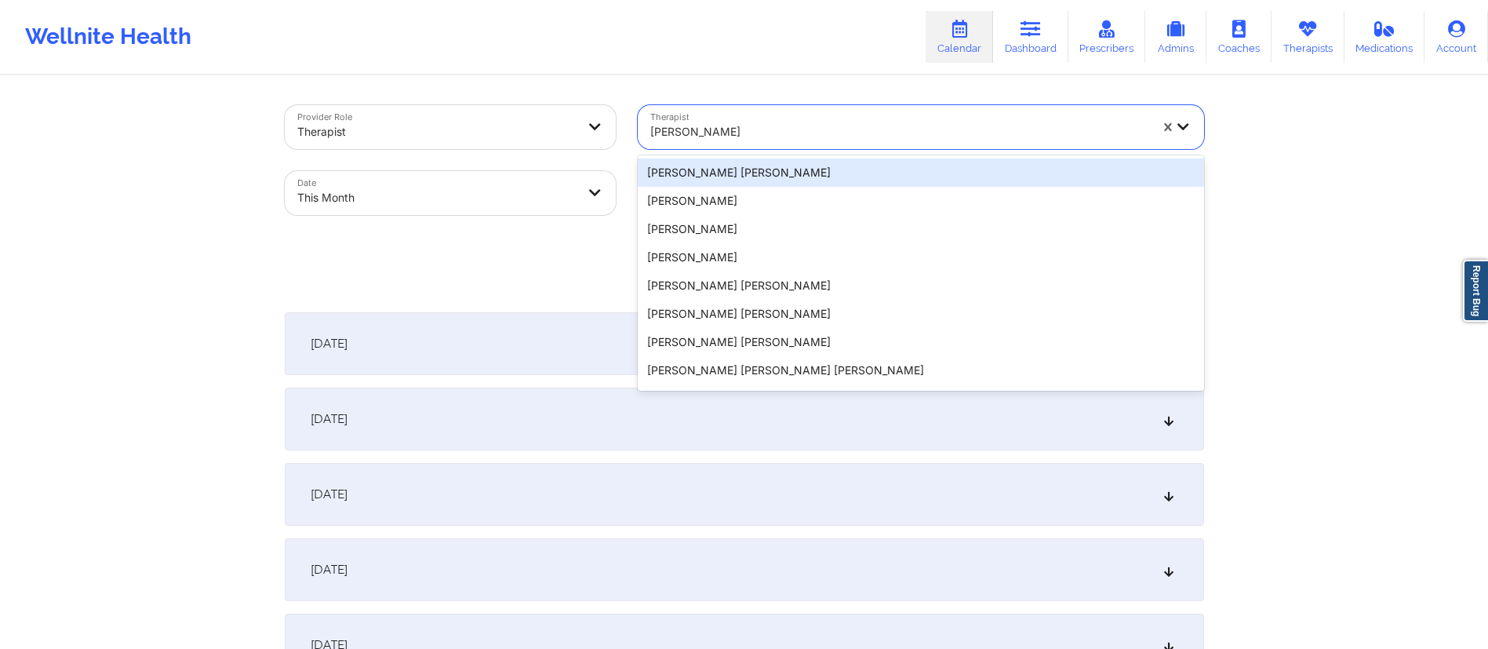
click at [751, 129] on div at bounding box center [899, 131] width 499 height 19
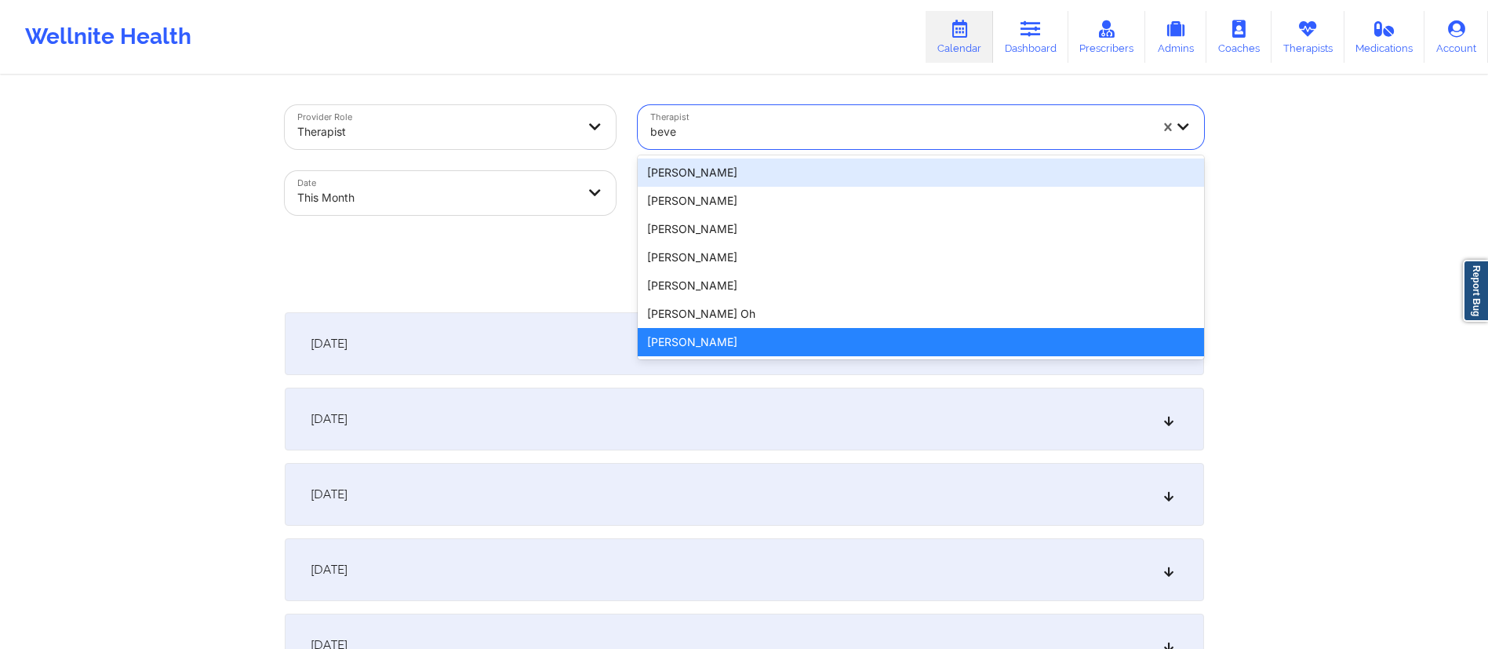
type input "bever"
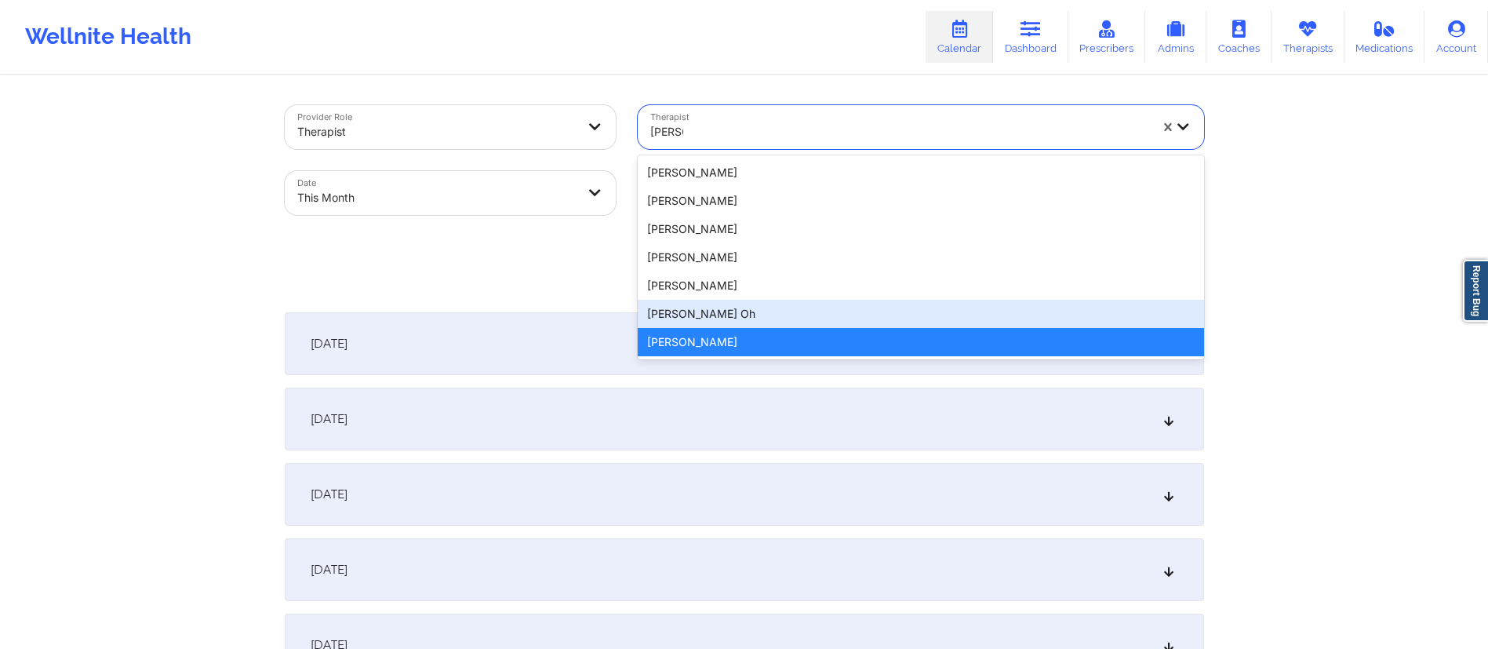
click at [690, 315] on div "Beverly J. Oh" at bounding box center [921, 314] width 566 height 28
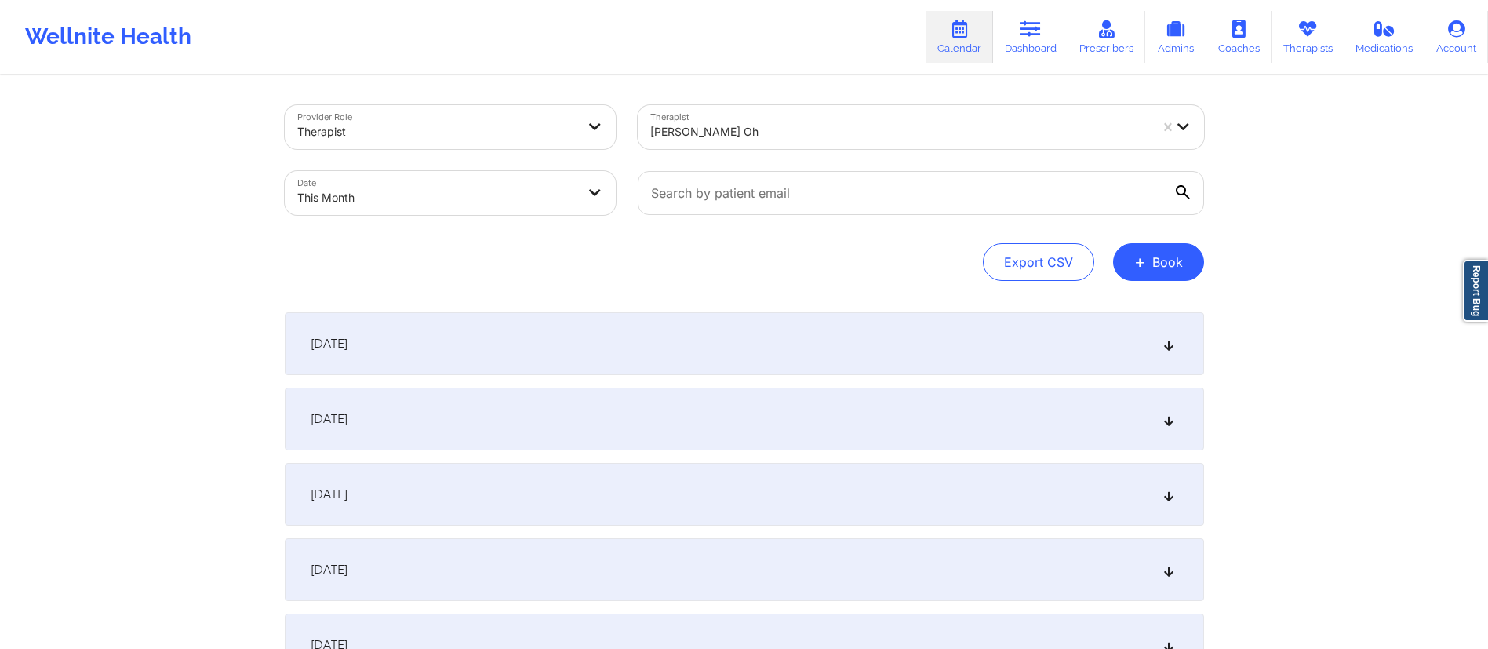
click at [630, 340] on div "October 1, 2025" at bounding box center [744, 343] width 919 height 63
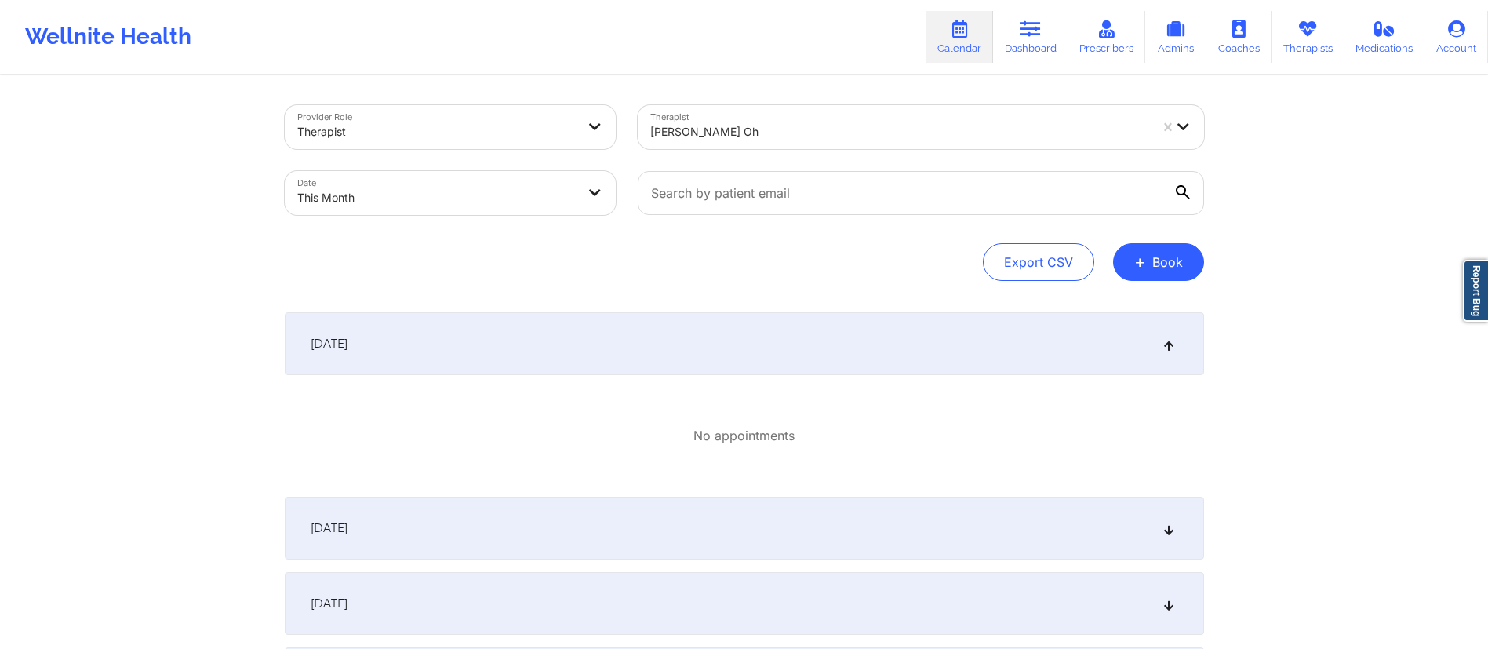
click at [664, 513] on div "October 2, 2025" at bounding box center [744, 527] width 919 height 63
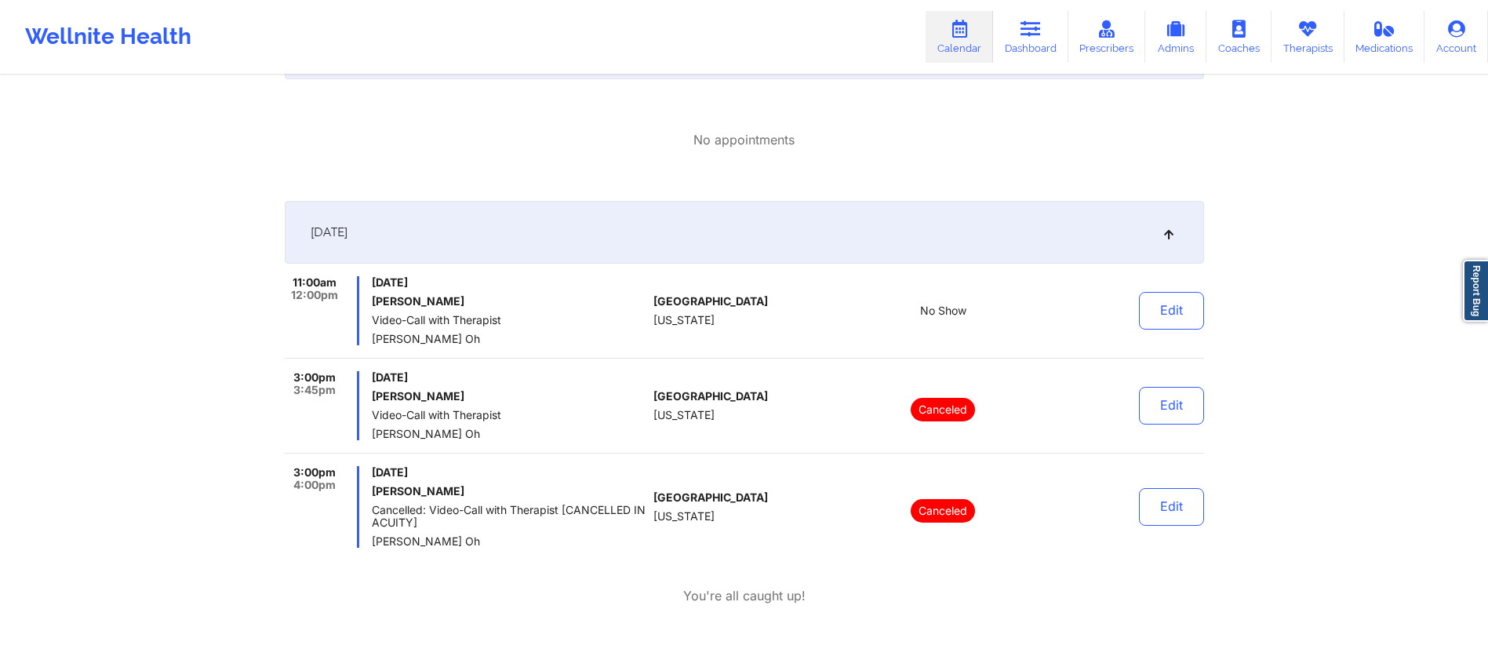
scroll to position [320, 0]
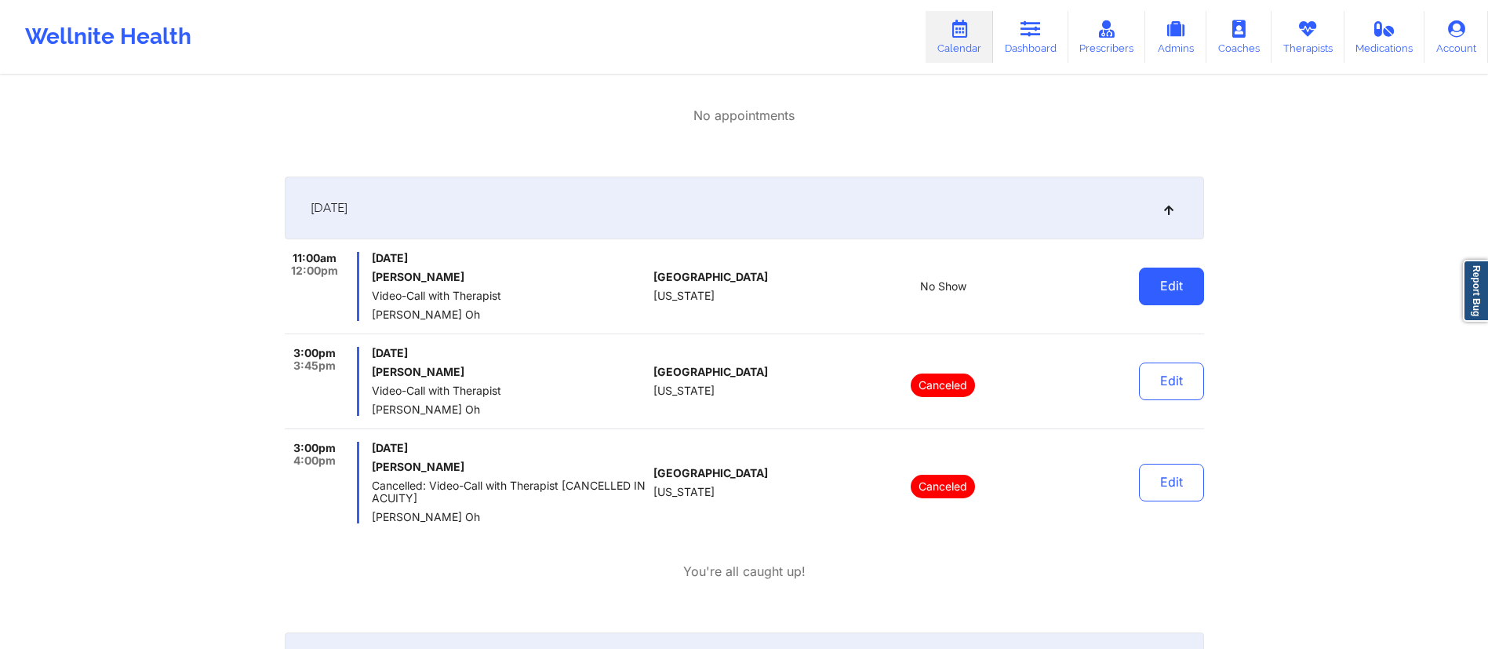
click at [1163, 292] on button "Edit" at bounding box center [1171, 286] width 65 height 38
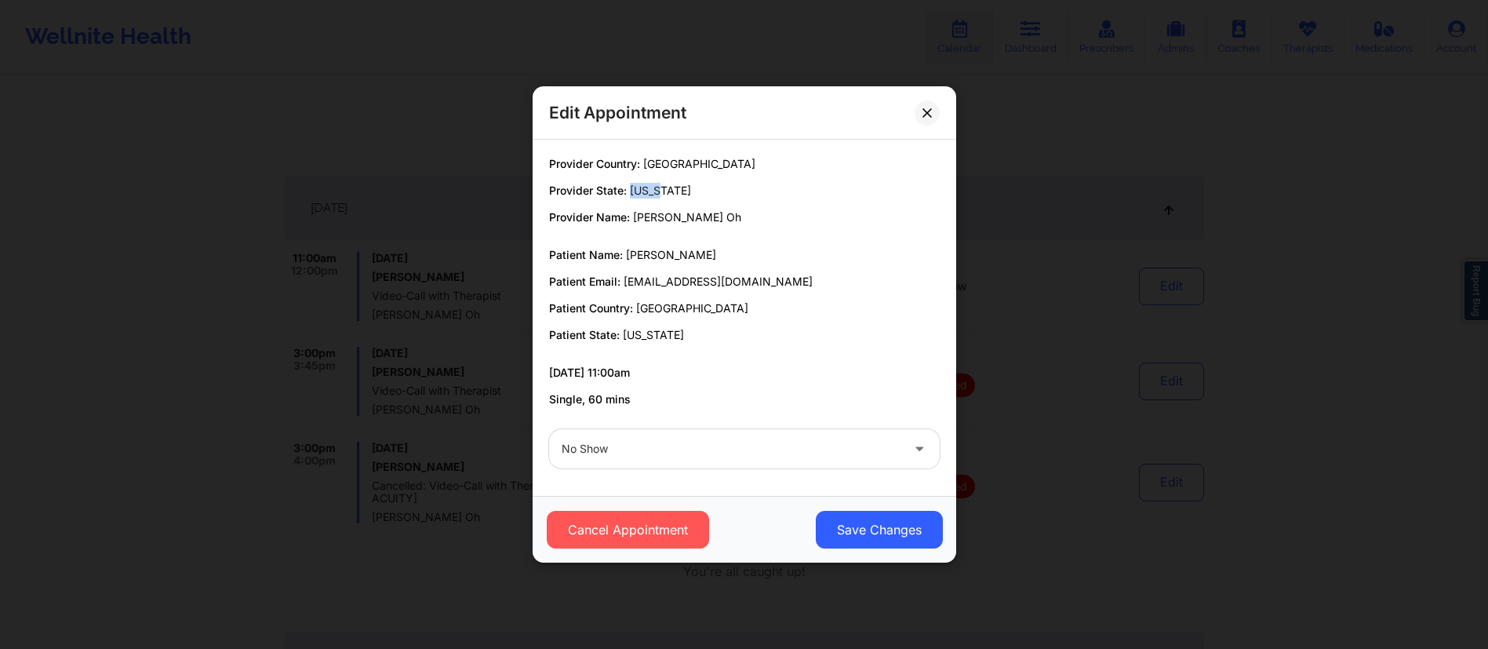
drag, startPoint x: 618, startPoint y: 187, endPoint x: 672, endPoint y: 187, distance: 54.1
click at [672, 187] on p "Provider State: Idaho" at bounding box center [744, 191] width 391 height 16
click at [901, 308] on p "Patient Country: United States" at bounding box center [744, 308] width 391 height 16
click at [1049, 242] on div "Edit Appointment Provider Country: United States Provider State: Idaho Provider…" at bounding box center [744, 324] width 1488 height 649
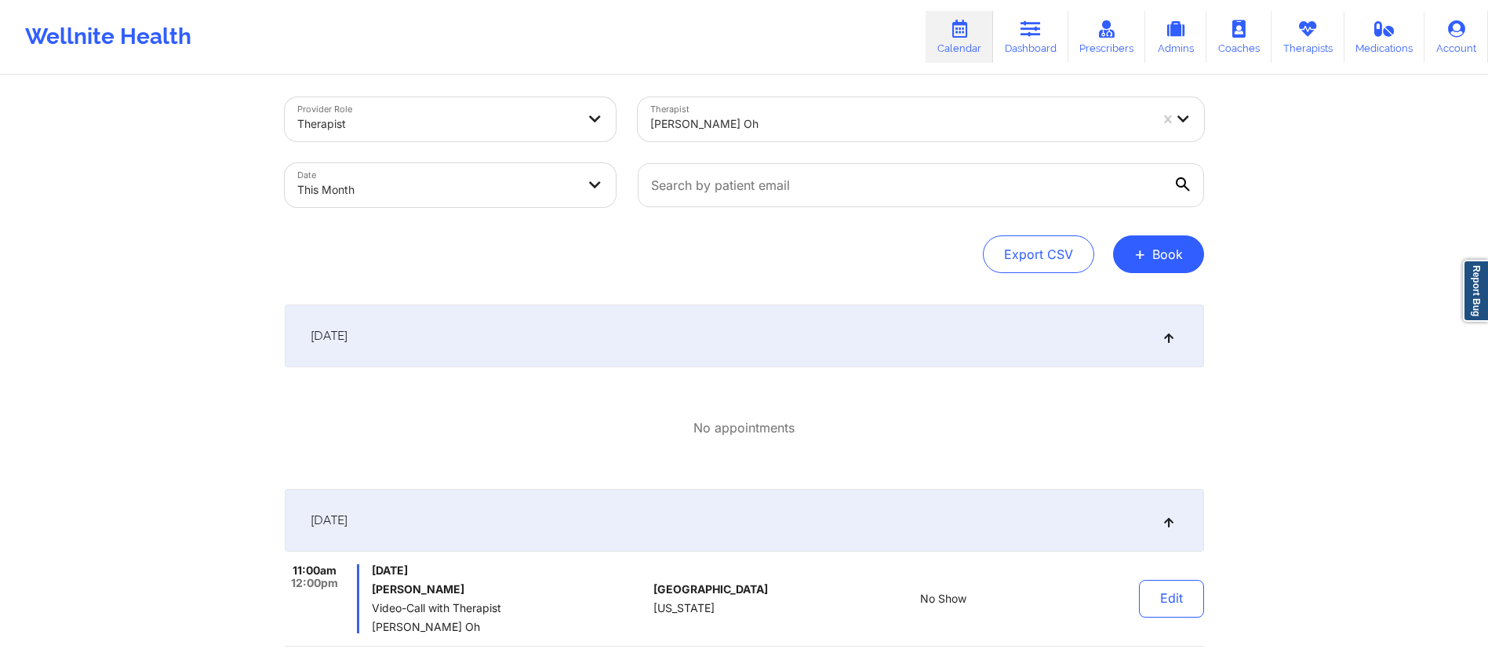
scroll to position [0, 0]
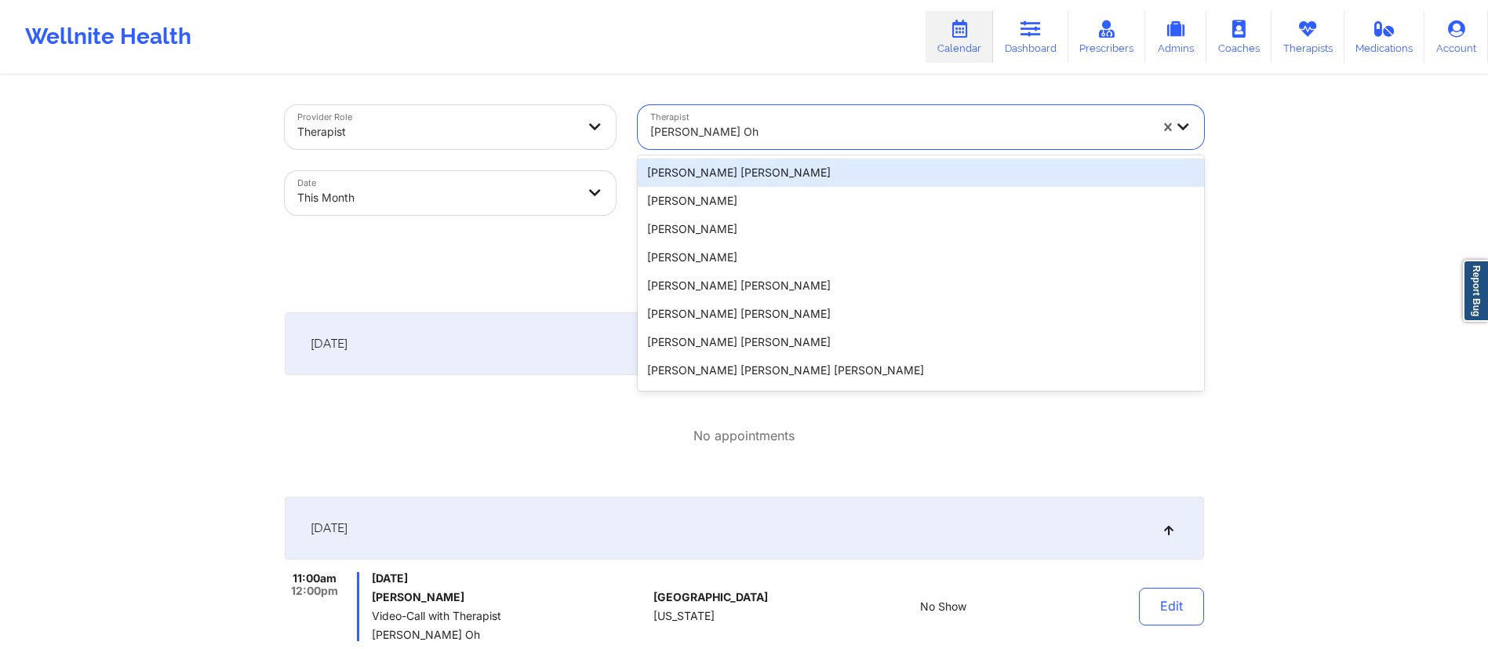
drag, startPoint x: 801, startPoint y: 125, endPoint x: 683, endPoint y: 126, distance: 117.7
click at [683, 126] on div at bounding box center [899, 131] width 499 height 19
type input "cherm"
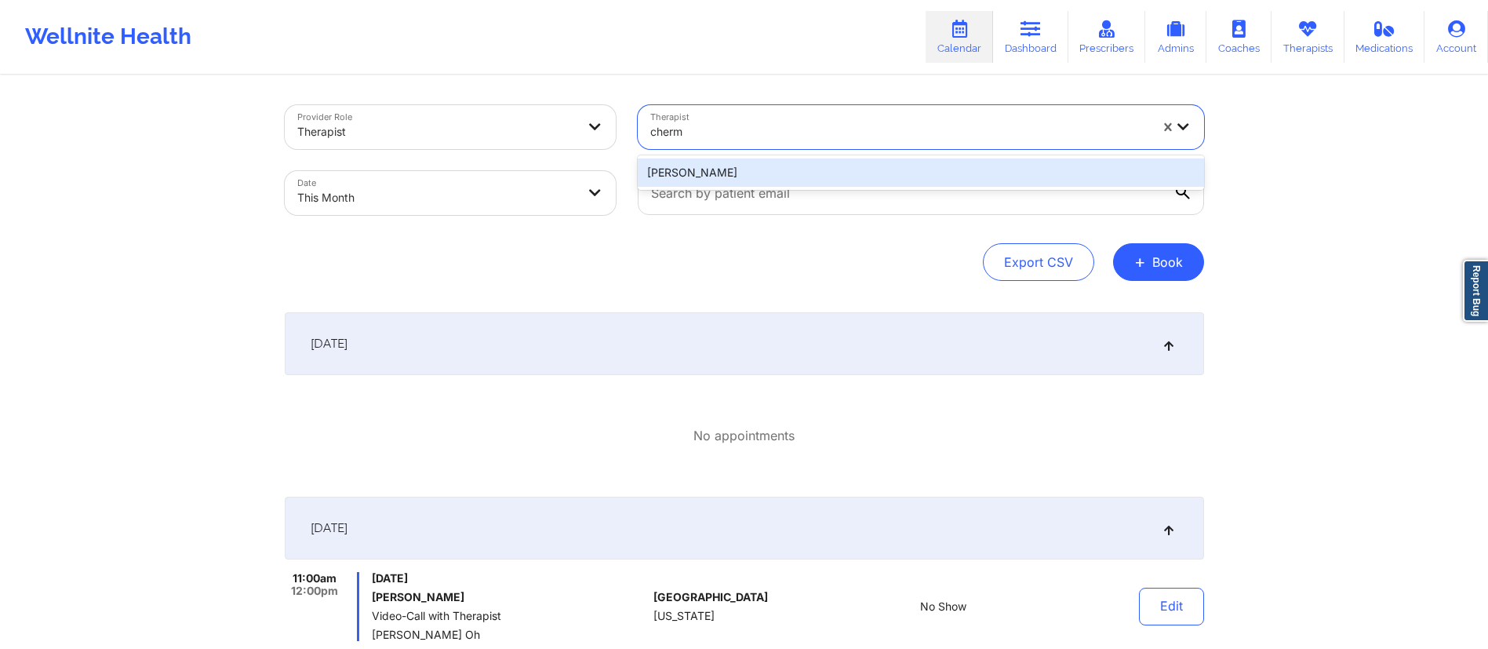
click at [751, 173] on div "[PERSON_NAME]" at bounding box center [921, 172] width 566 height 28
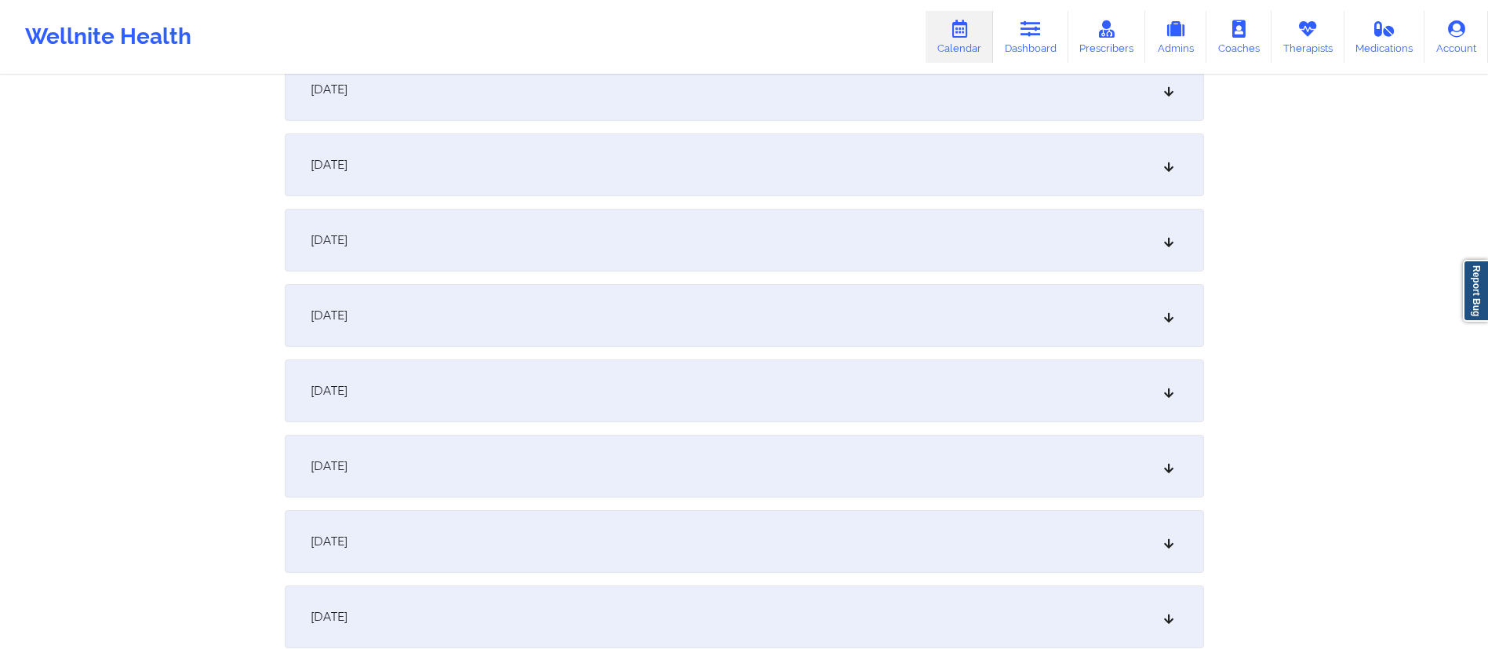
scroll to position [1155, 0]
click at [488, 253] on div "October 15, 2025" at bounding box center [744, 242] width 919 height 63
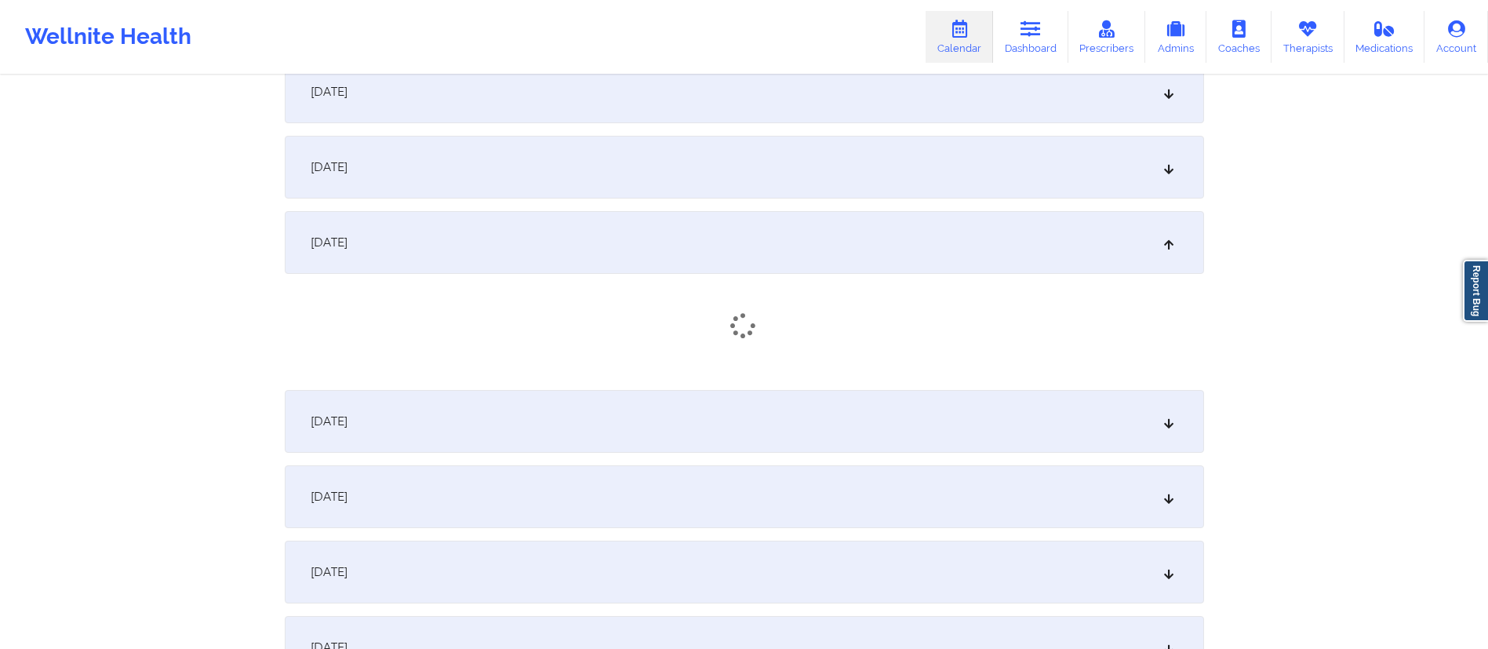
click at [546, 176] on div "October 14, 2025" at bounding box center [744, 167] width 919 height 63
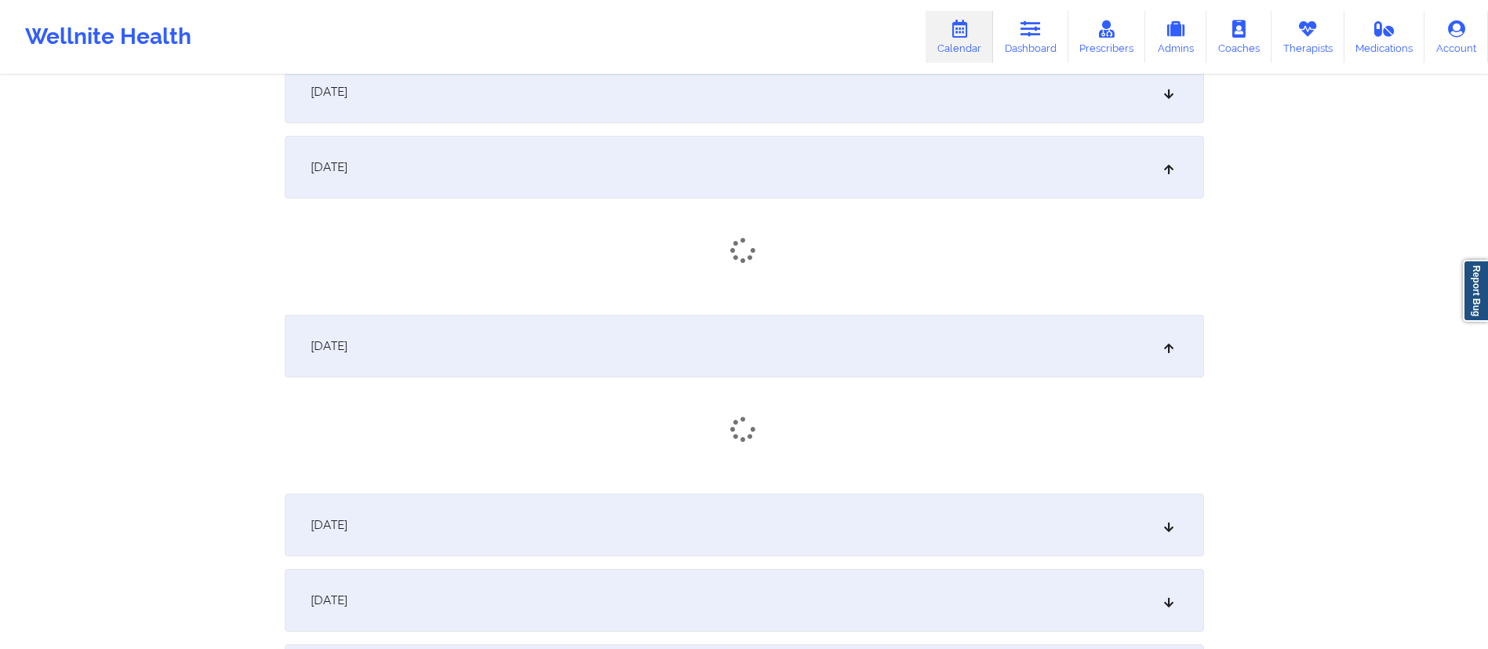
click at [562, 345] on div "October 15, 2025" at bounding box center [744, 346] width 919 height 63
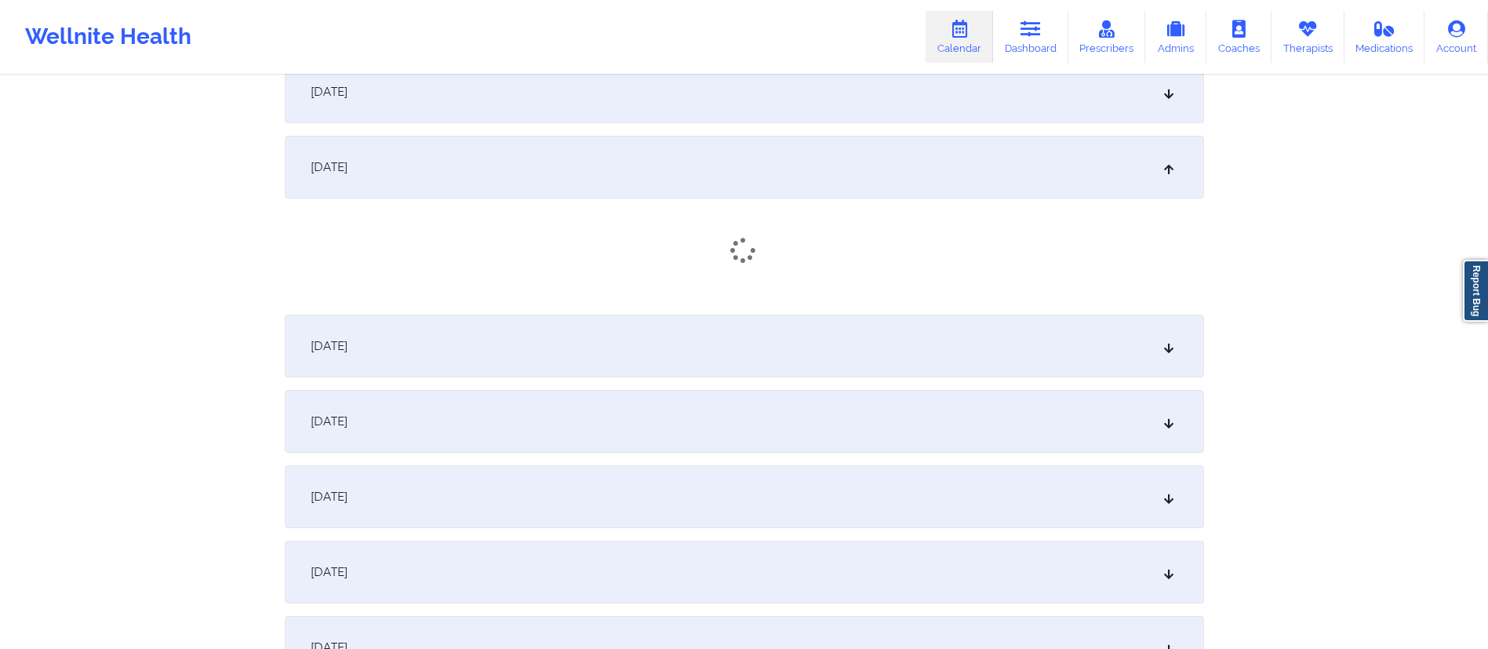
click at [521, 416] on div "October 16, 2025" at bounding box center [744, 421] width 919 height 63
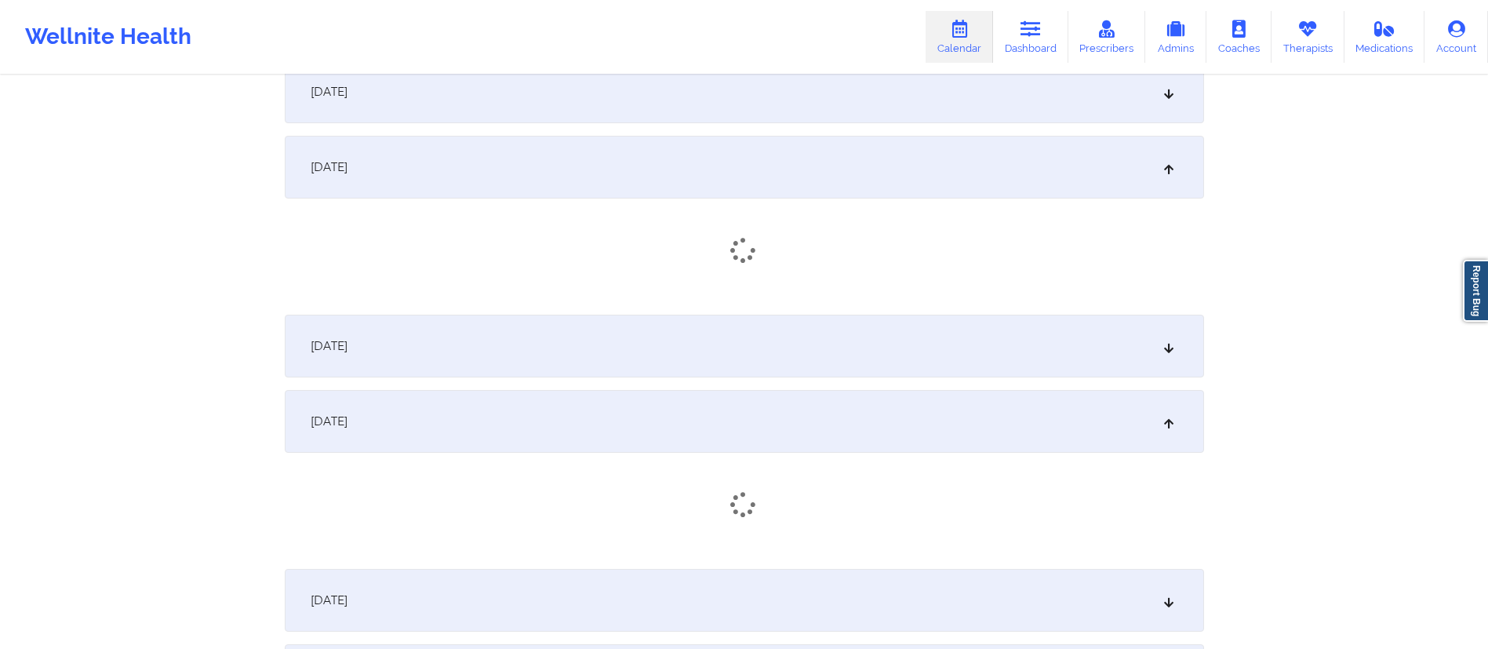
click at [566, 348] on div "October 15, 2025" at bounding box center [744, 346] width 919 height 63
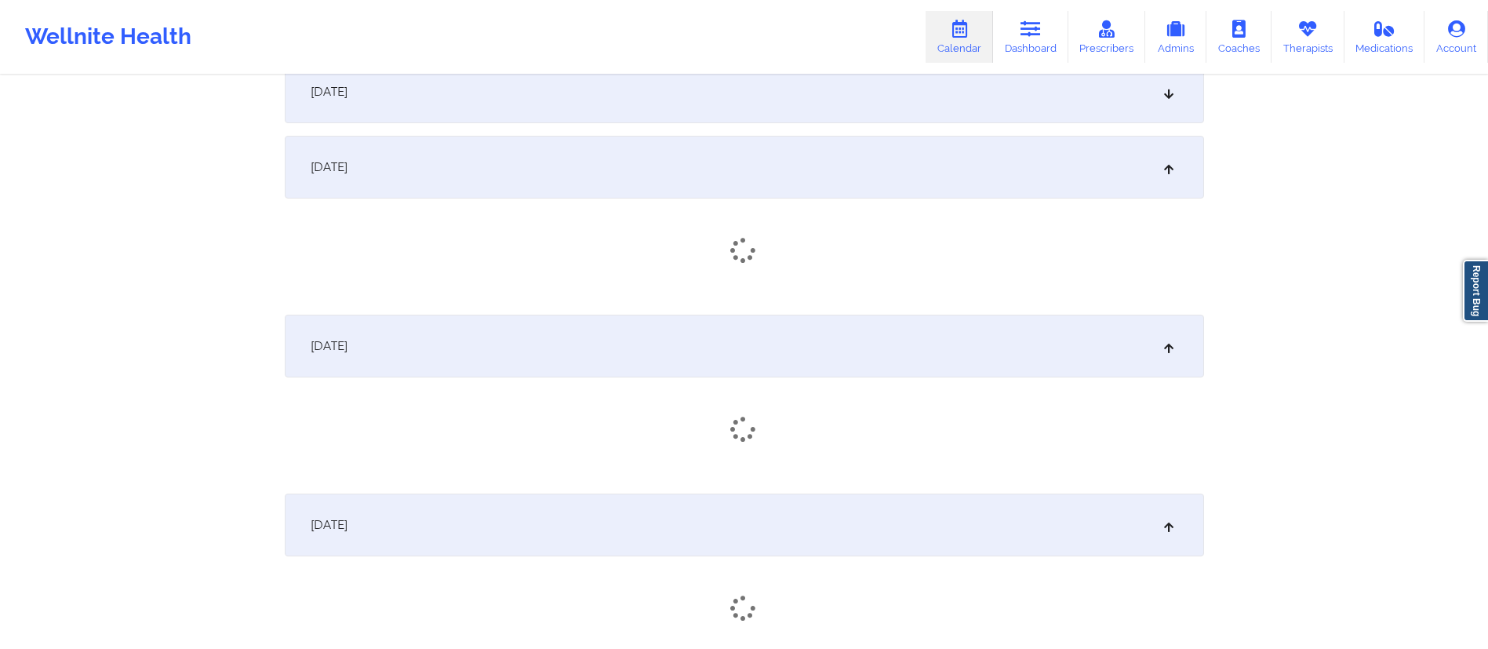
click at [543, 507] on div "October 16, 2025" at bounding box center [744, 524] width 919 height 63
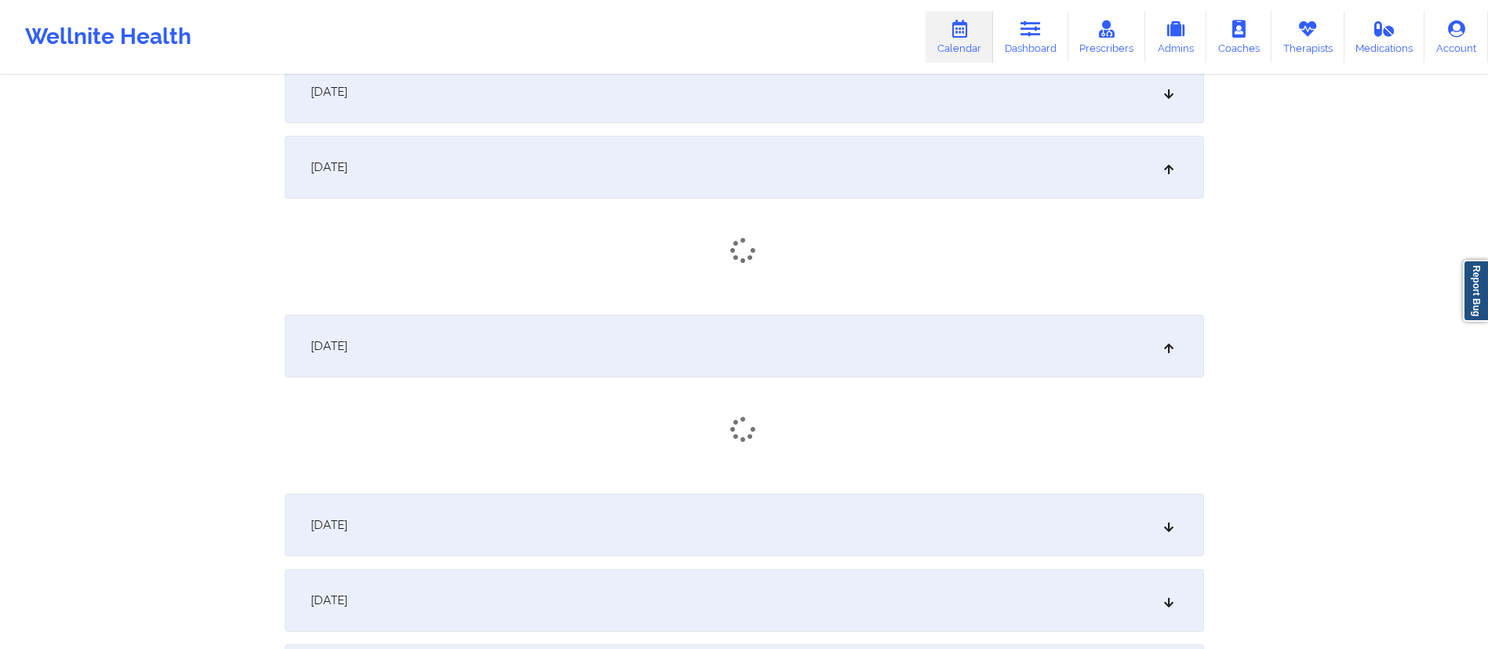
click at [575, 360] on div "October 15, 2025" at bounding box center [744, 346] width 919 height 63
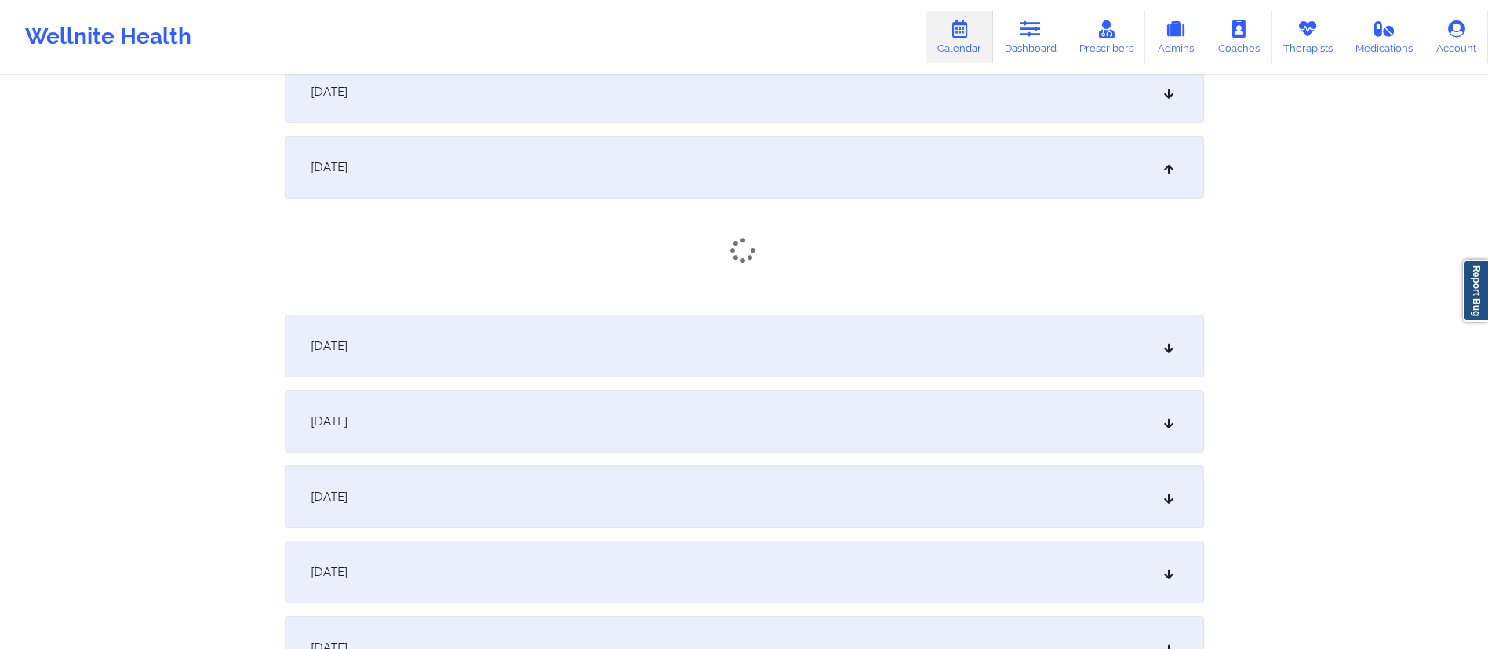
click at [617, 180] on div "October 14, 2025" at bounding box center [744, 167] width 919 height 63
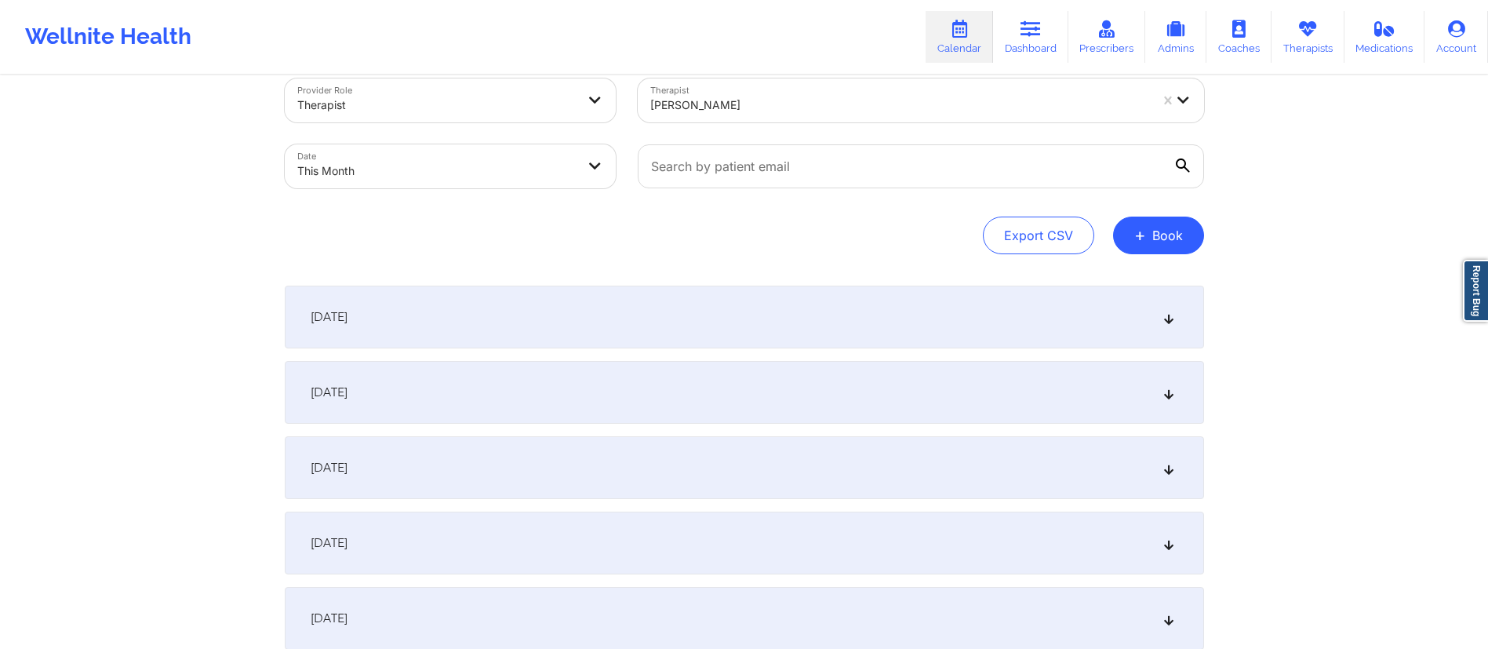
scroll to position [0, 0]
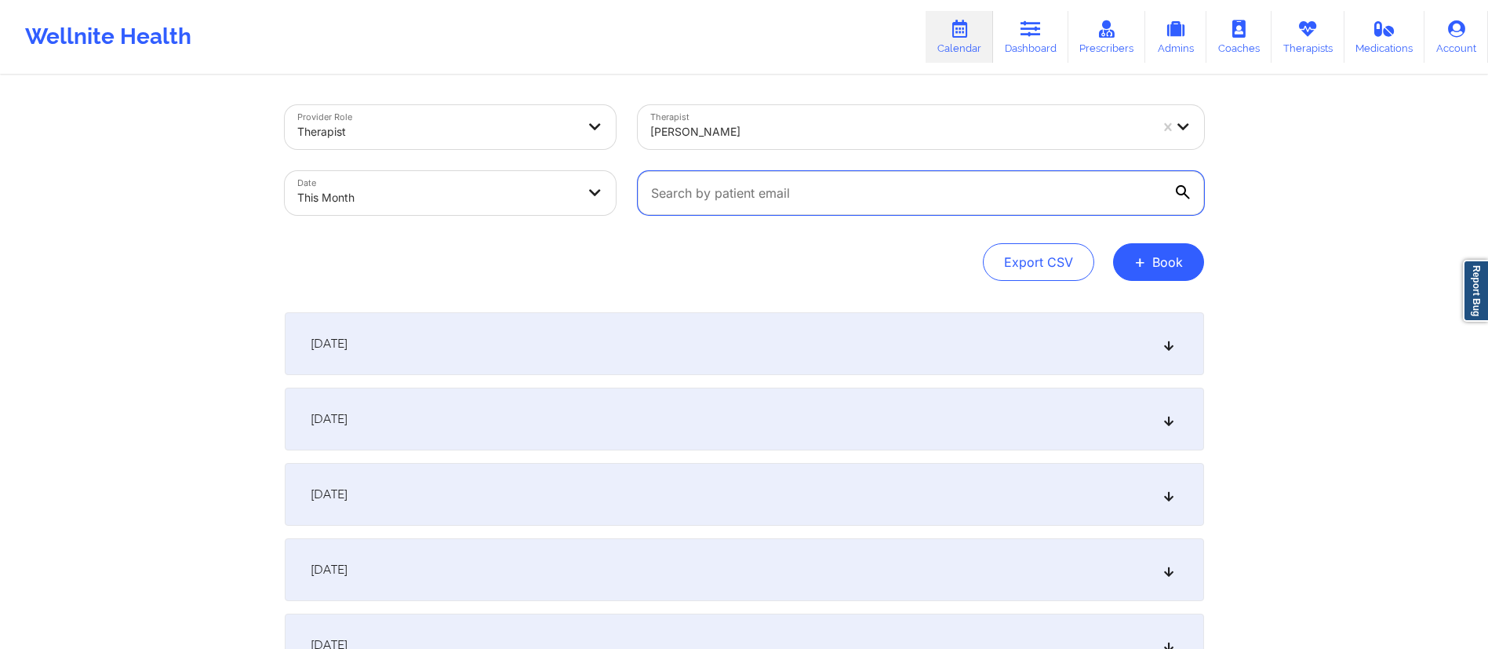
click at [836, 192] on input "text" at bounding box center [921, 193] width 566 height 44
paste input "[EMAIL_ADDRESS][DOMAIN_NAME]"
type input "[EMAIL_ADDRESS][DOMAIN_NAME]"
